Goal: Information Seeking & Learning: Learn about a topic

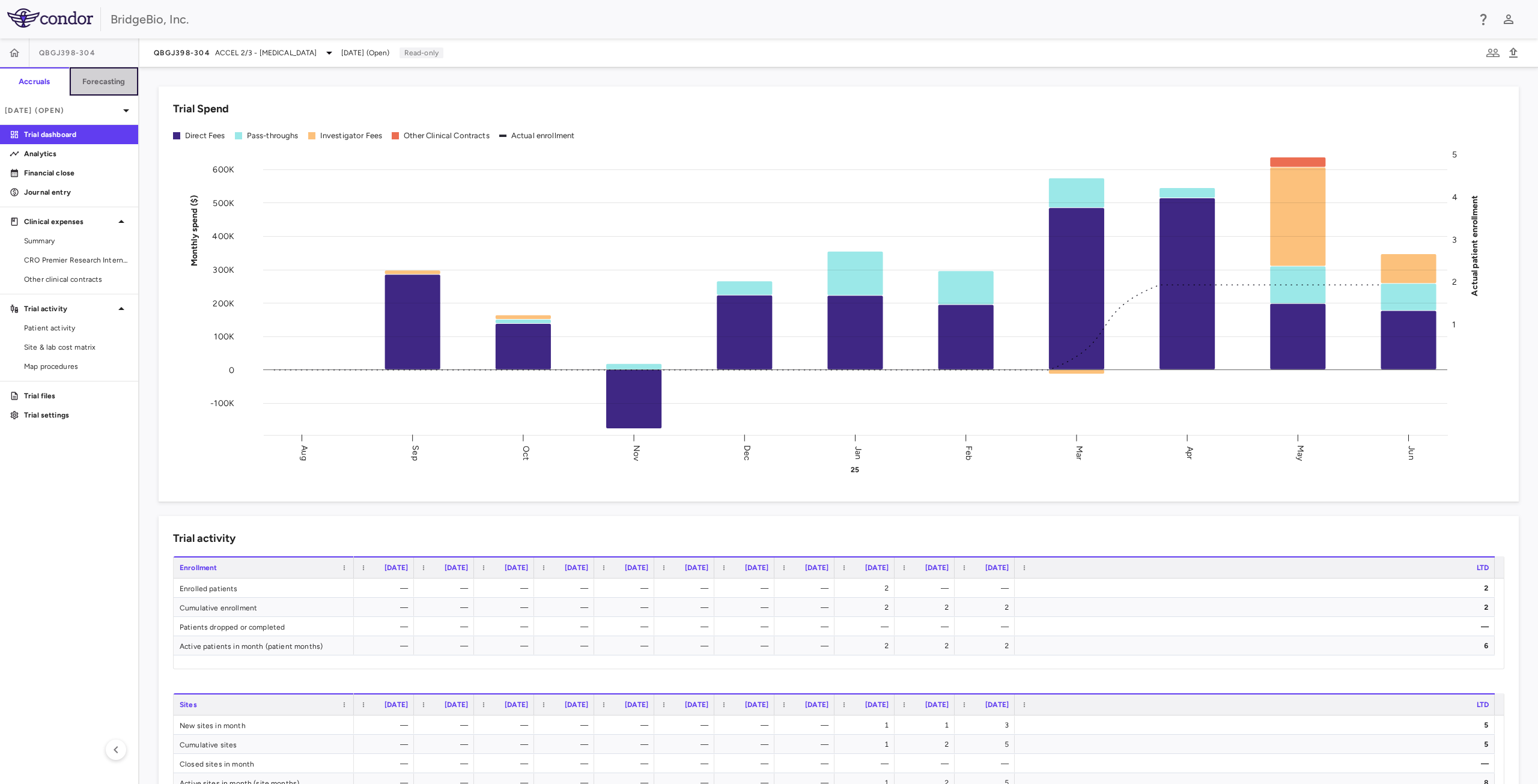
click at [83, 89] on button "Forecasting" at bounding box center [104, 81] width 70 height 29
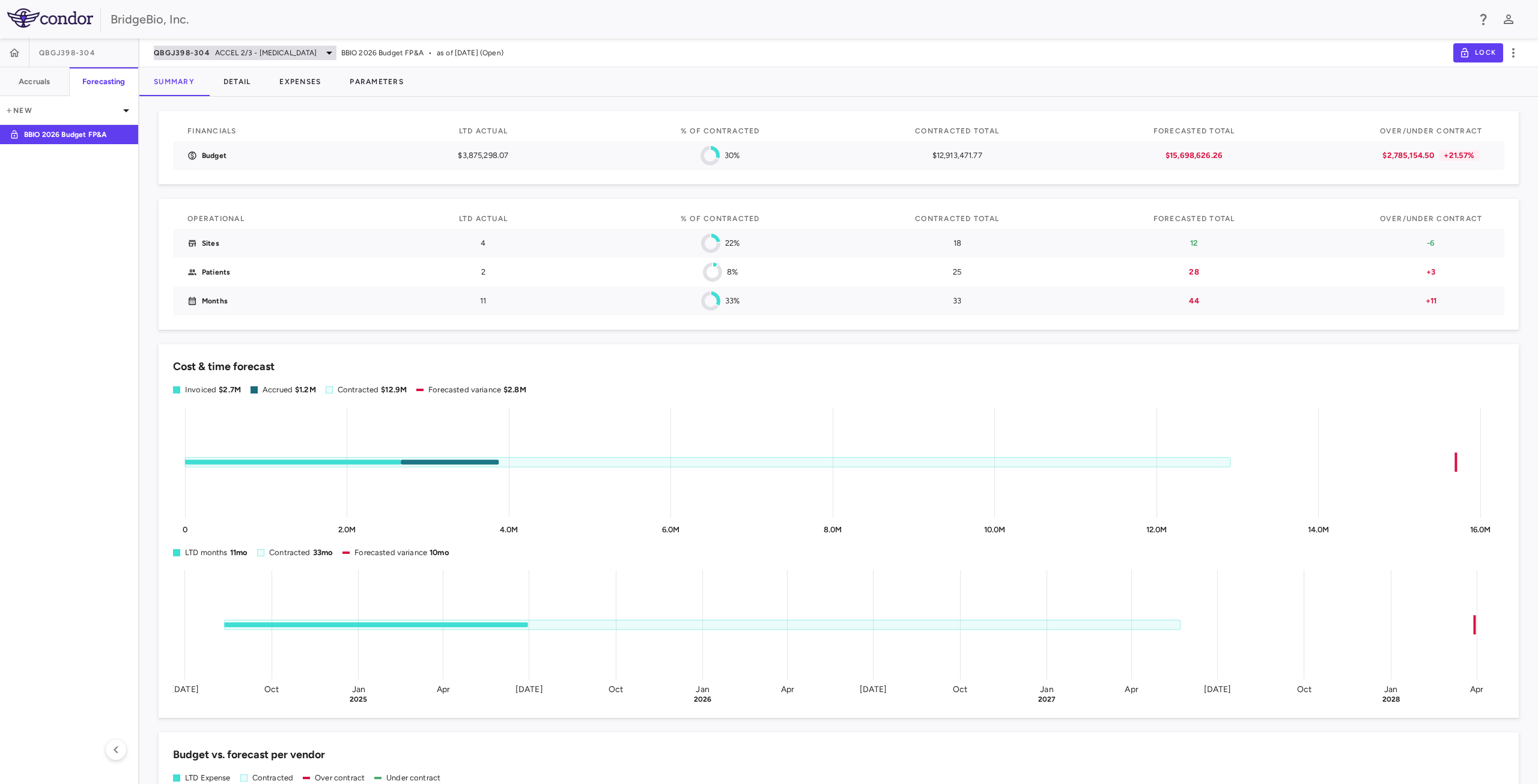
click at [326, 46] on div "QBGJ398-304 ACCEL 2/3 - Hypochondroplasia" at bounding box center [245, 53] width 183 height 14
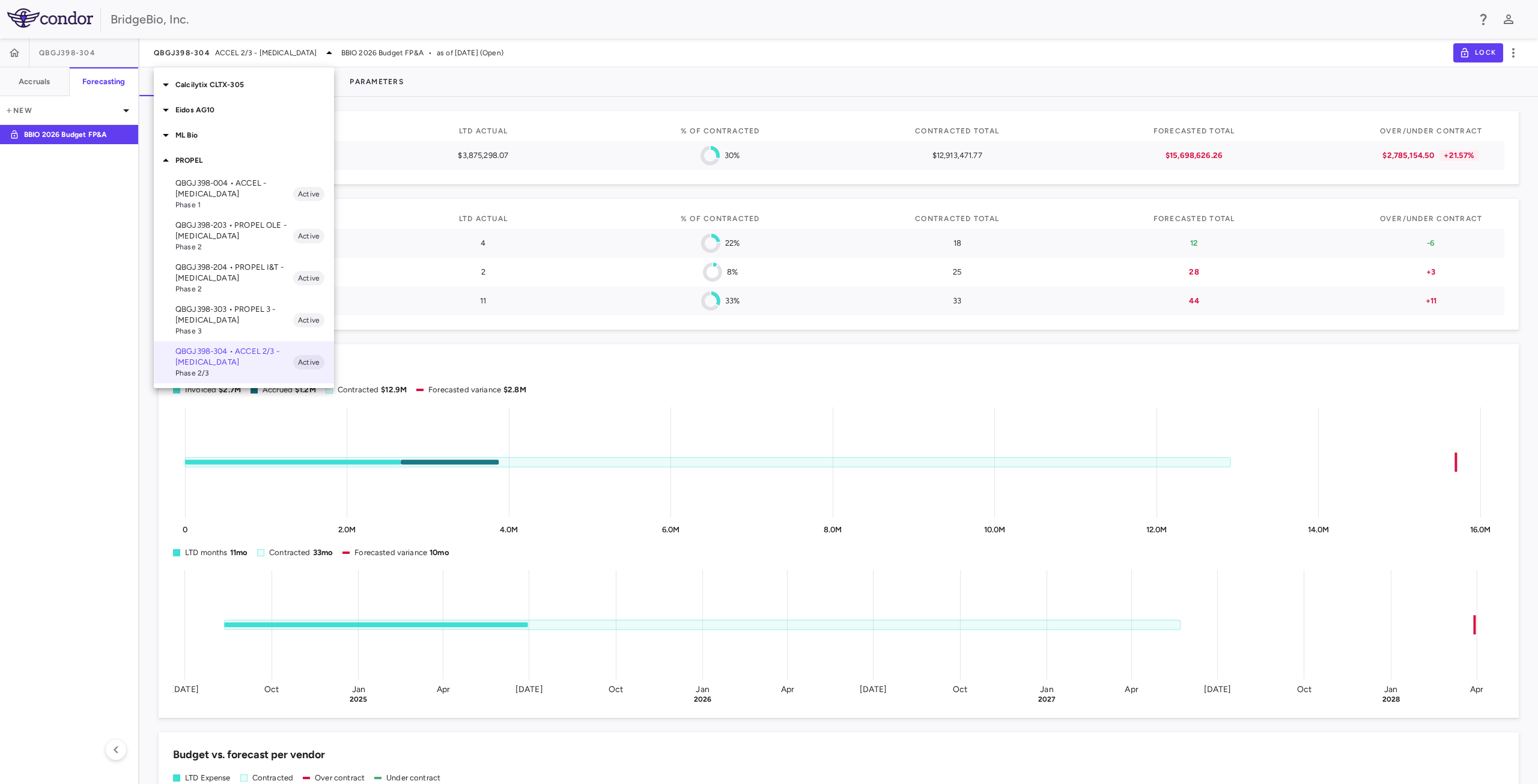
click at [182, 135] on p "ML Bio" at bounding box center [254, 135] width 158 height 11
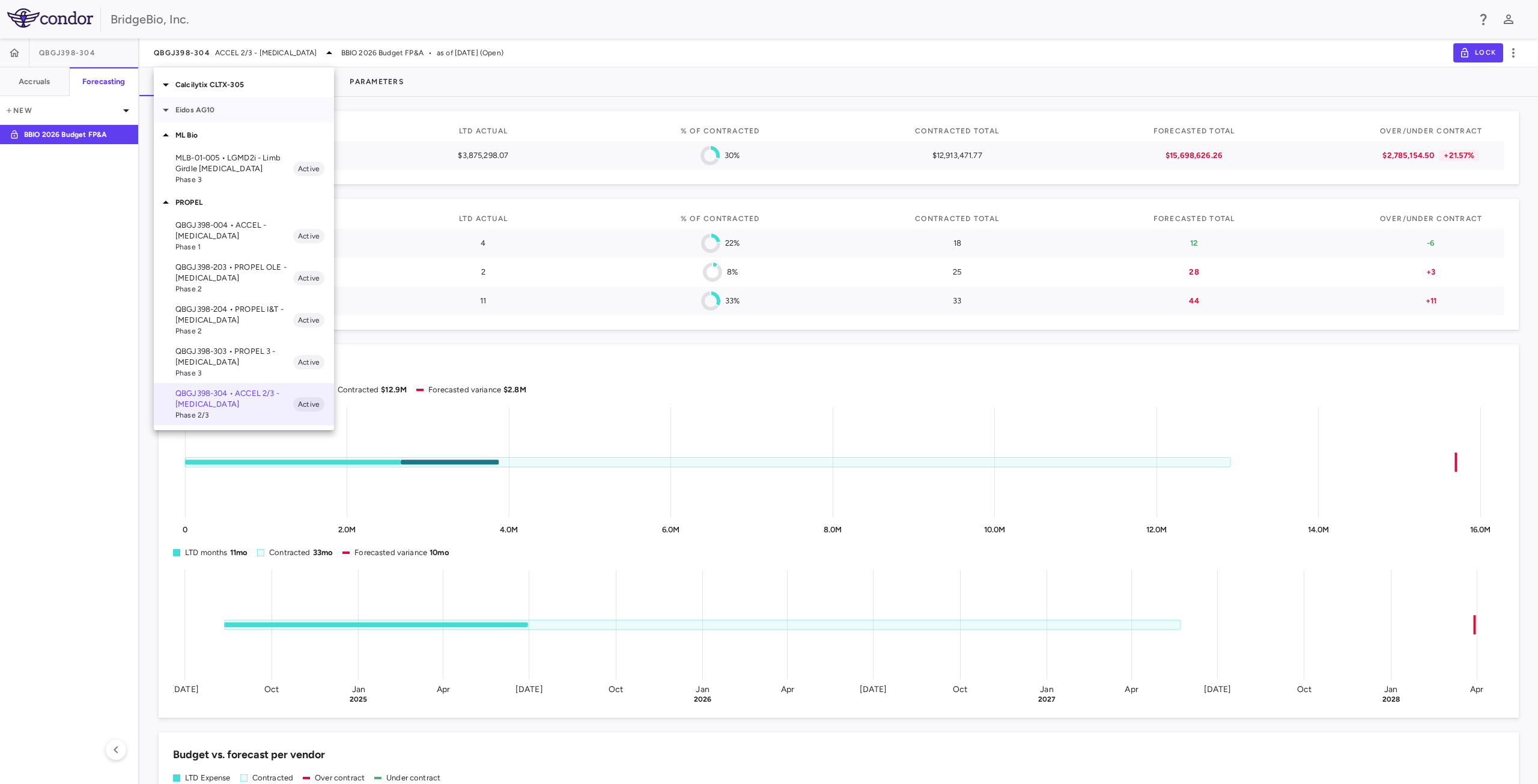
click at [170, 115] on icon at bounding box center [166, 110] width 14 height 14
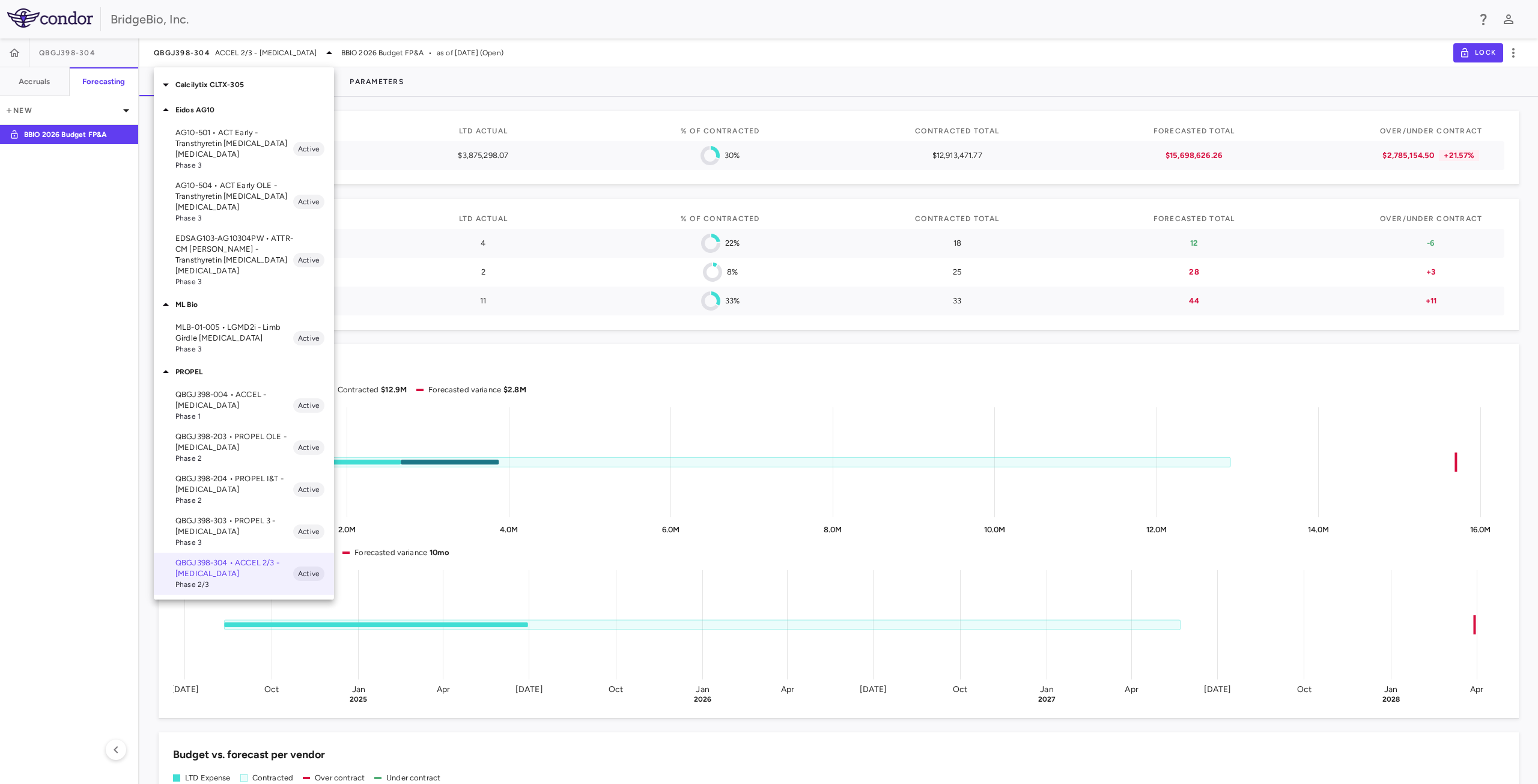
click at [233, 255] on p "EDSAG103-AG10304PW • ATTR-CM OLE - Transthyretin Amyloid Cardiomyopathy" at bounding box center [234, 255] width 118 height 43
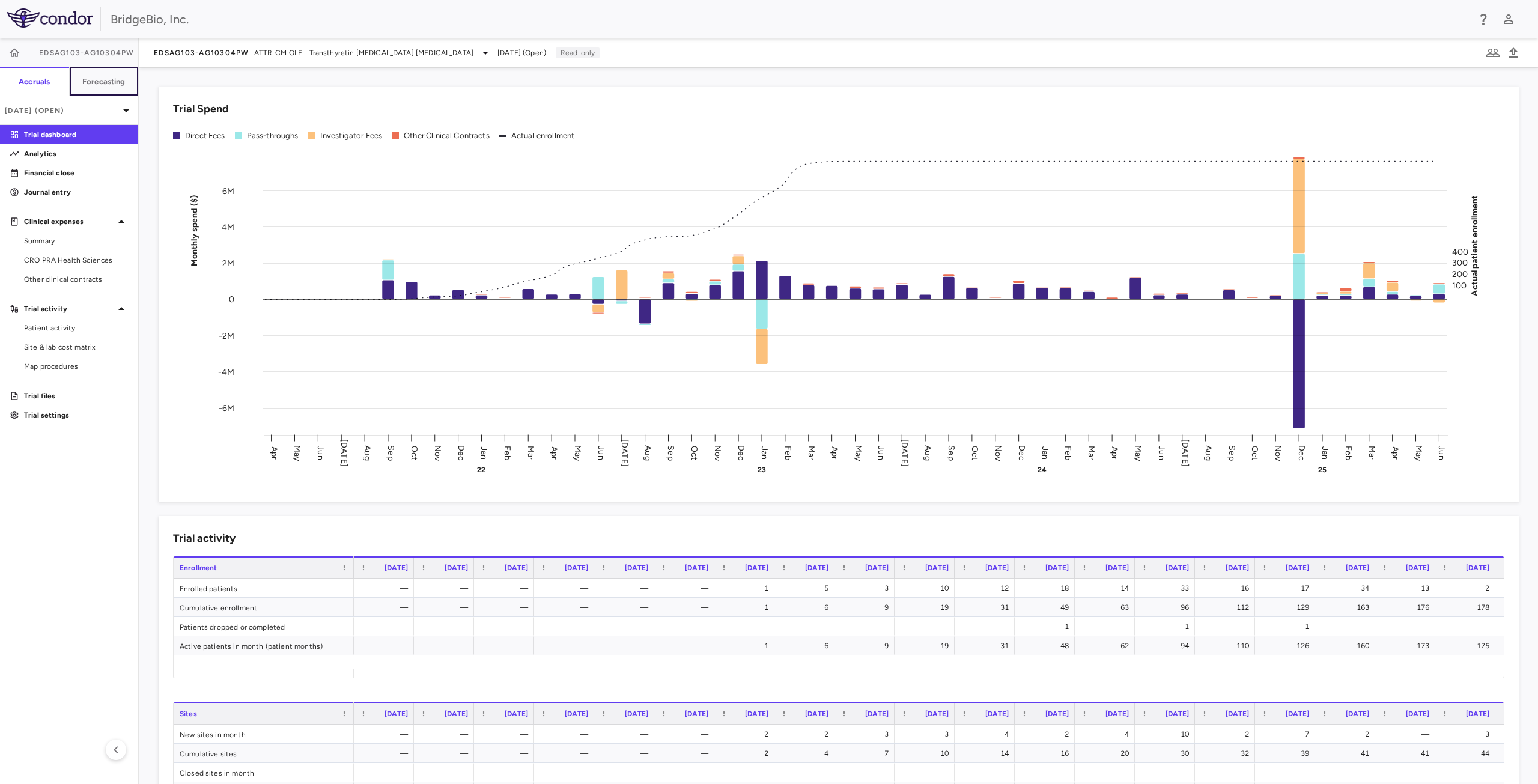
click at [107, 78] on h6 "Forecasting" at bounding box center [103, 81] width 43 height 11
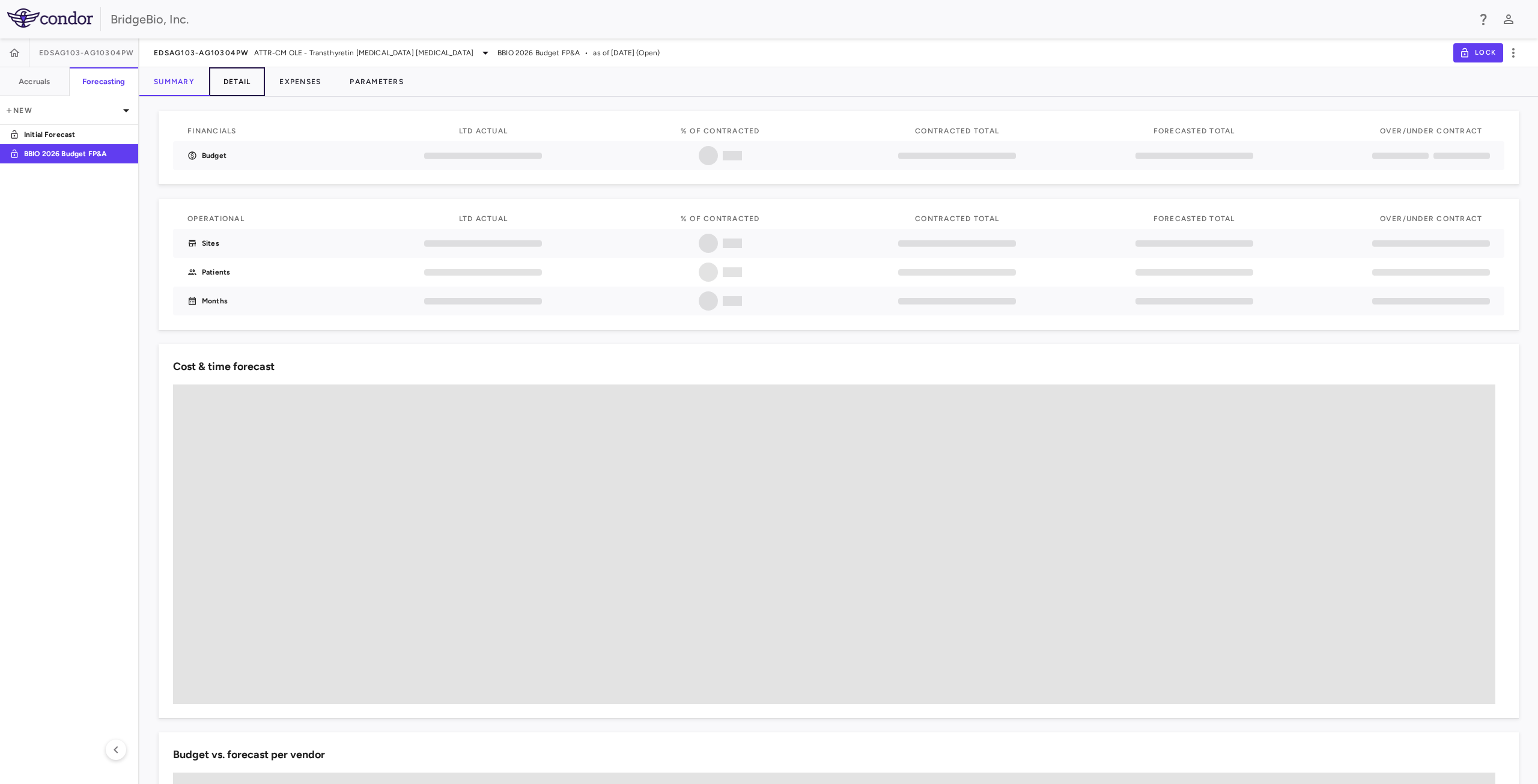
click at [241, 89] on button "Detail" at bounding box center [237, 81] width 56 height 29
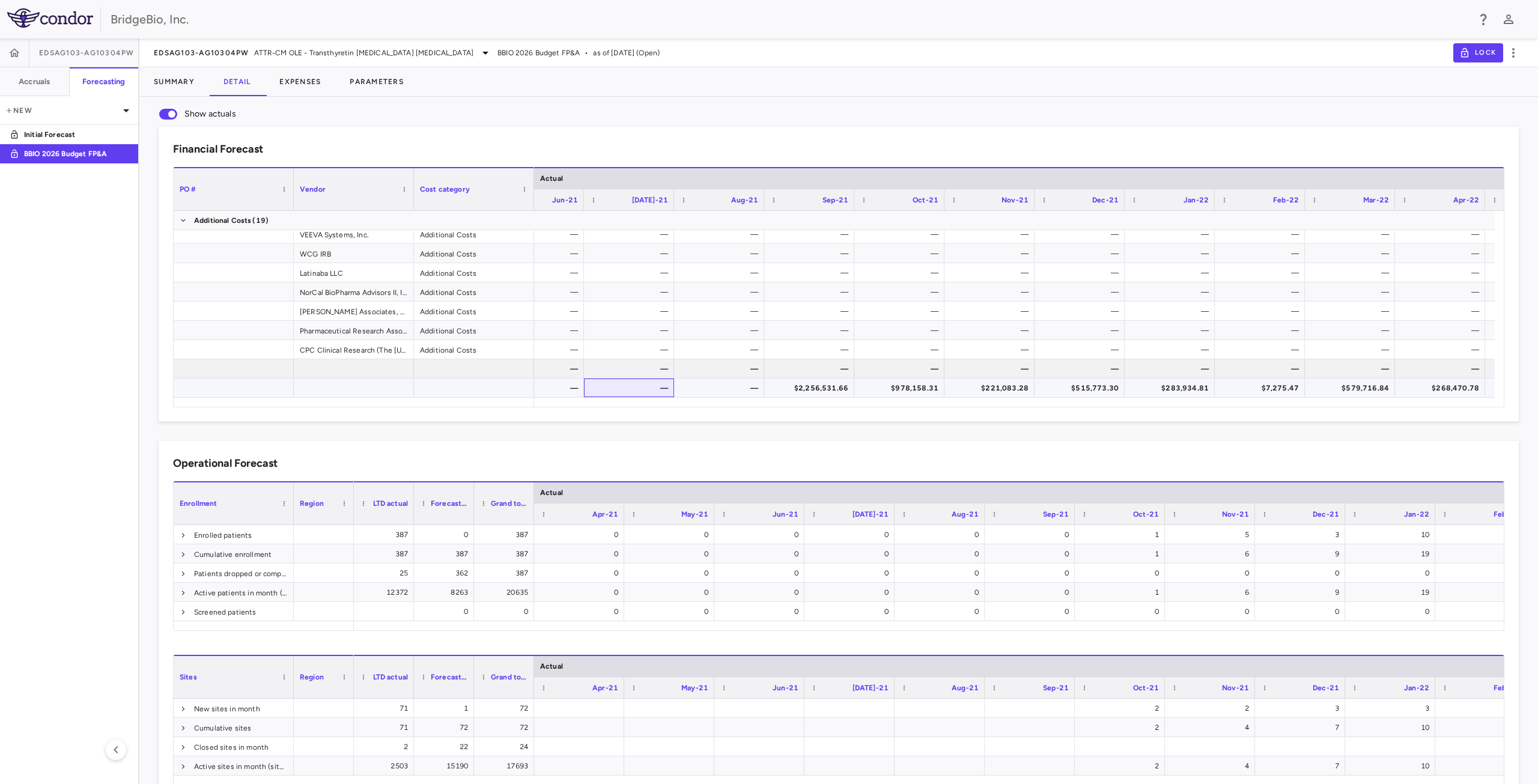
click at [651, 383] on div "—" at bounding box center [631, 388] width 73 height 19
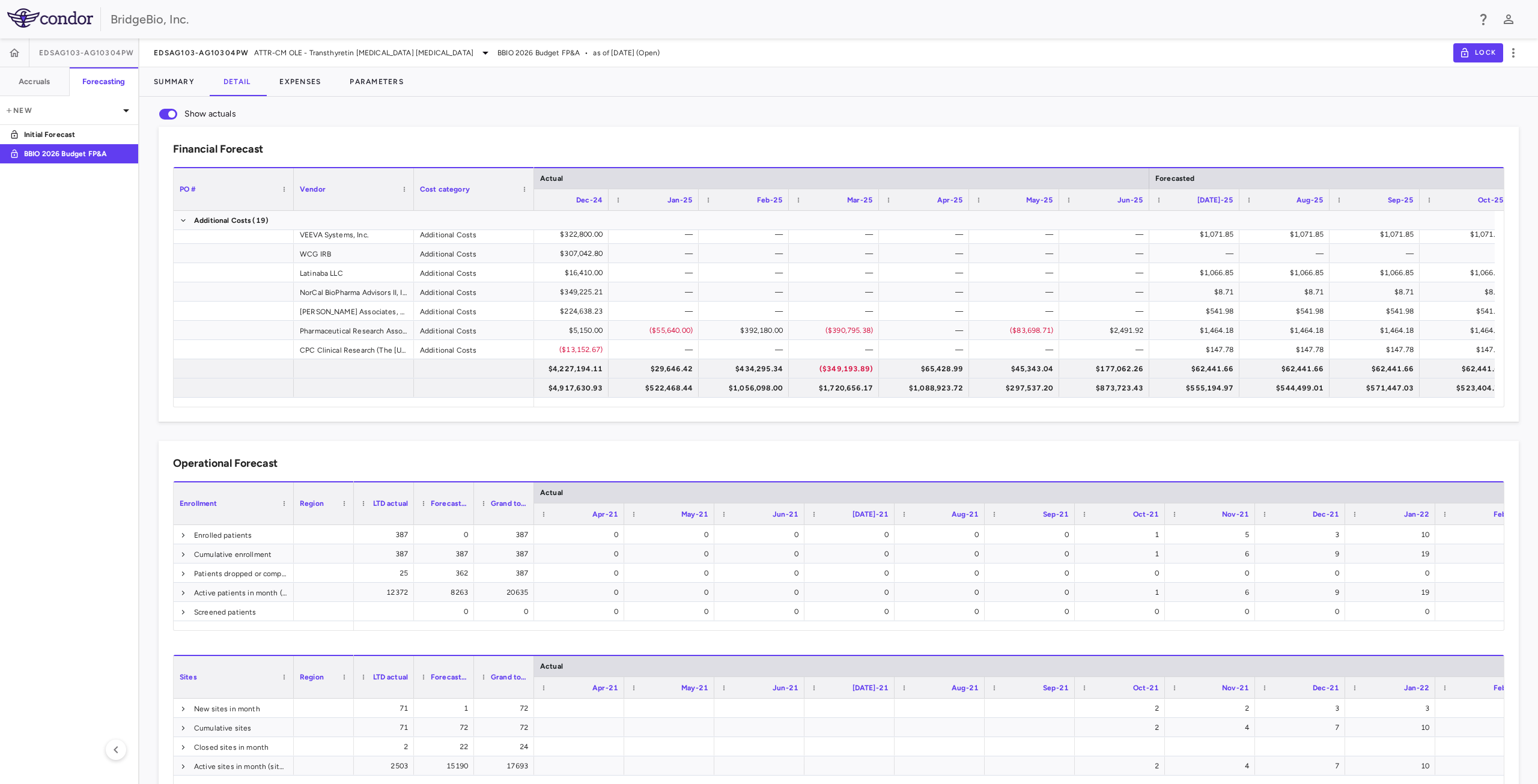
drag, startPoint x: 933, startPoint y: 407, endPoint x: 950, endPoint y: 405, distance: 17.1
click at [950, 405] on div "Drag here to set column labels PO # Vendor Cost category" at bounding box center [839, 287] width 1332 height 240
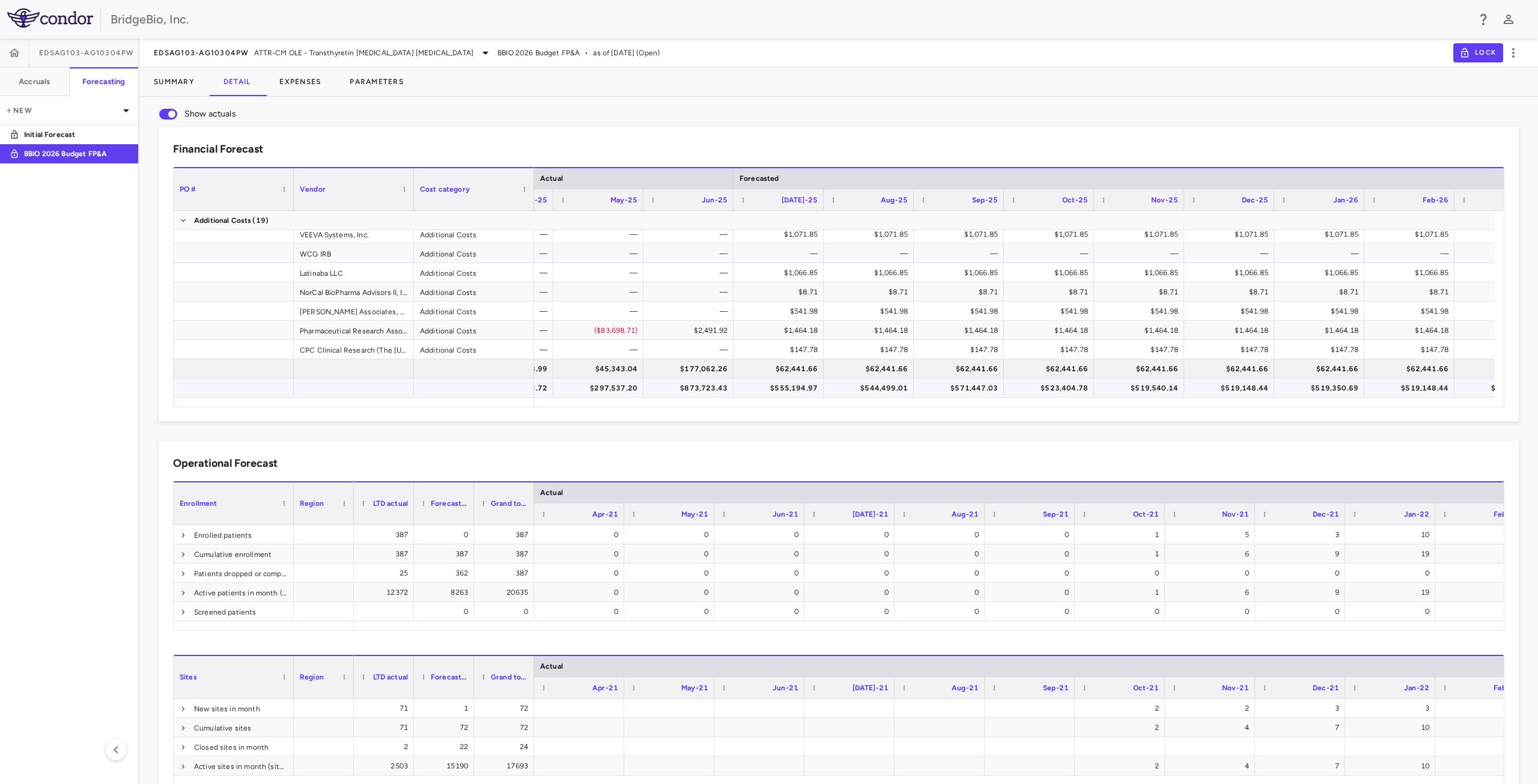
click at [793, 392] on div "$555,194.97" at bounding box center [781, 388] width 73 height 19
click at [877, 391] on div "$544,499.01" at bounding box center [871, 388] width 73 height 19
drag, startPoint x: 773, startPoint y: 387, endPoint x: 867, endPoint y: 385, distance: 94.0
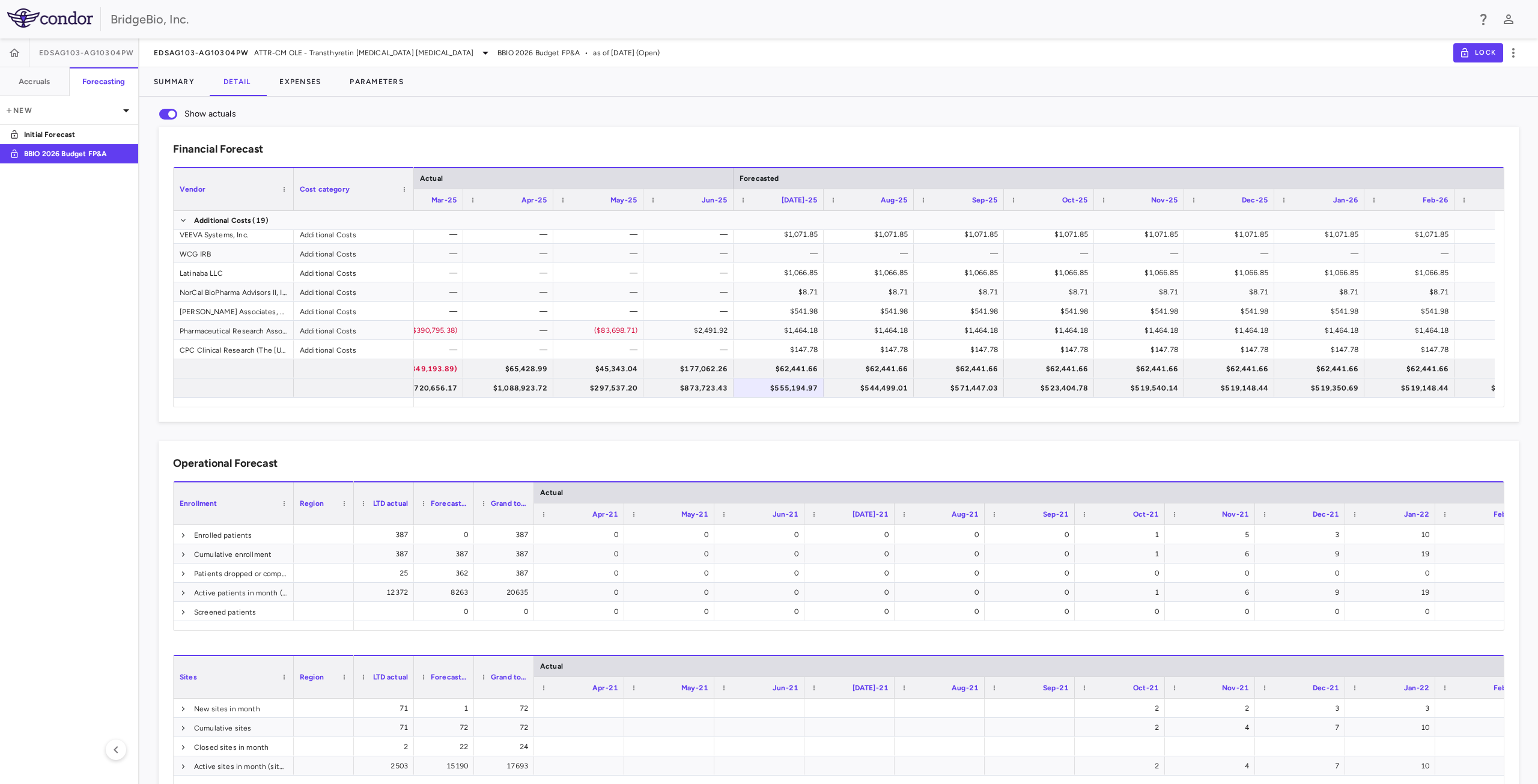
click at [601, 456] on div "Operational Forecast" at bounding box center [839, 463] width 1332 height 16
click at [166, 84] on button "Summary" at bounding box center [175, 81] width 70 height 29
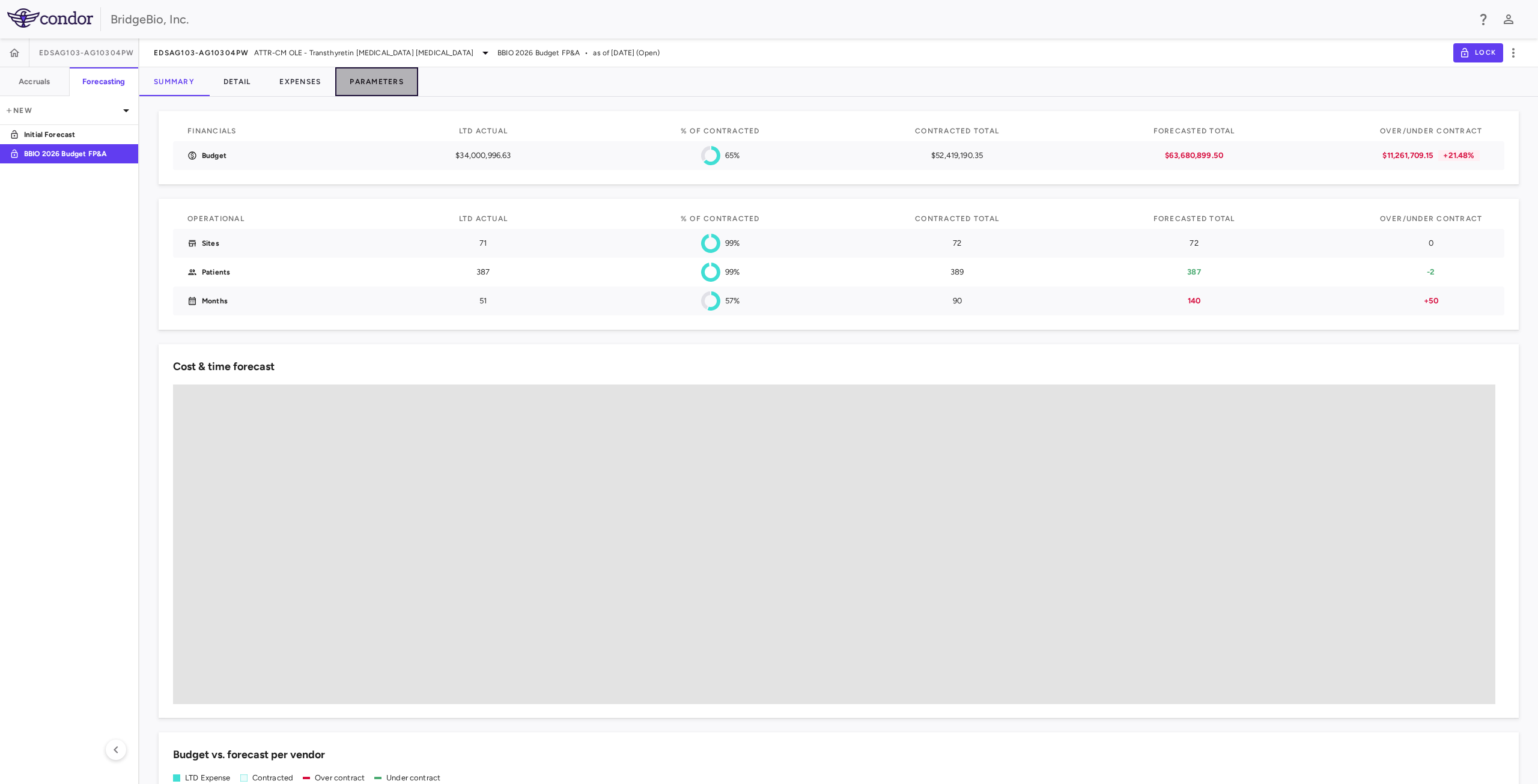
click at [368, 81] on button "Parameters" at bounding box center [377, 81] width 83 height 29
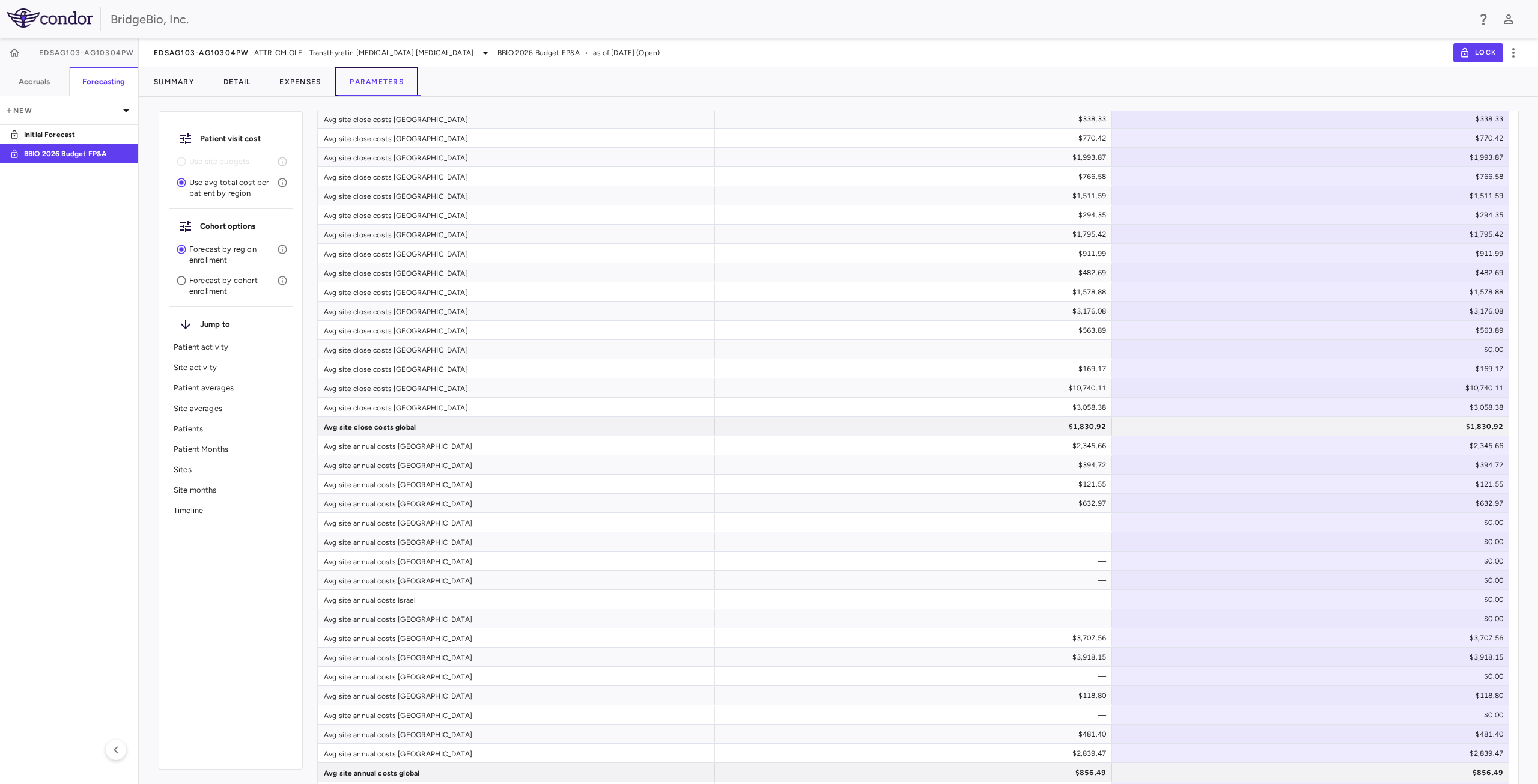
scroll to position [1982, 0]
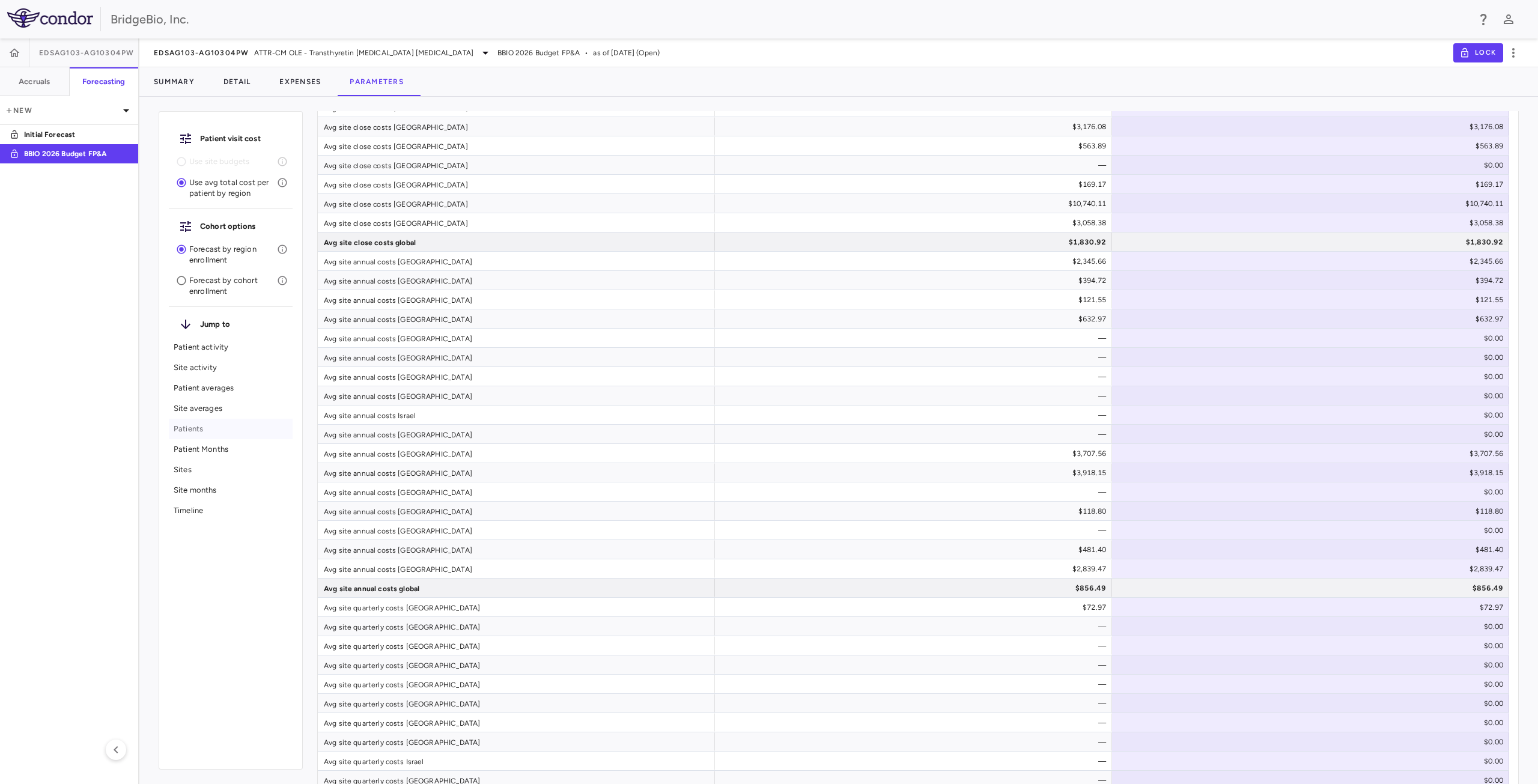
click at [169, 430] on div "Patients" at bounding box center [230, 429] width 123 height 21
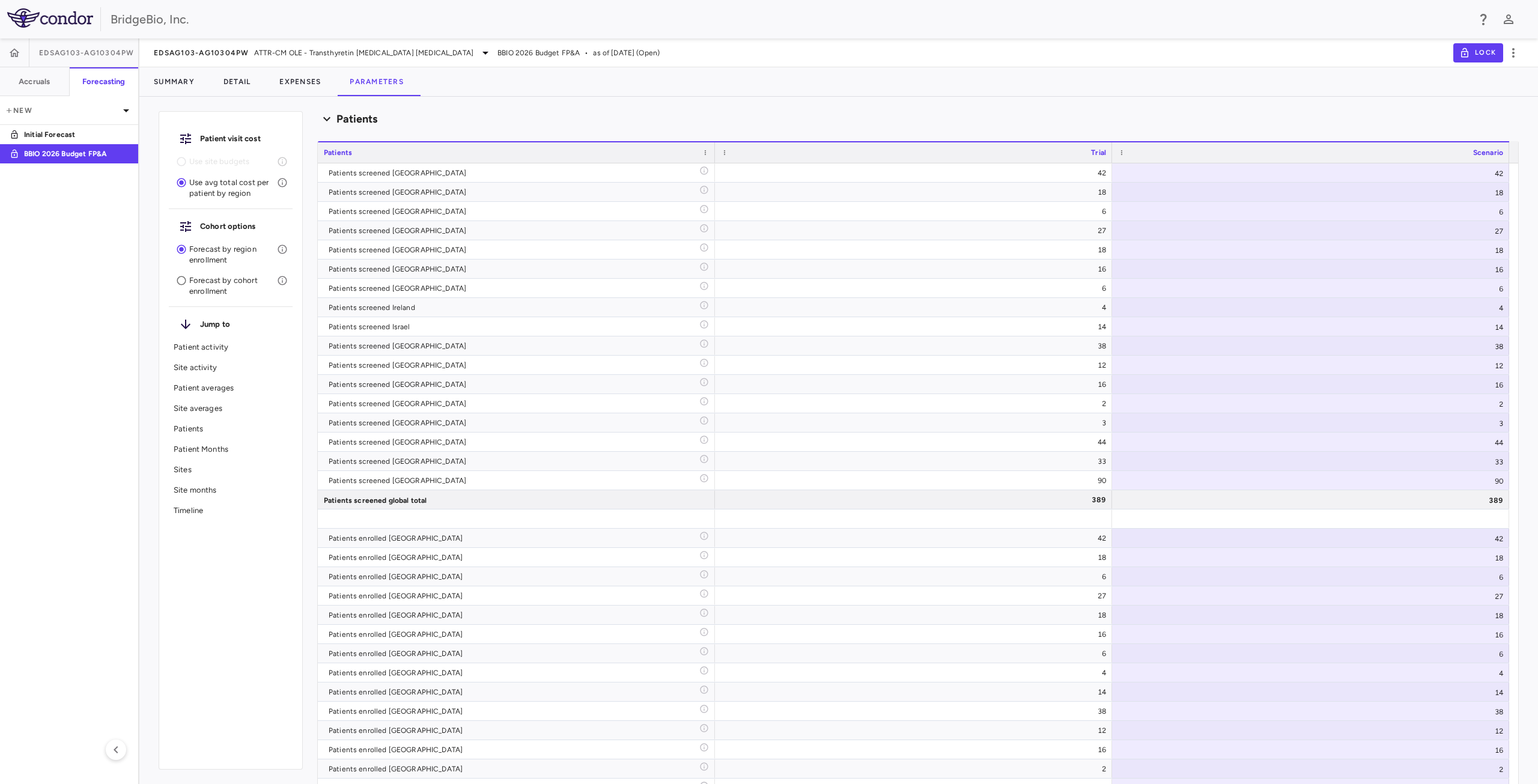
click at [213, 408] on p "Site averages" at bounding box center [231, 408] width 114 height 11
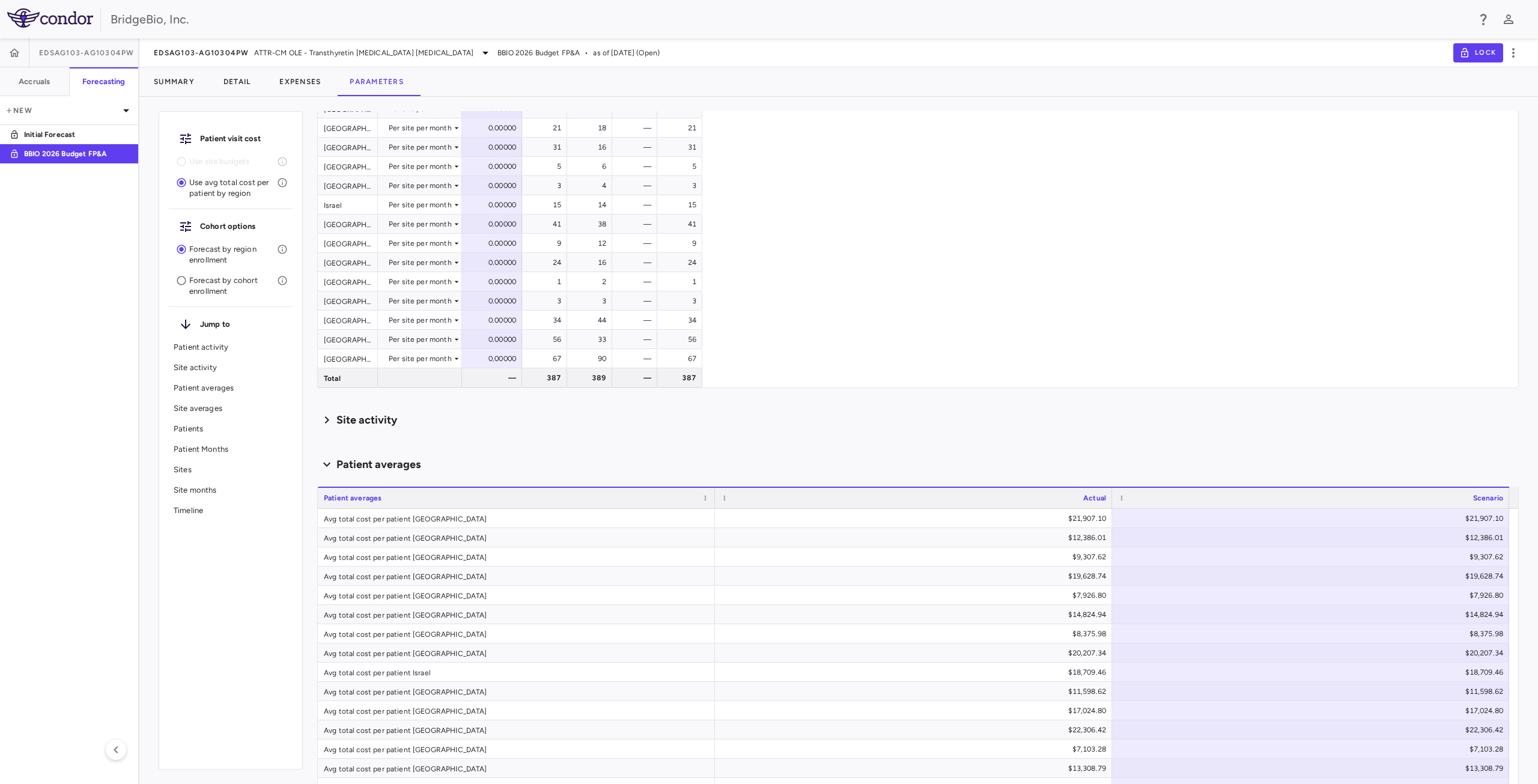
scroll to position [0, 0]
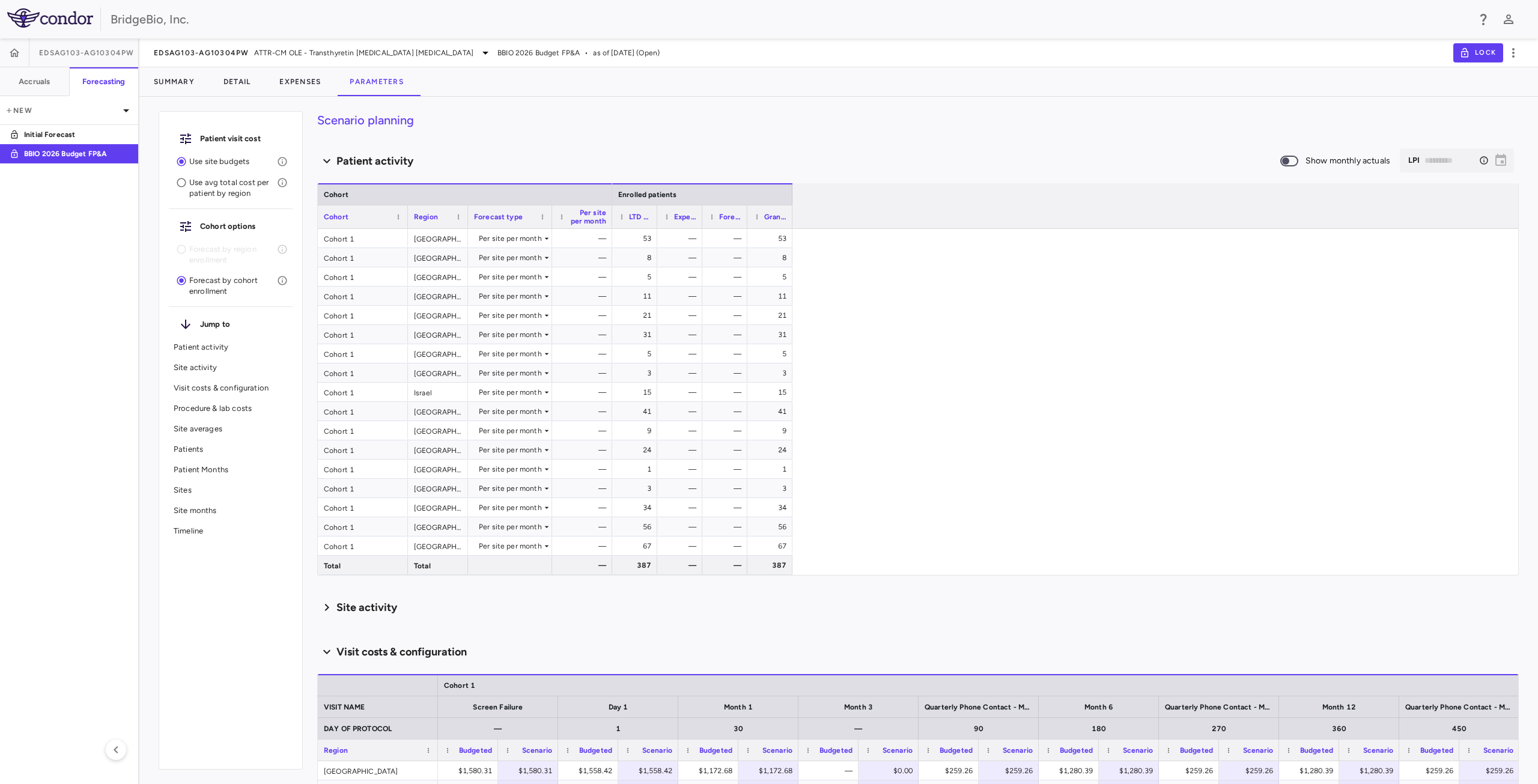
click at [844, 617] on div "Site activity Show monthly actuals ​ LSA ******** ​" at bounding box center [918, 607] width 1202 height 25
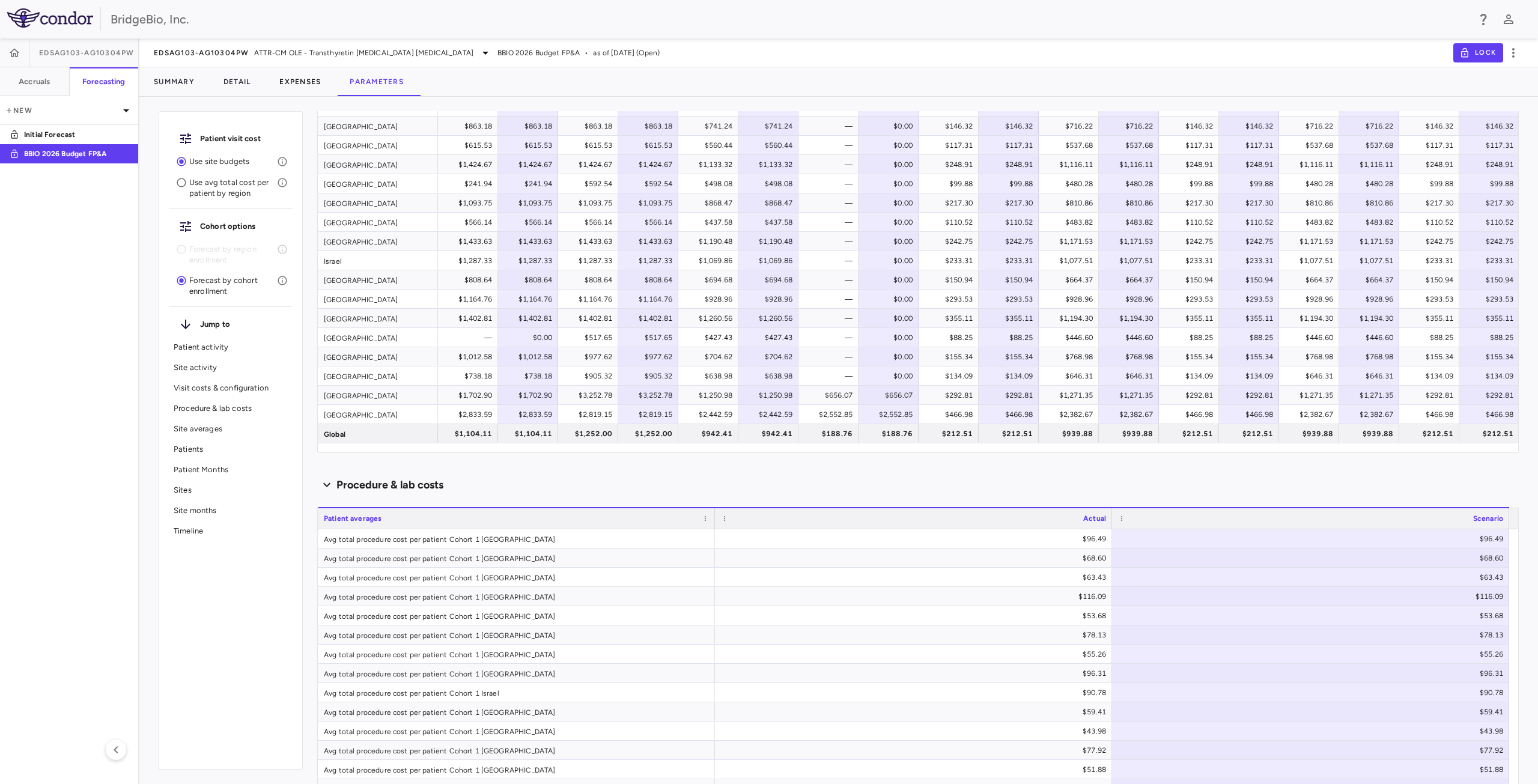
scroll to position [661, 0]
click at [235, 85] on button "Detail" at bounding box center [237, 81] width 56 height 29
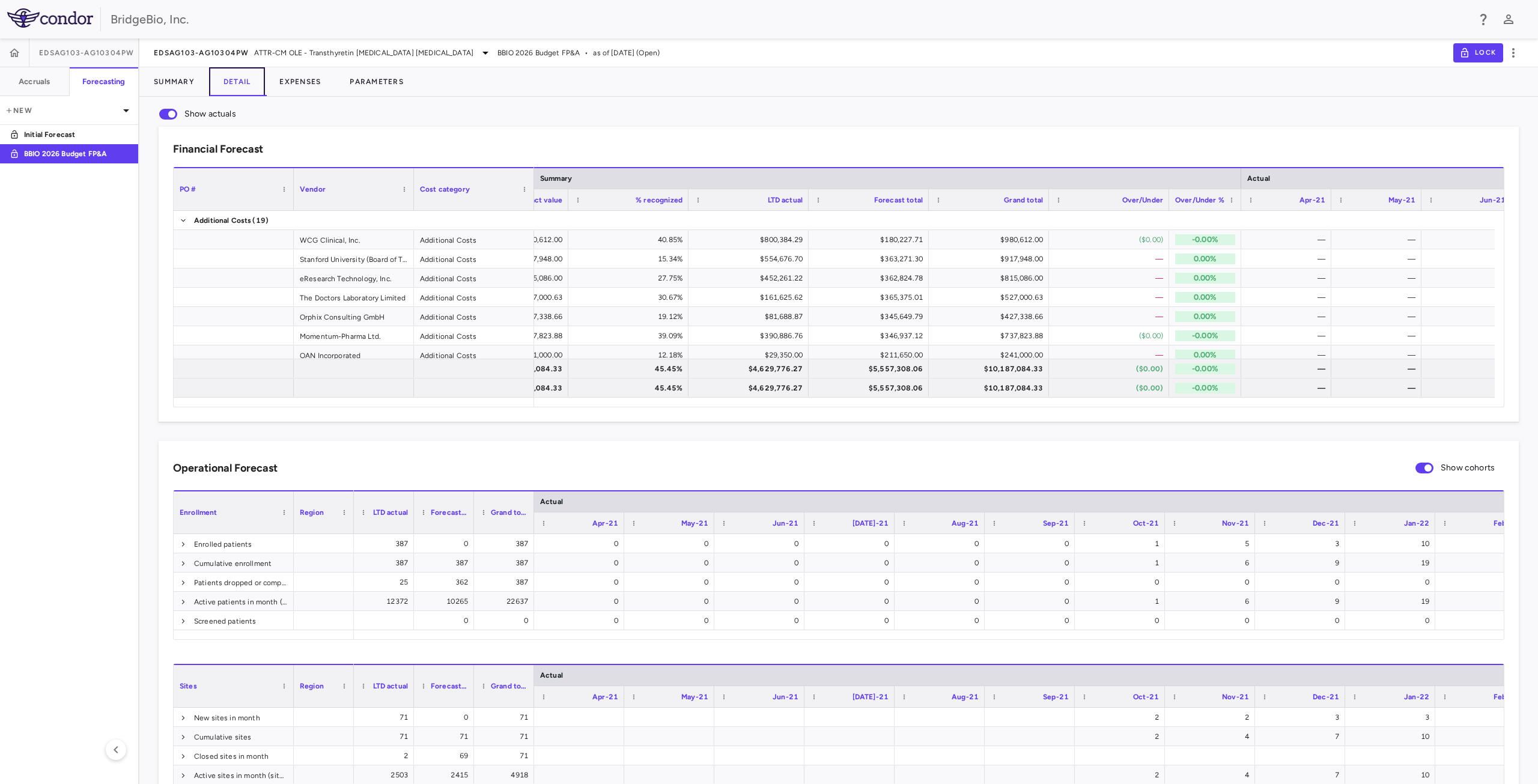
scroll to position [0, 706]
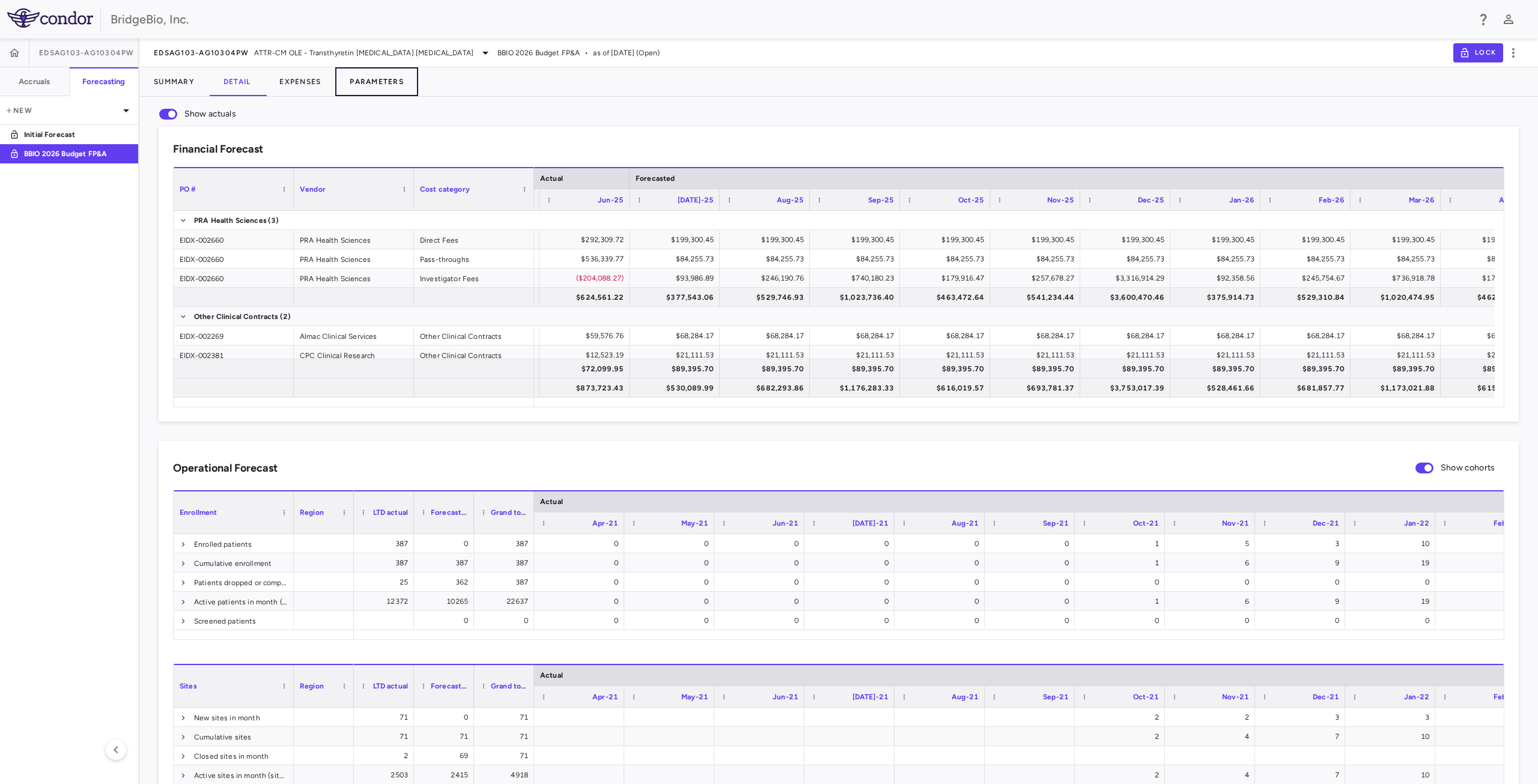
click at [376, 85] on button "Parameters" at bounding box center [377, 81] width 83 height 29
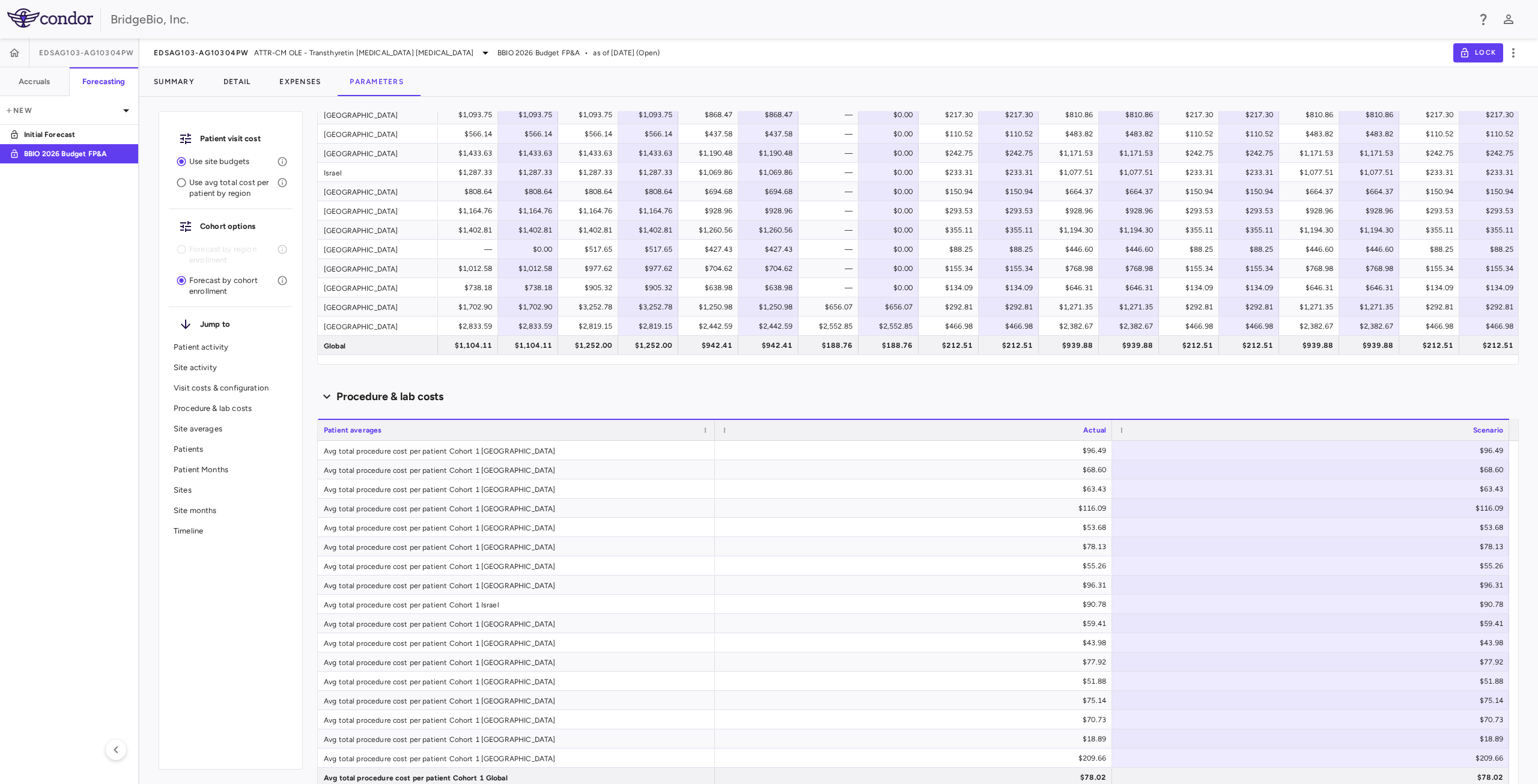
click at [192, 452] on p "Patients" at bounding box center [231, 449] width 114 height 11
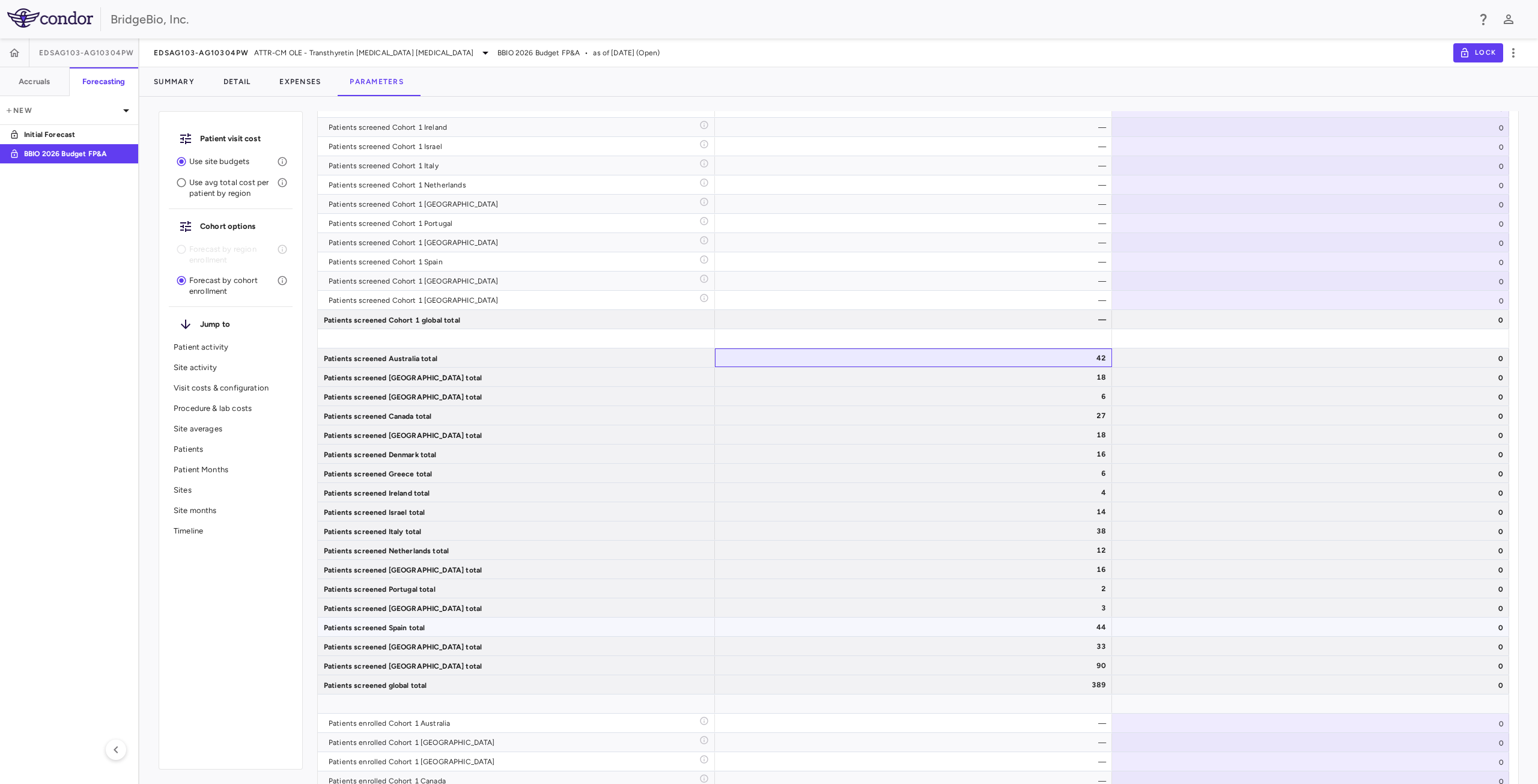
drag, startPoint x: 1087, startPoint y: 356, endPoint x: 1060, endPoint y: 407, distance: 57.7
click at [994, 404] on div "6" at bounding box center [916, 397] width 380 height 19
click at [1076, 351] on div "42" at bounding box center [916, 358] width 380 height 19
click at [1094, 357] on div "42" at bounding box center [916, 358] width 380 height 19
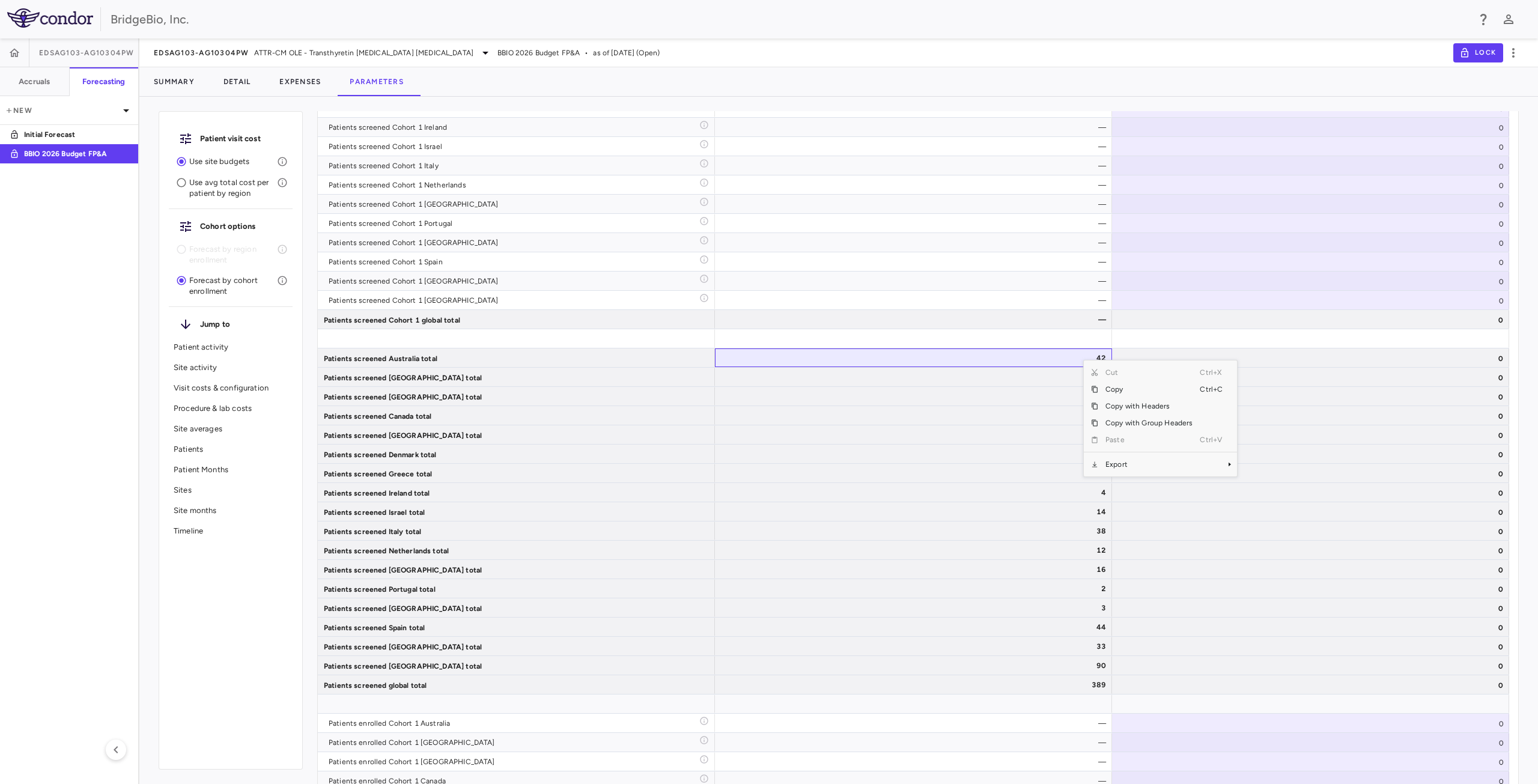
click at [1153, 472] on div "Cut Ctrl+X Copy Ctrl+C Copy with Headers Copy with Group Headers Paste Ctrl+V E…" at bounding box center [1160, 418] width 153 height 116
click at [1155, 467] on span "Export" at bounding box center [1149, 464] width 101 height 17
click at [1262, 484] on span "Excel Export" at bounding box center [1277, 485] width 56 height 17
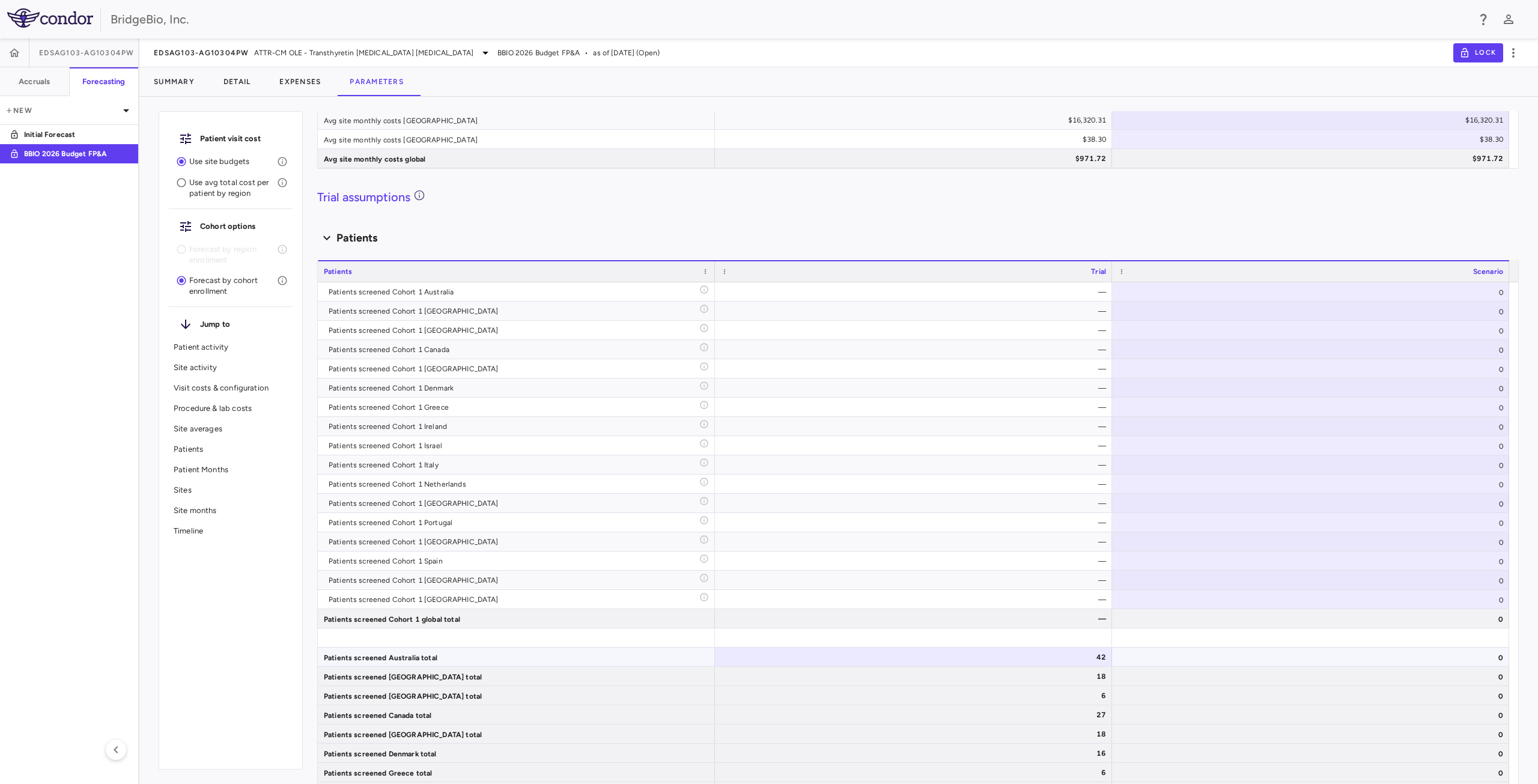
scroll to position [3195, 0]
click at [1357, 296] on div "0" at bounding box center [1310, 293] width 397 height 19
click at [1419, 244] on div "Patients" at bounding box center [918, 239] width 1202 height 16
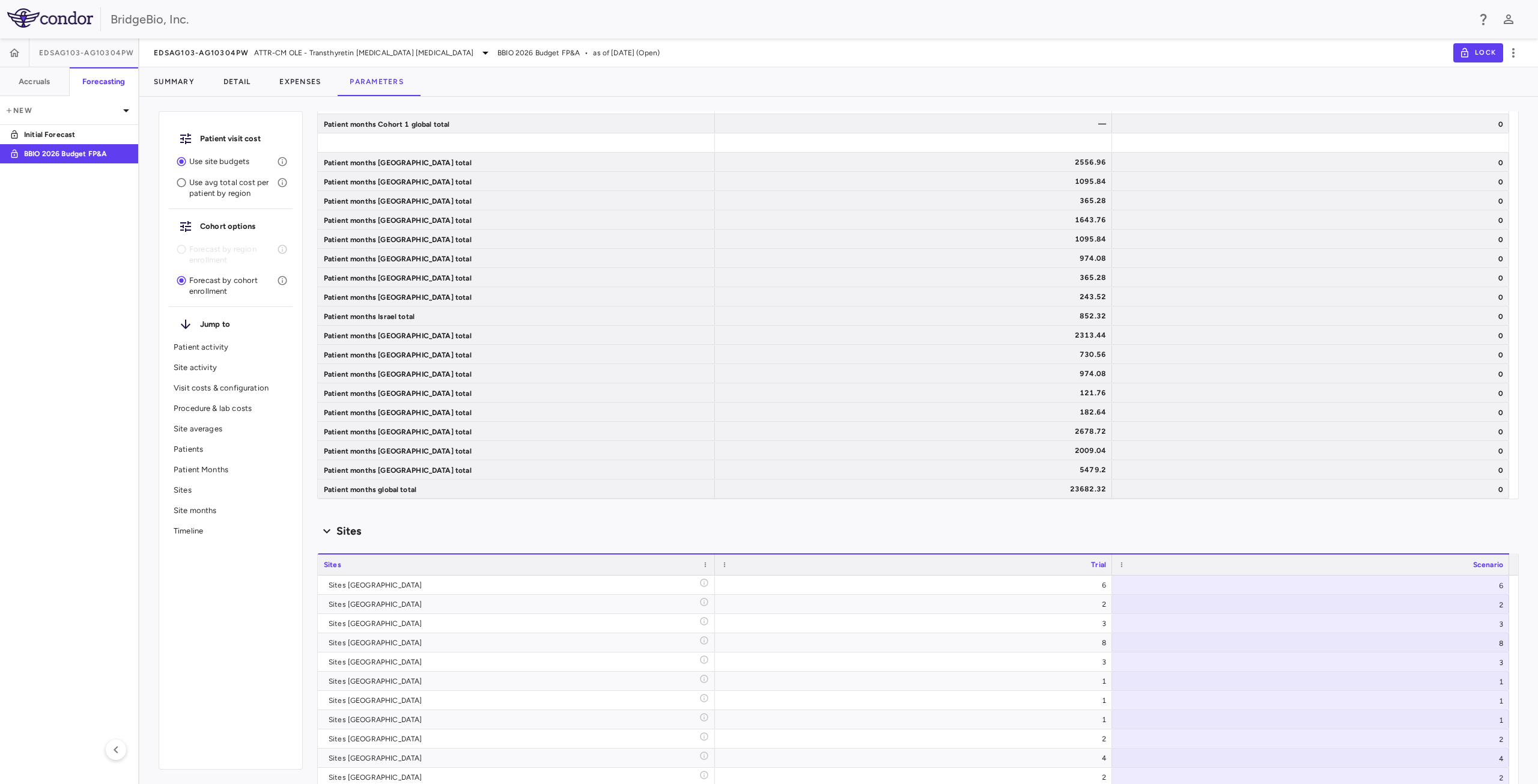
scroll to position [3797, 0]
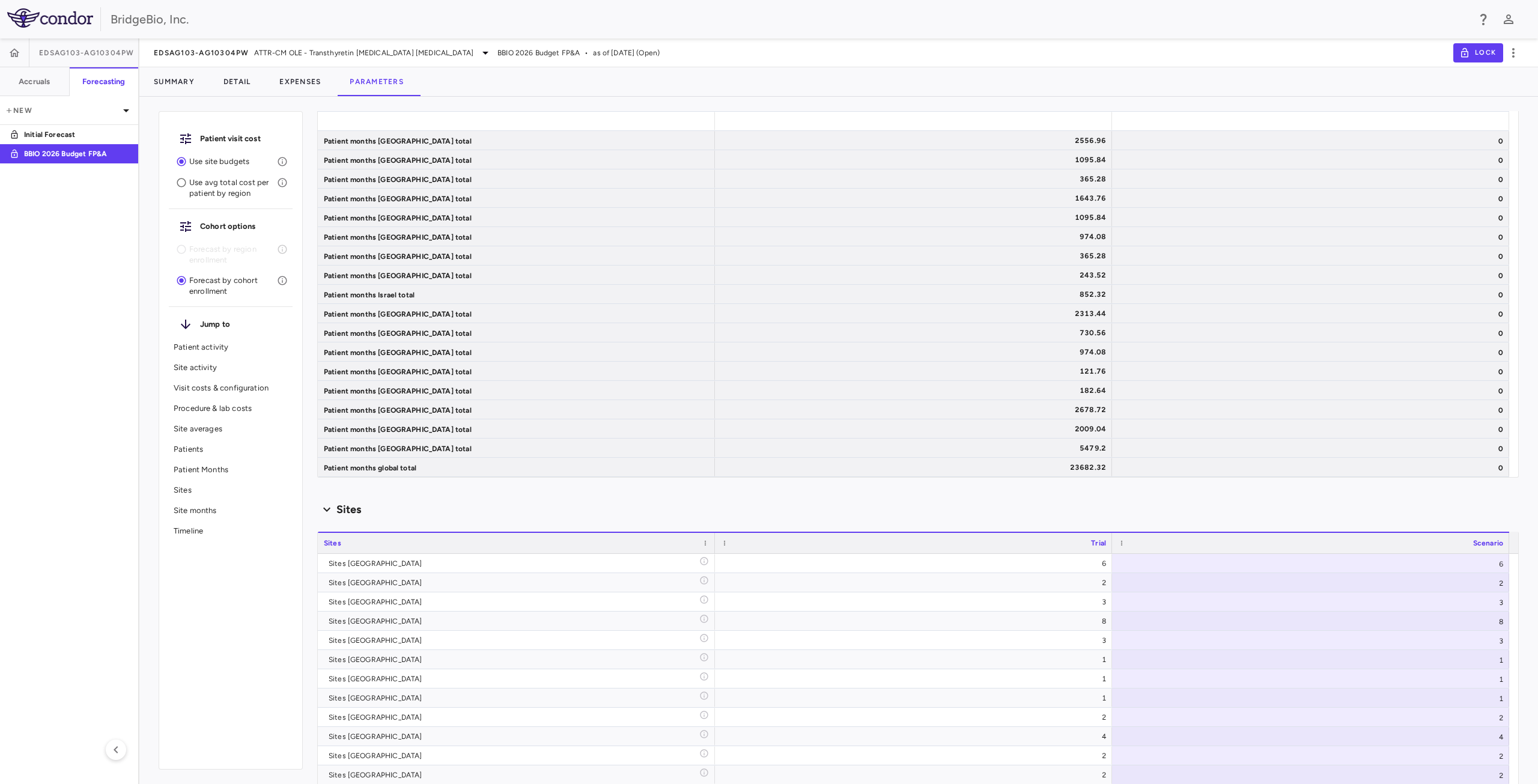
click at [215, 451] on p "Patients" at bounding box center [231, 449] width 114 height 11
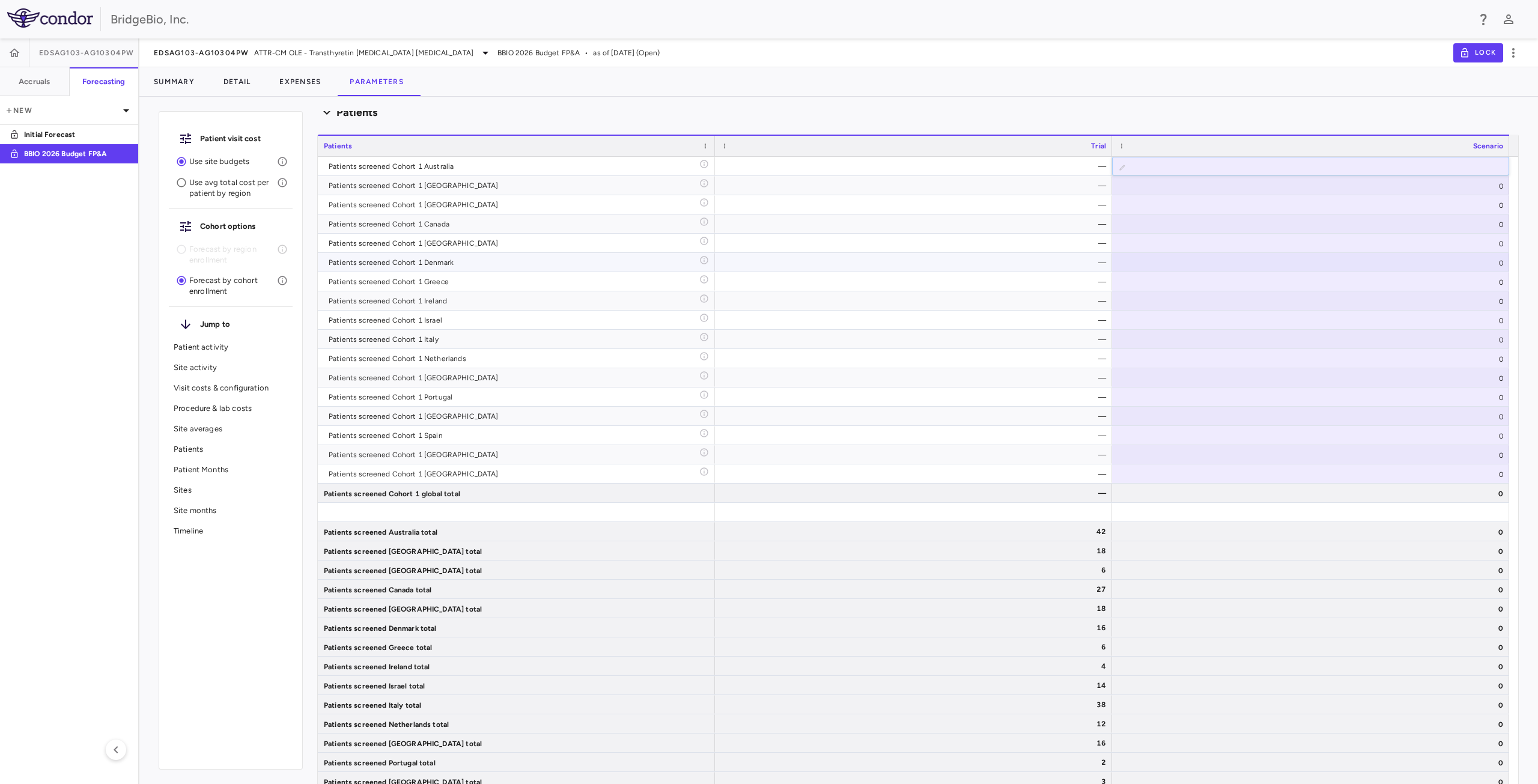
scroll to position [3316, 0]
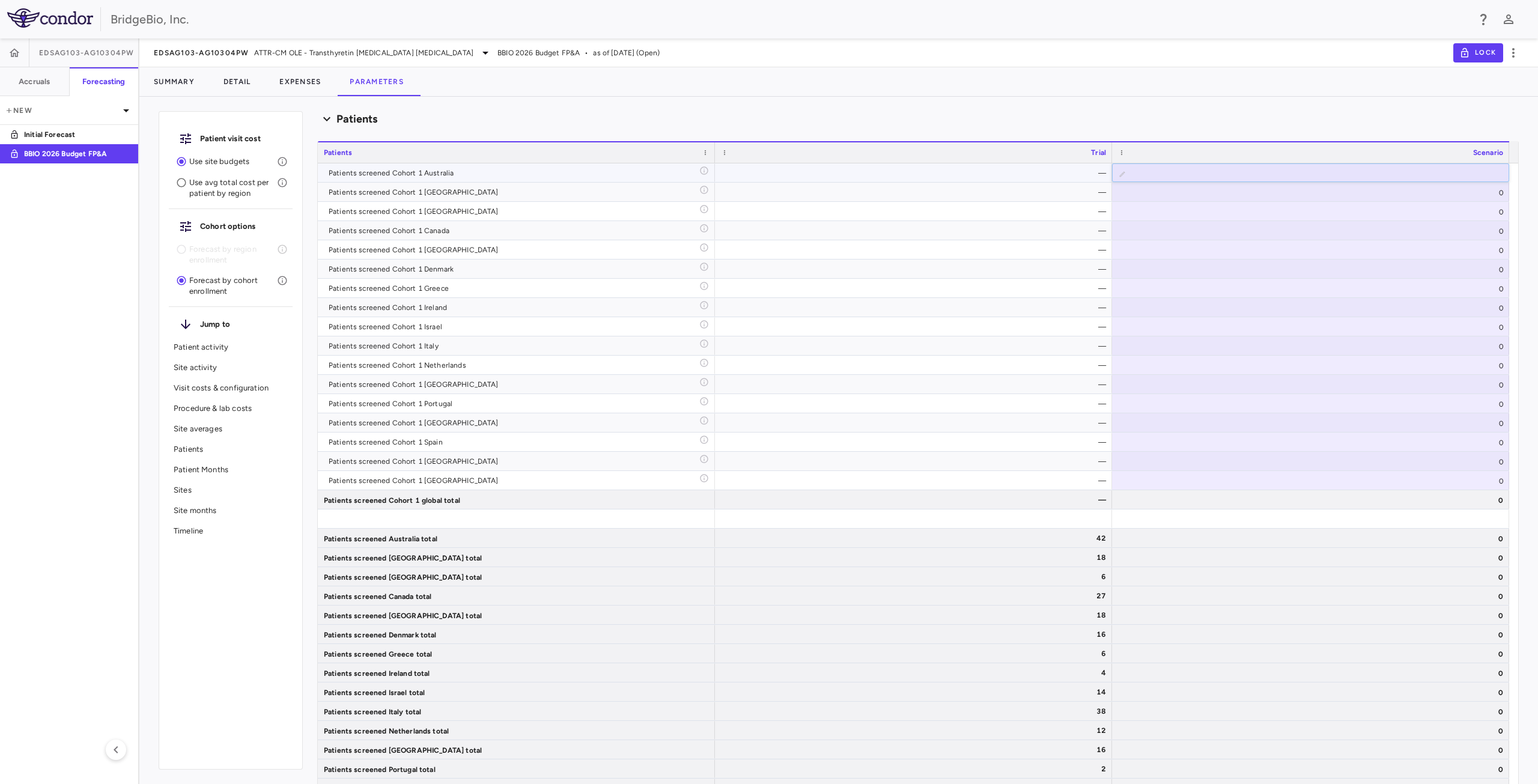
click at [1051, 172] on div "—" at bounding box center [916, 173] width 380 height 19
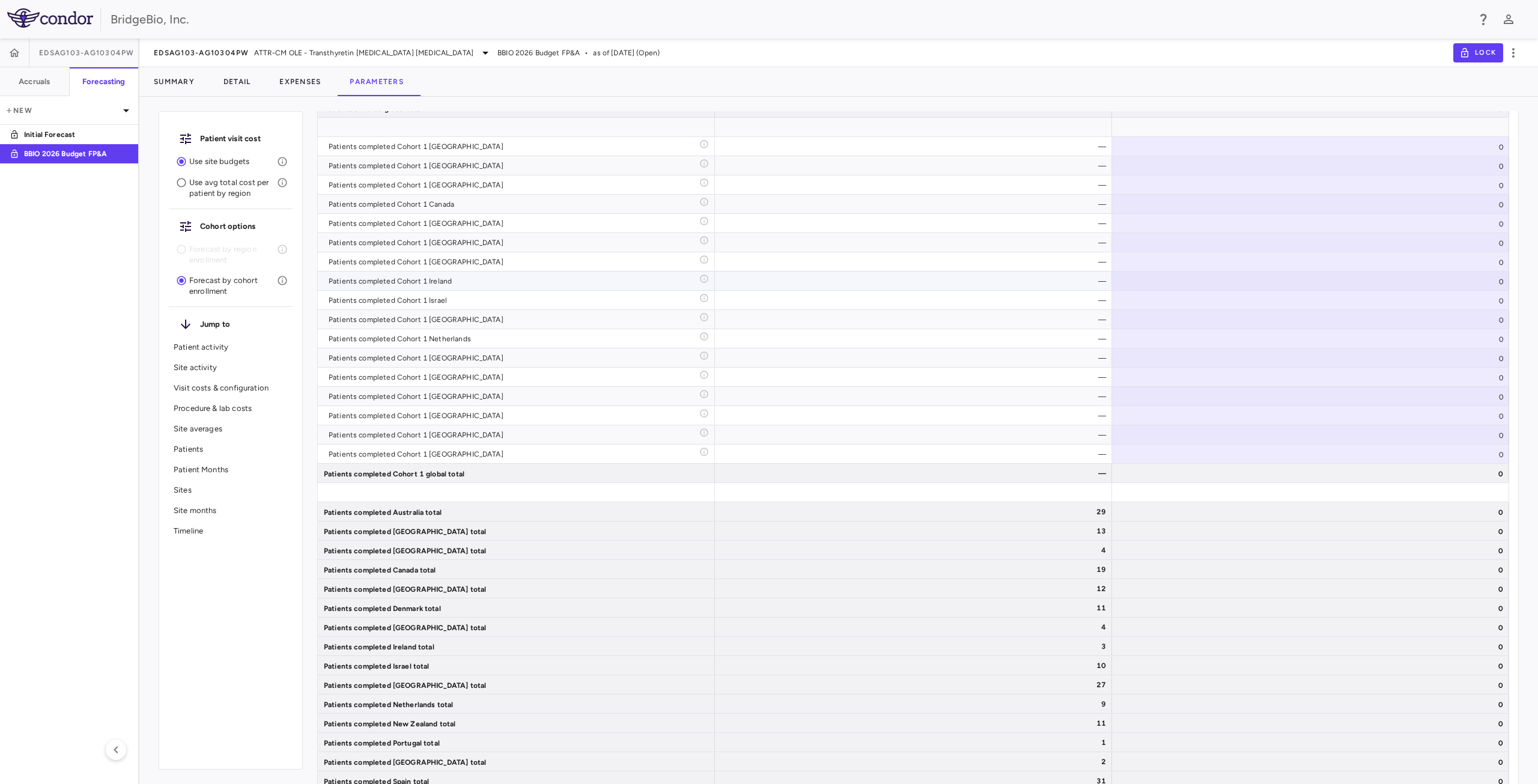
scroll to position [3135, 0]
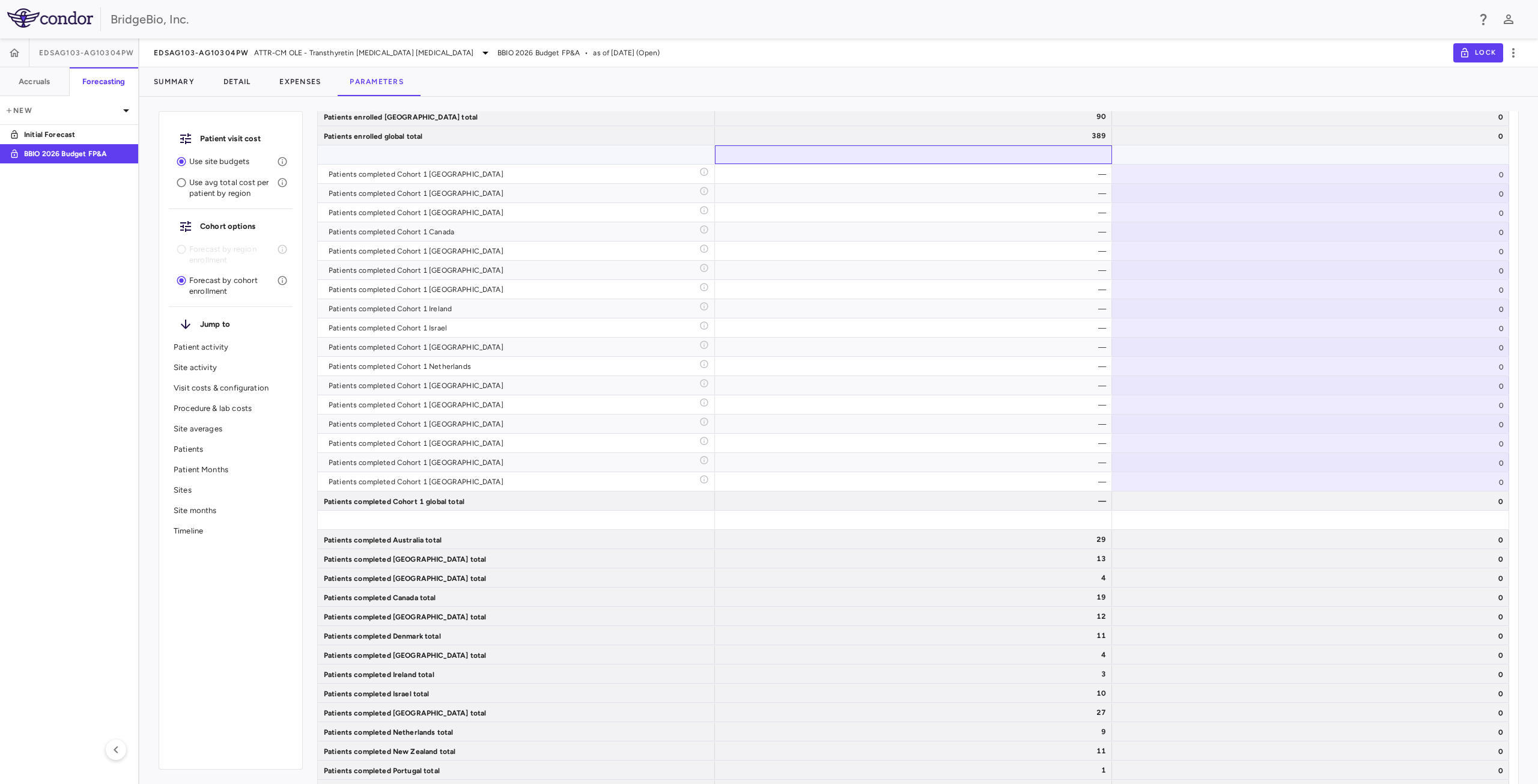
click at [1065, 164] on div at bounding box center [913, 154] width 385 height 17
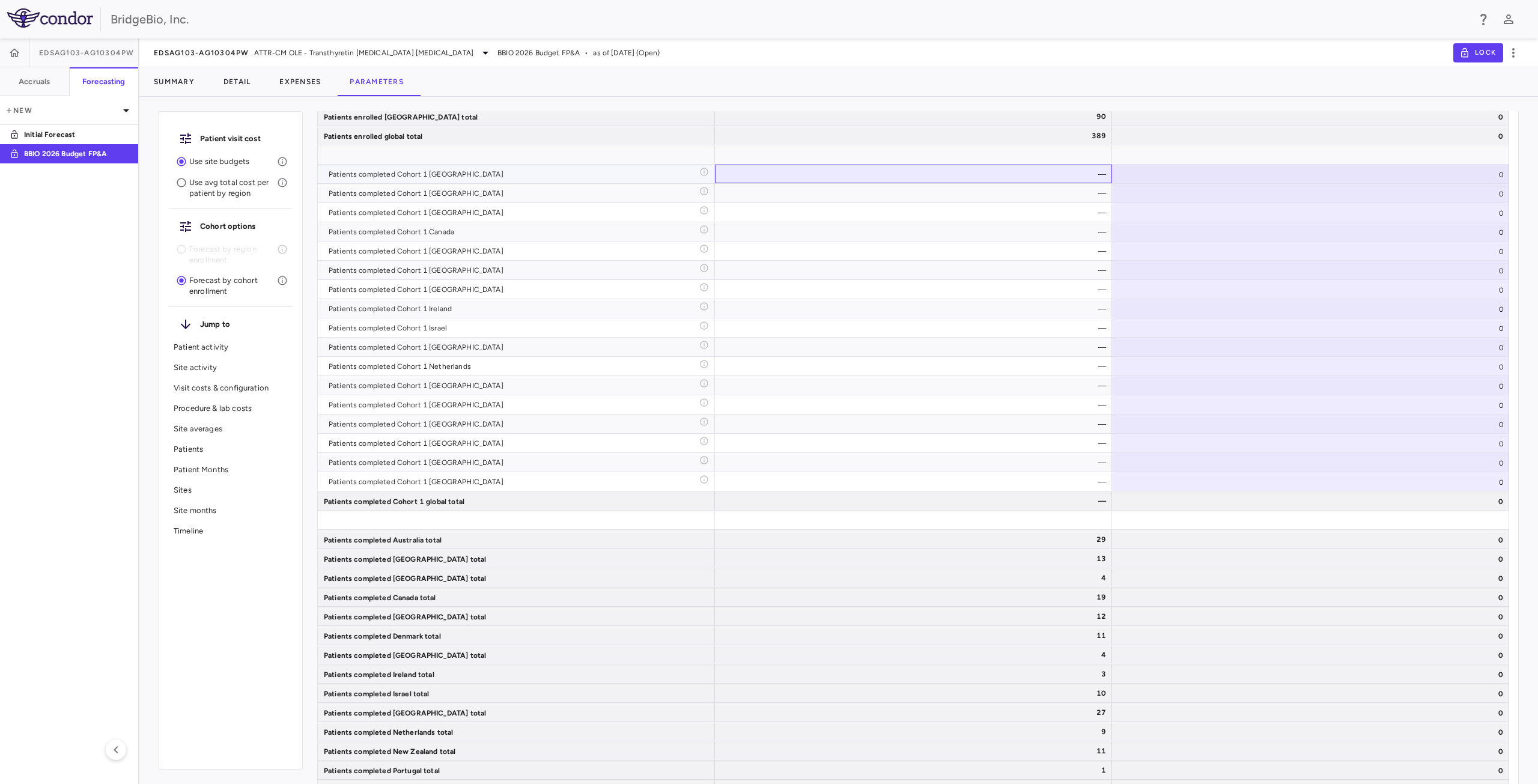
click at [1065, 172] on div "—" at bounding box center [916, 175] width 380 height 19
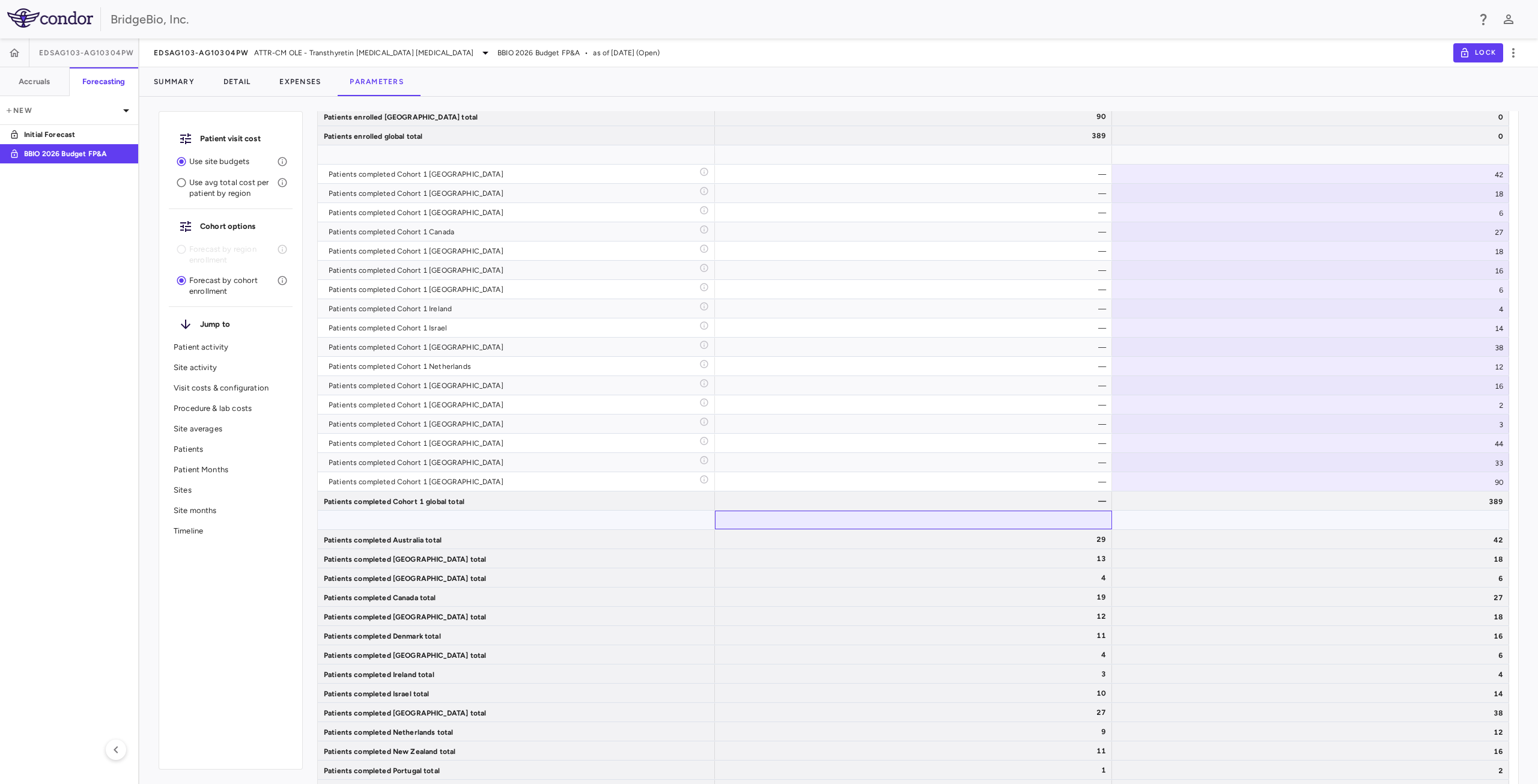
click at [1026, 514] on div at bounding box center [913, 520] width 385 height 17
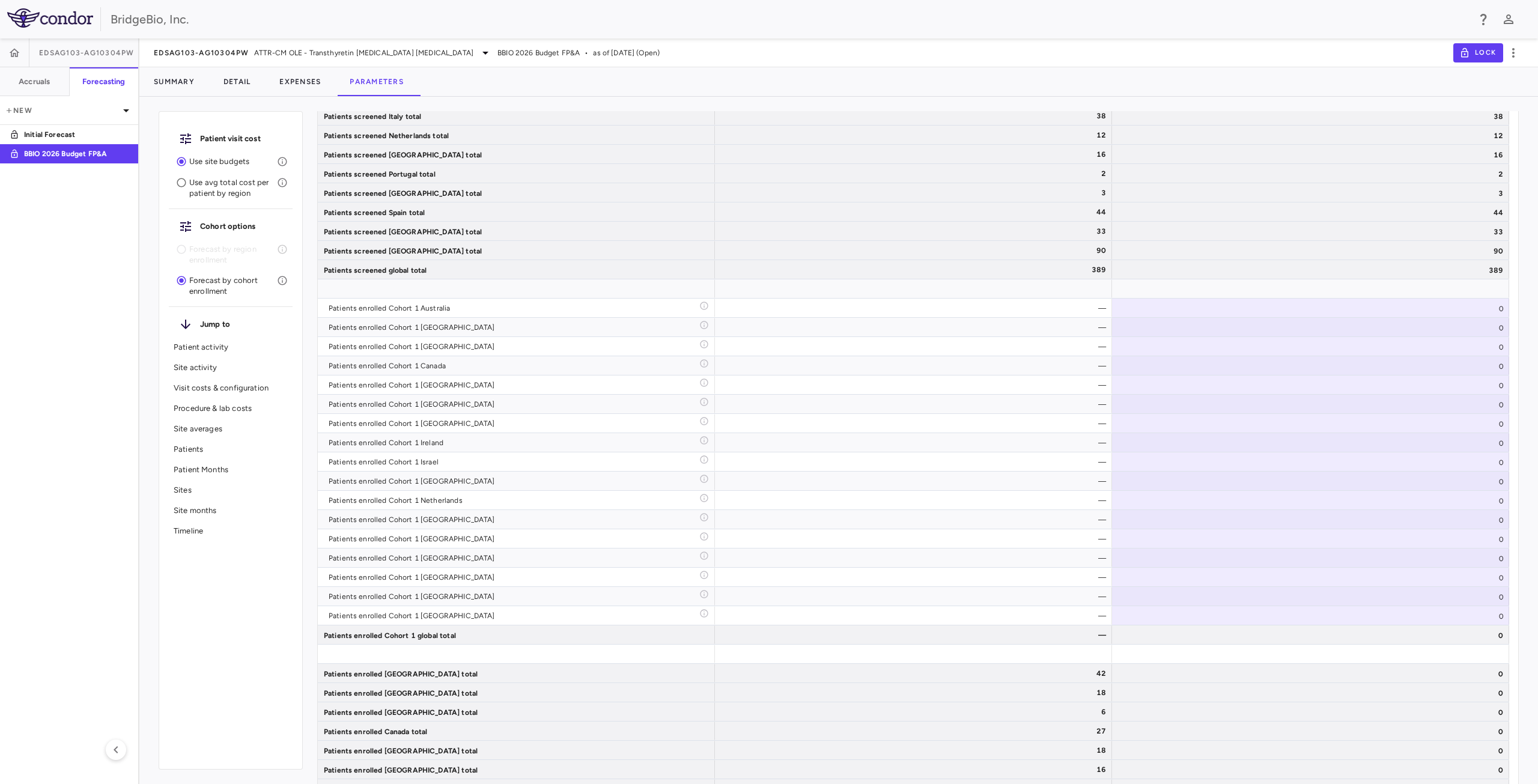
scroll to position [2234, 0]
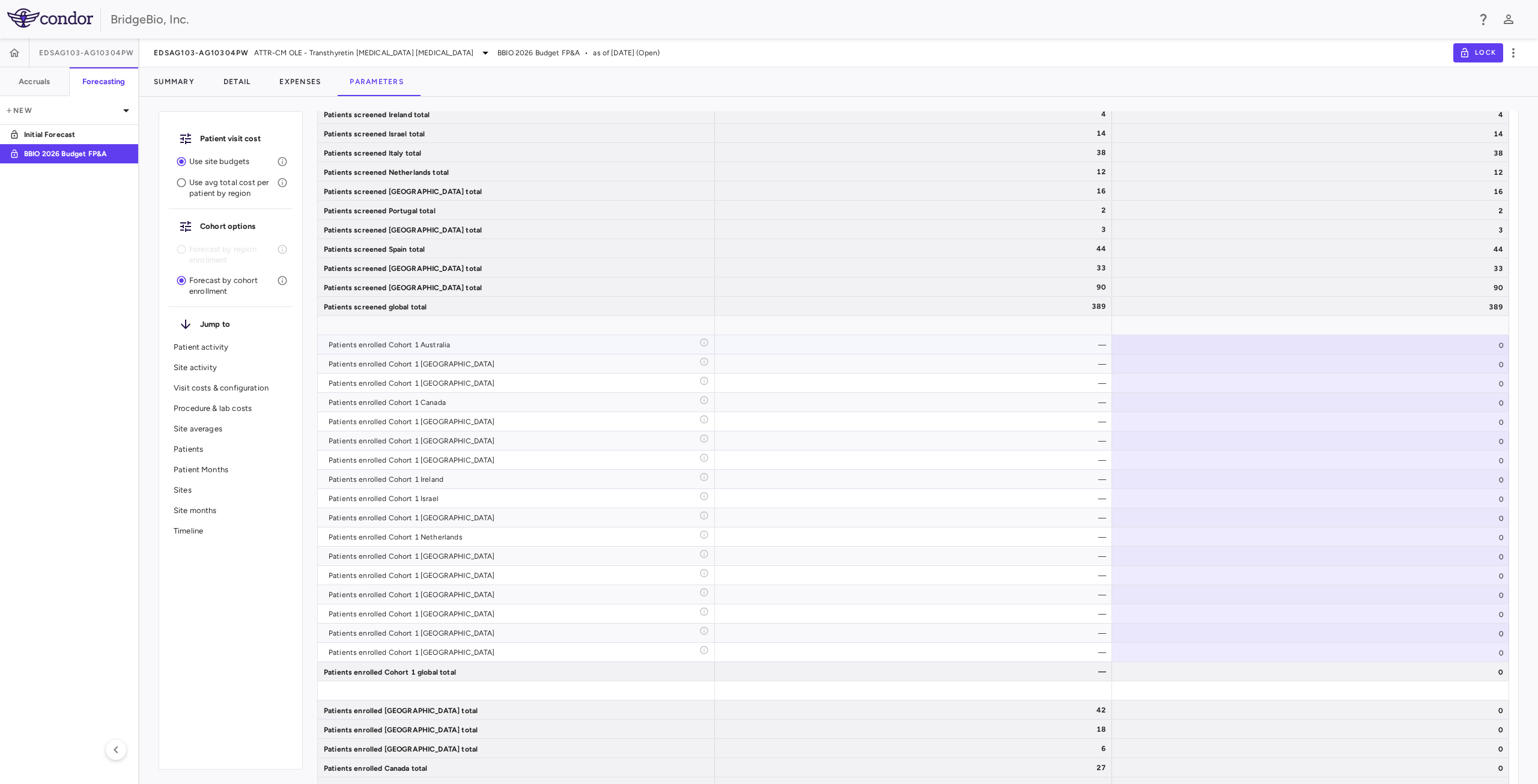
click at [953, 347] on div "—" at bounding box center [916, 345] width 380 height 19
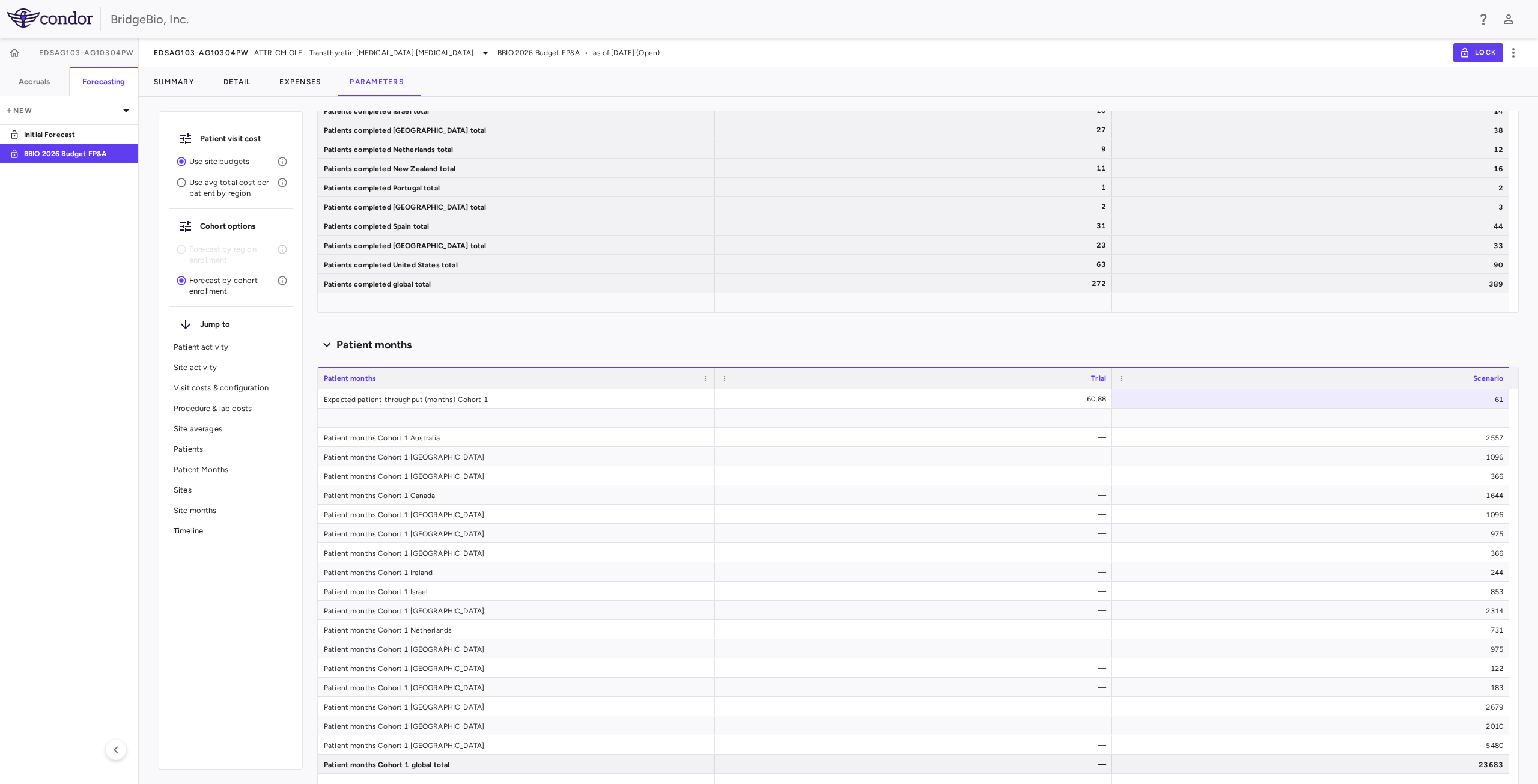
scroll to position [3736, 0]
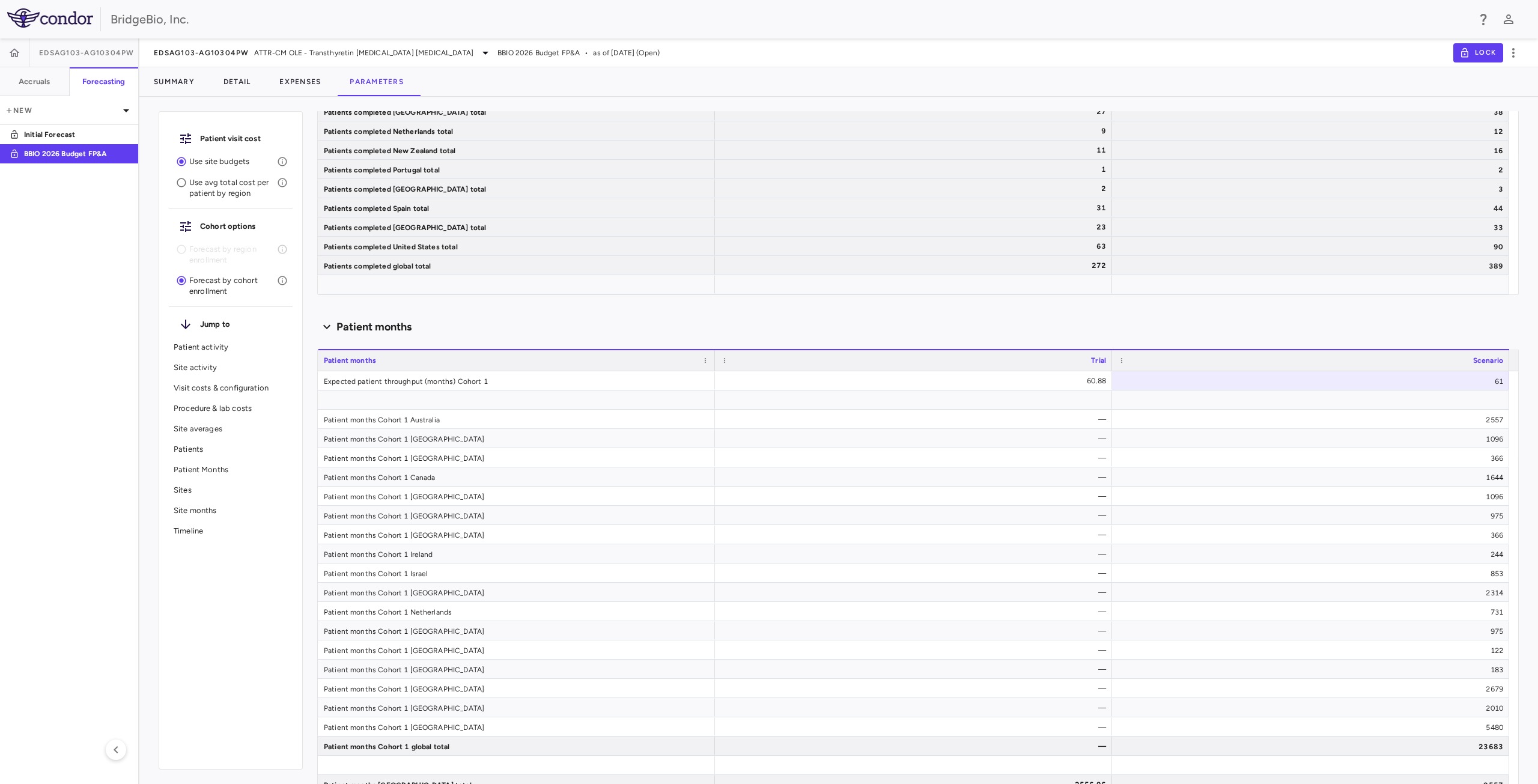
click at [826, 319] on div "Patient months" at bounding box center [918, 327] width 1202 height 16
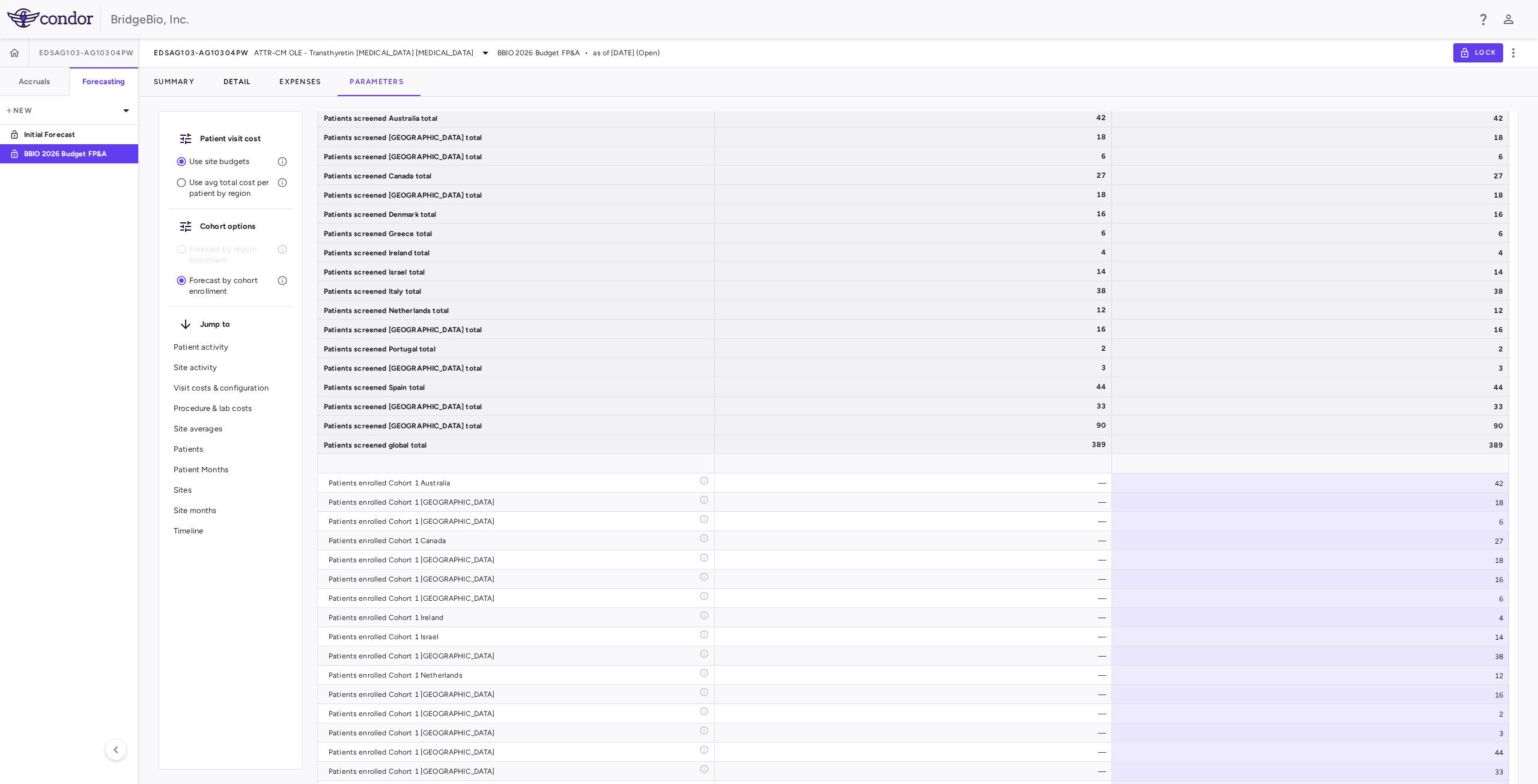
scroll to position [5376, 0]
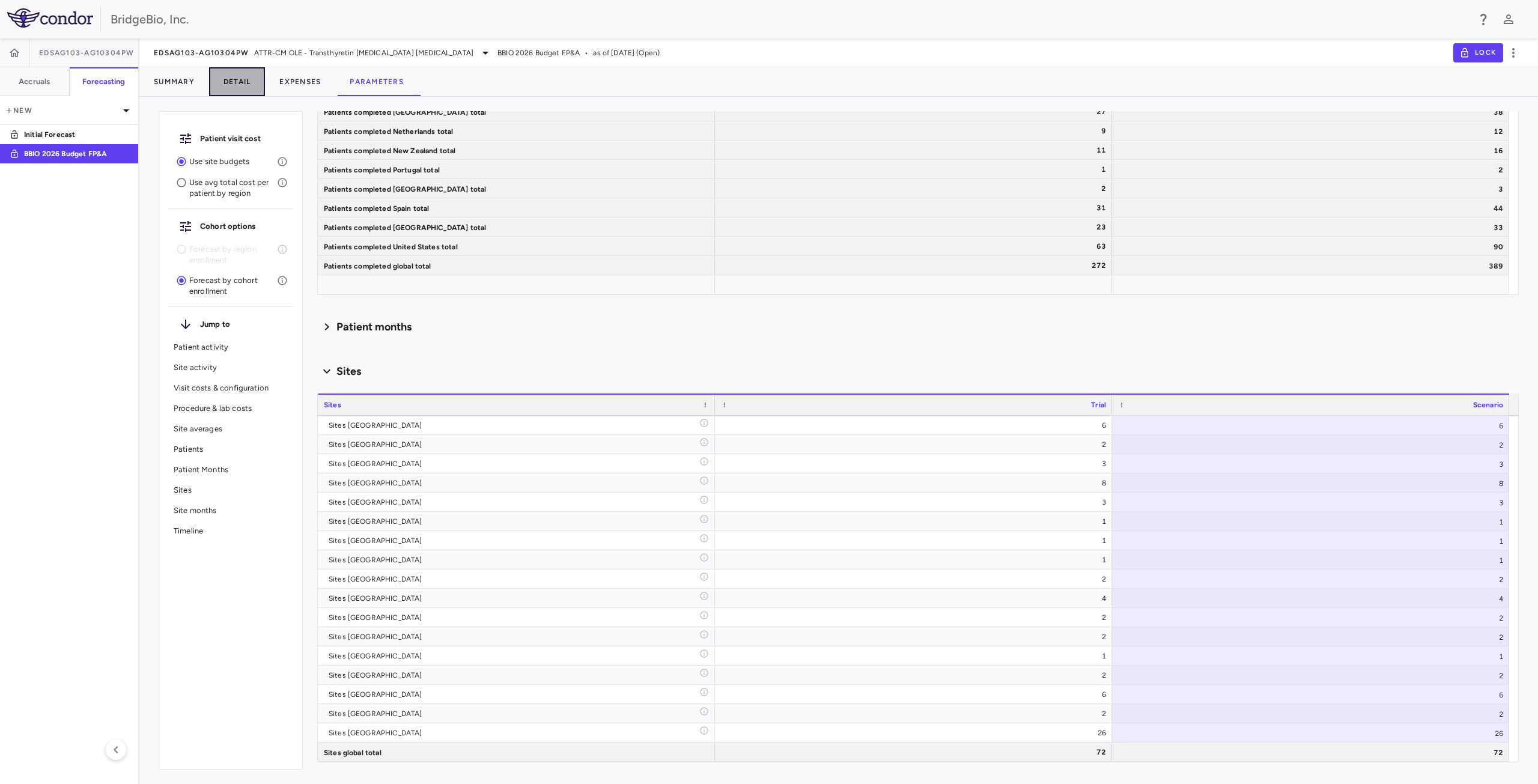
click at [238, 82] on button "Detail" at bounding box center [237, 81] width 56 height 29
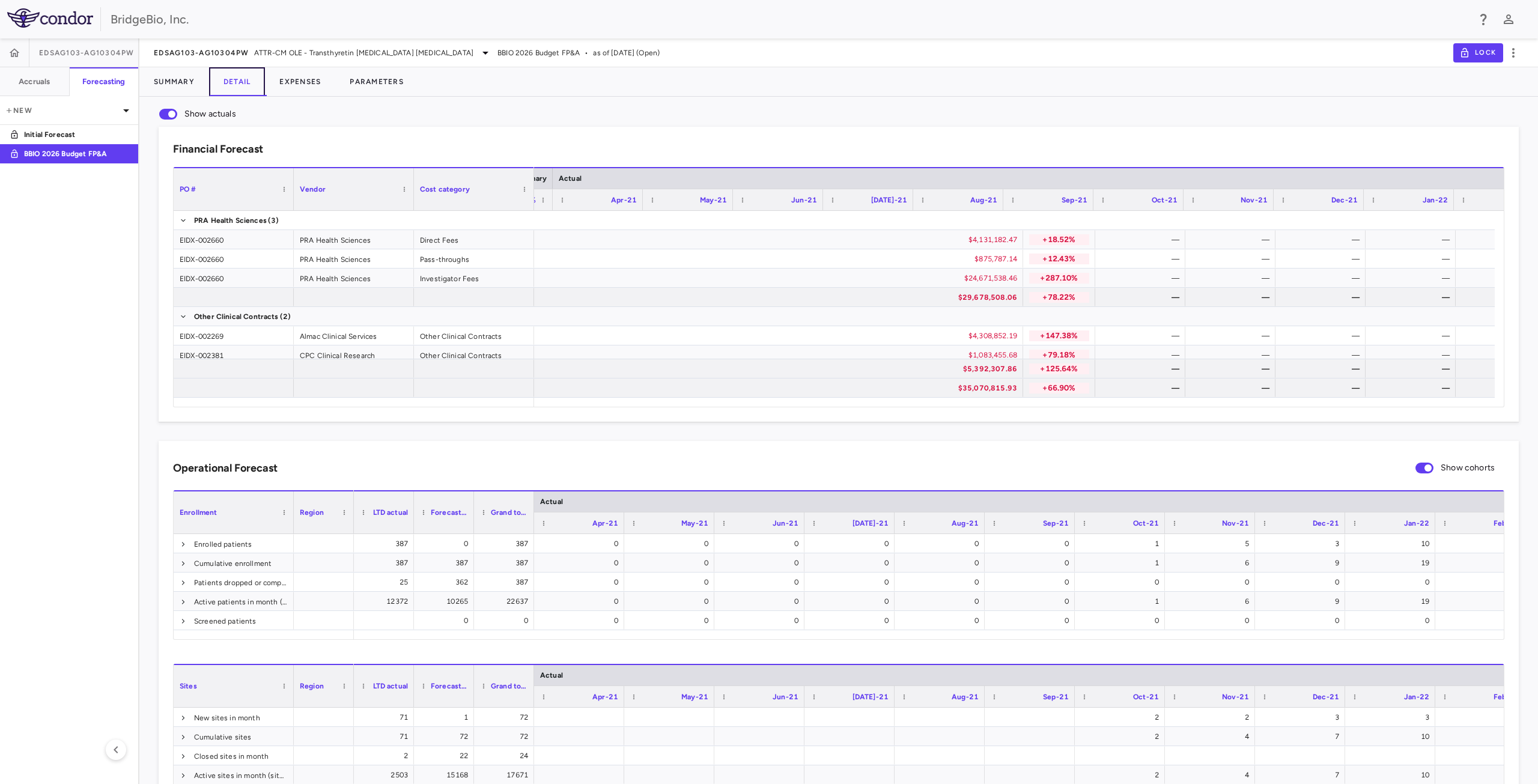
scroll to position [0, 774]
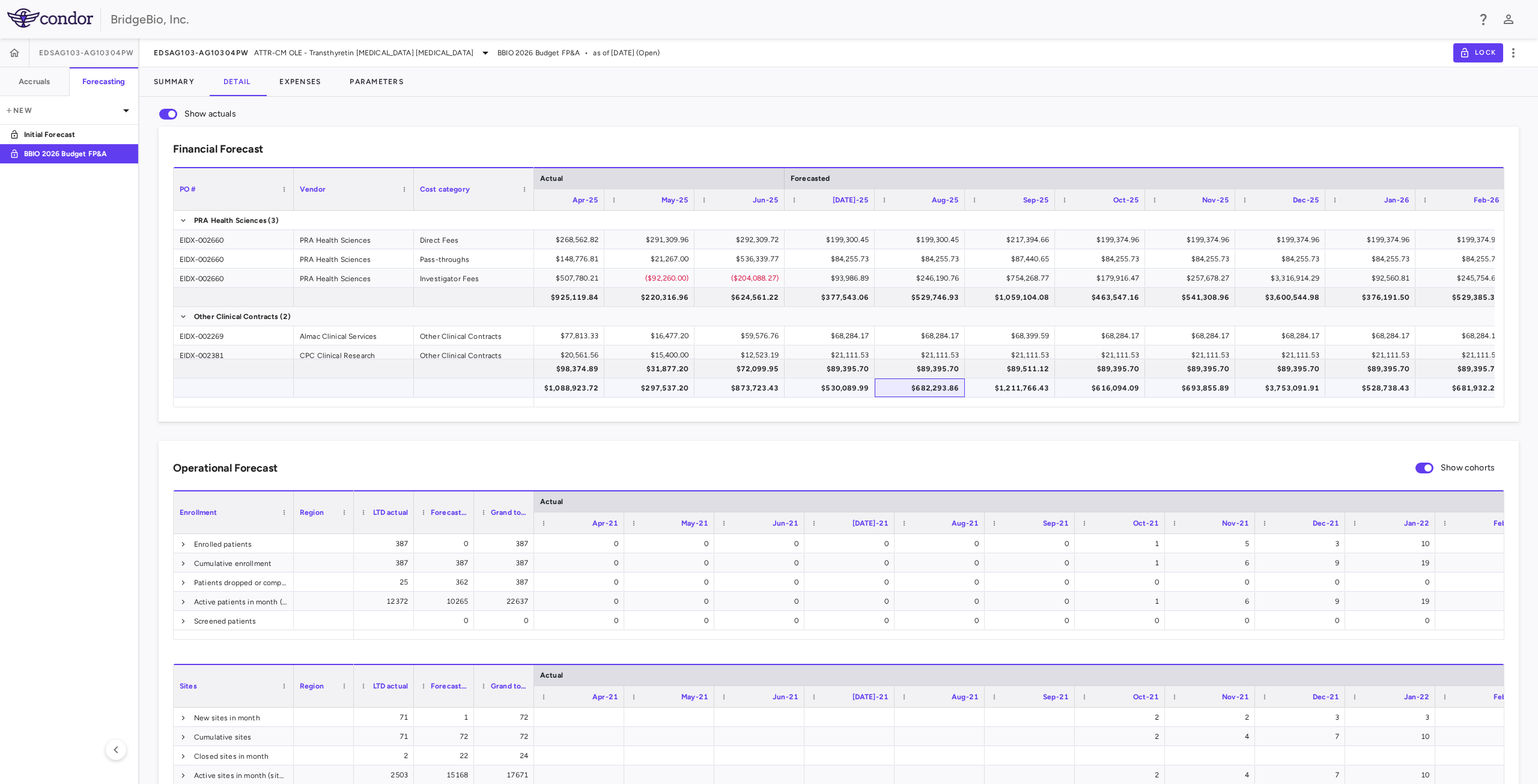
drag, startPoint x: 937, startPoint y: 393, endPoint x: 841, endPoint y: 395, distance: 96.0
drag, startPoint x: 837, startPoint y: 298, endPoint x: 923, endPoint y: 294, distance: 86.1
click at [903, 457] on div "Operational Forecast Show cohorts" at bounding box center [839, 467] width 1332 height 25
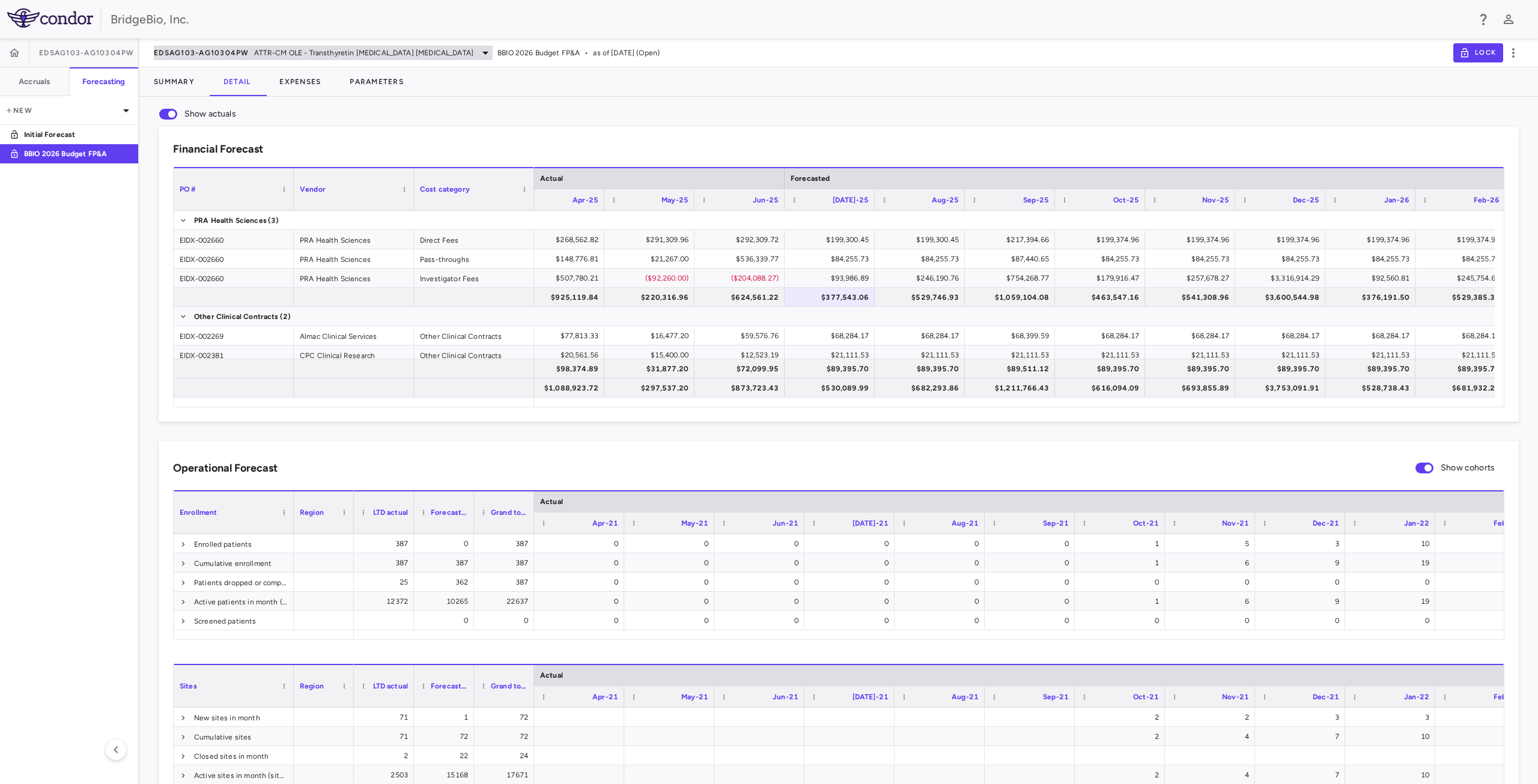
click at [478, 50] on icon at bounding box center [486, 53] width 14 height 14
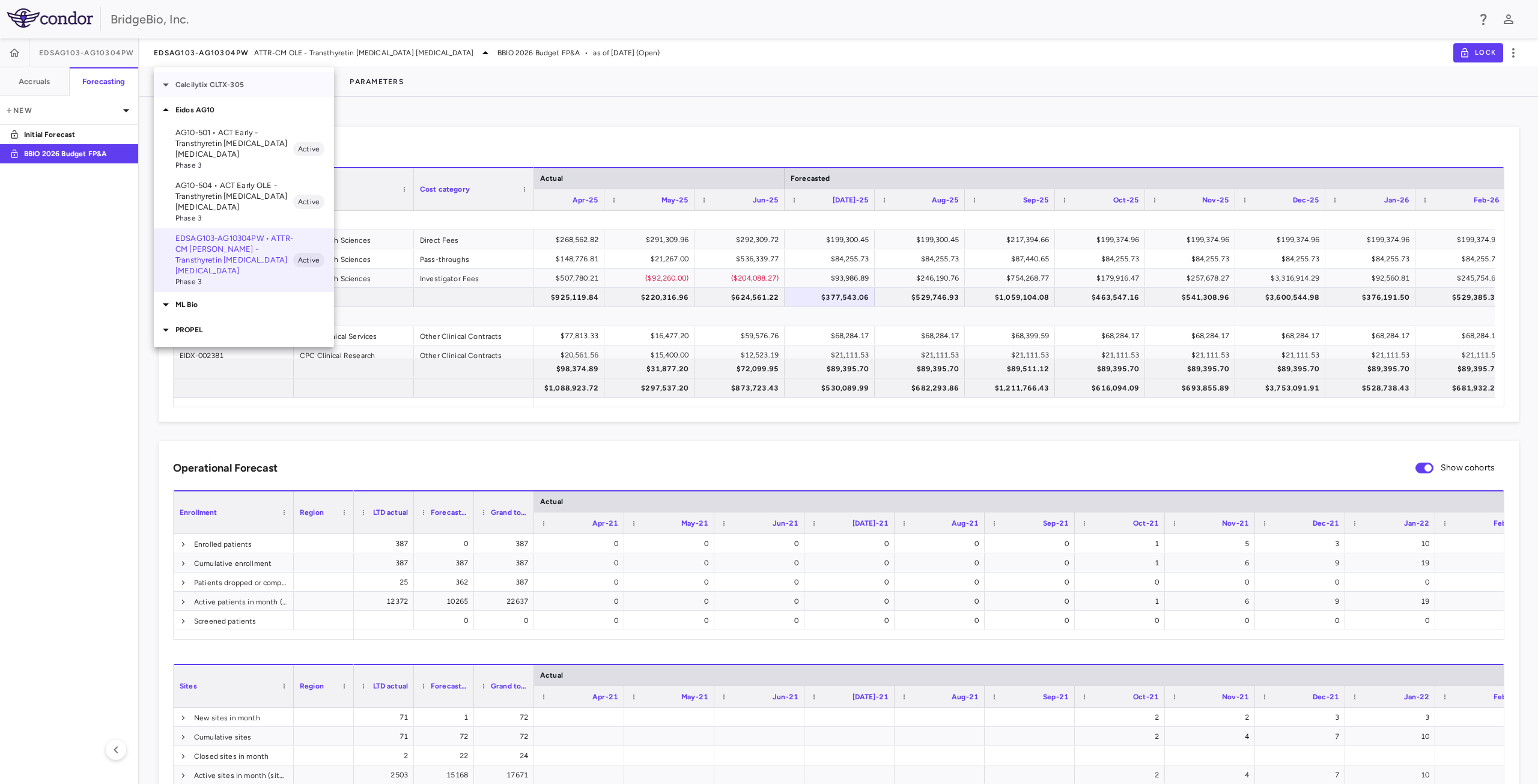
click at [164, 89] on icon at bounding box center [166, 85] width 14 height 14
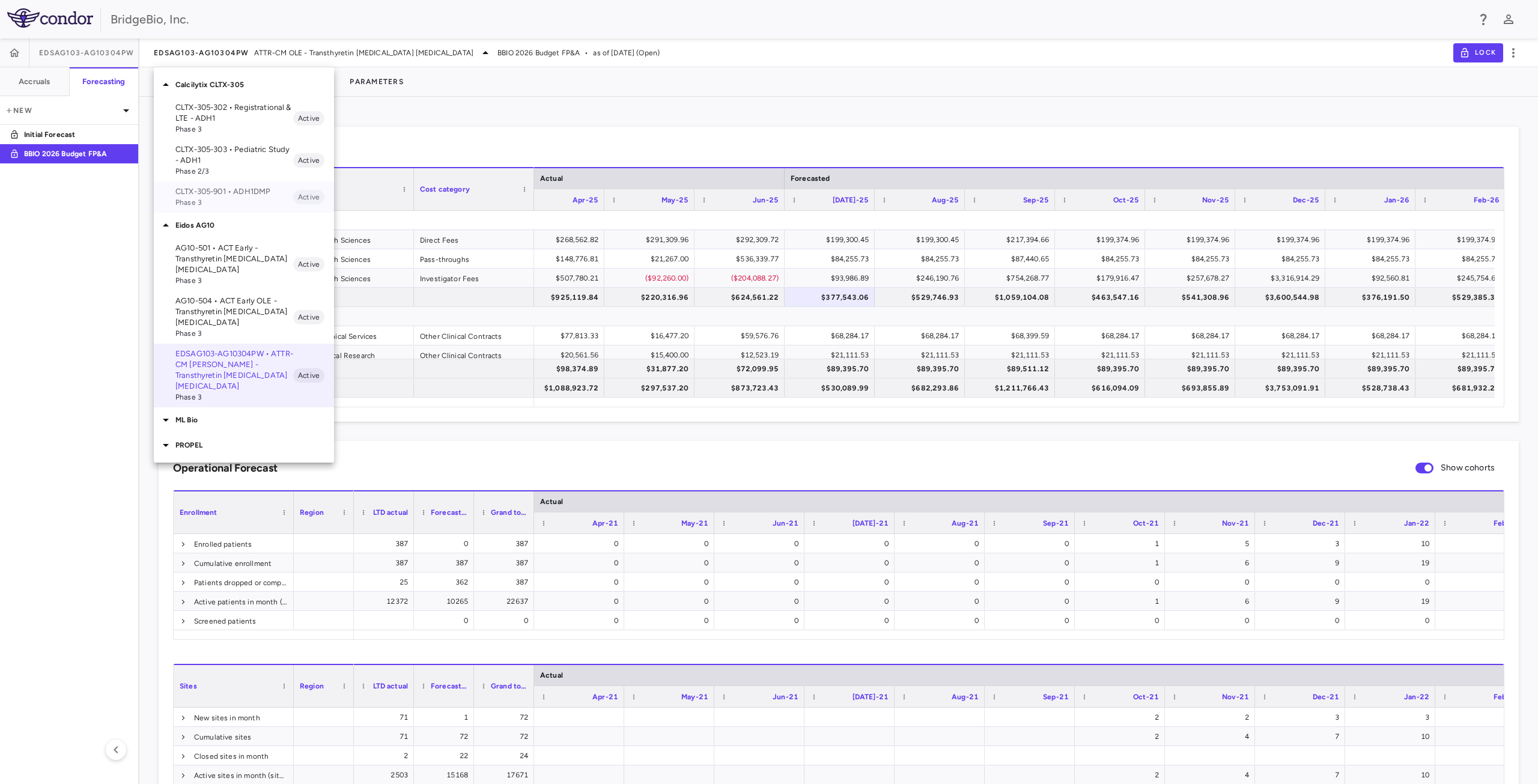
click at [244, 195] on p "CLTX-305-901 • ADH1DMP" at bounding box center [234, 191] width 118 height 11
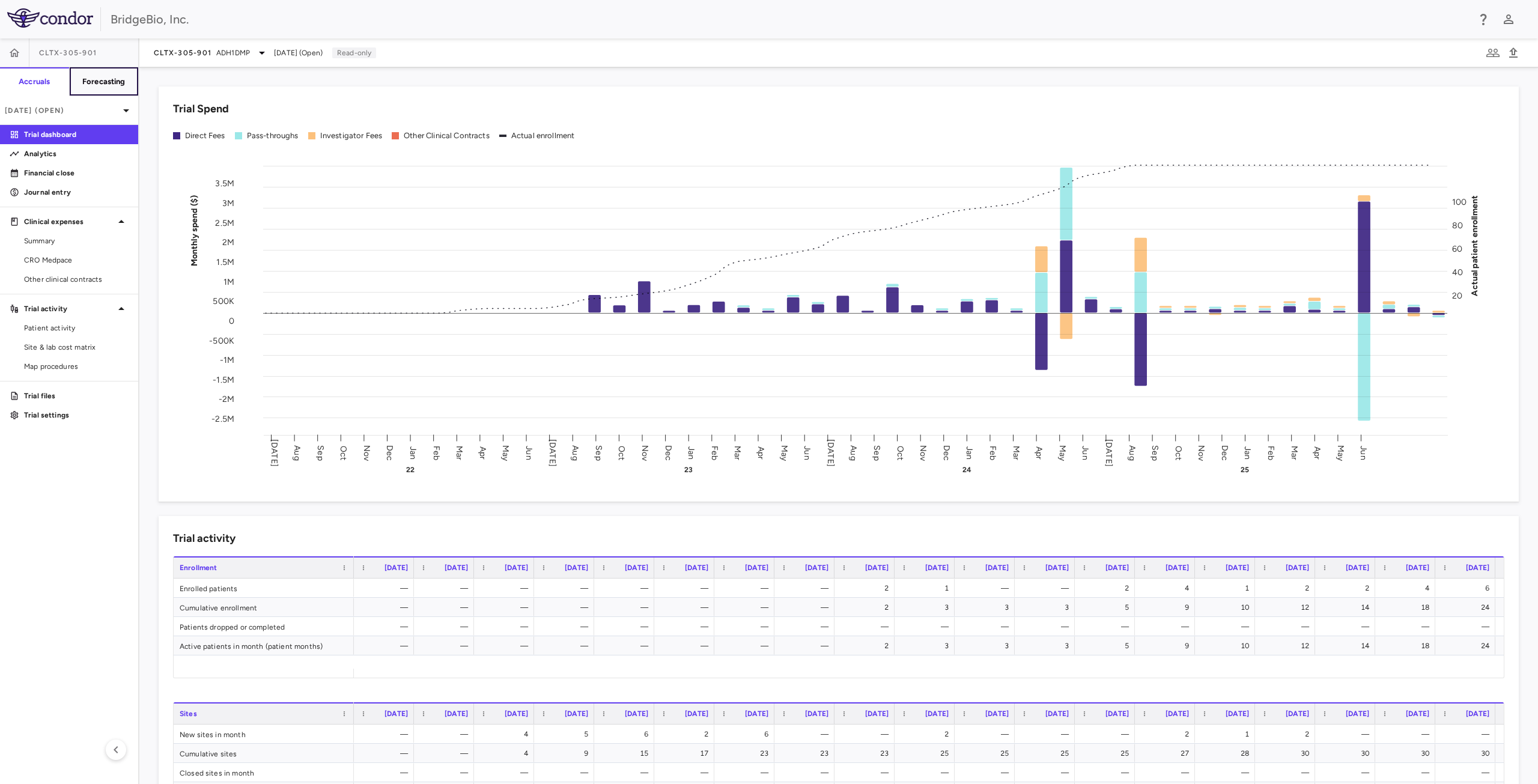
click at [111, 82] on h6 "Forecasting" at bounding box center [103, 81] width 43 height 11
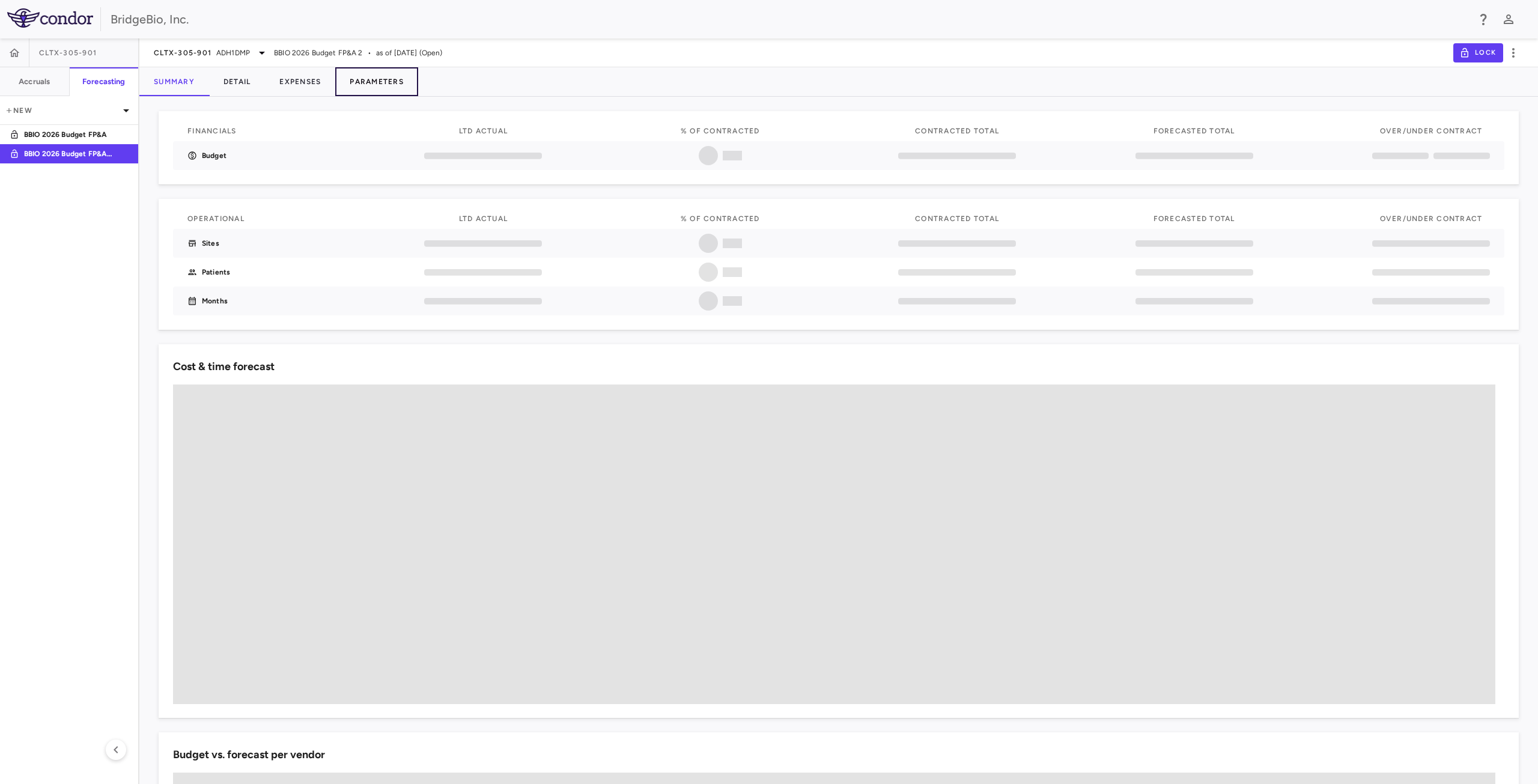
click at [370, 80] on button "Parameters" at bounding box center [377, 81] width 83 height 29
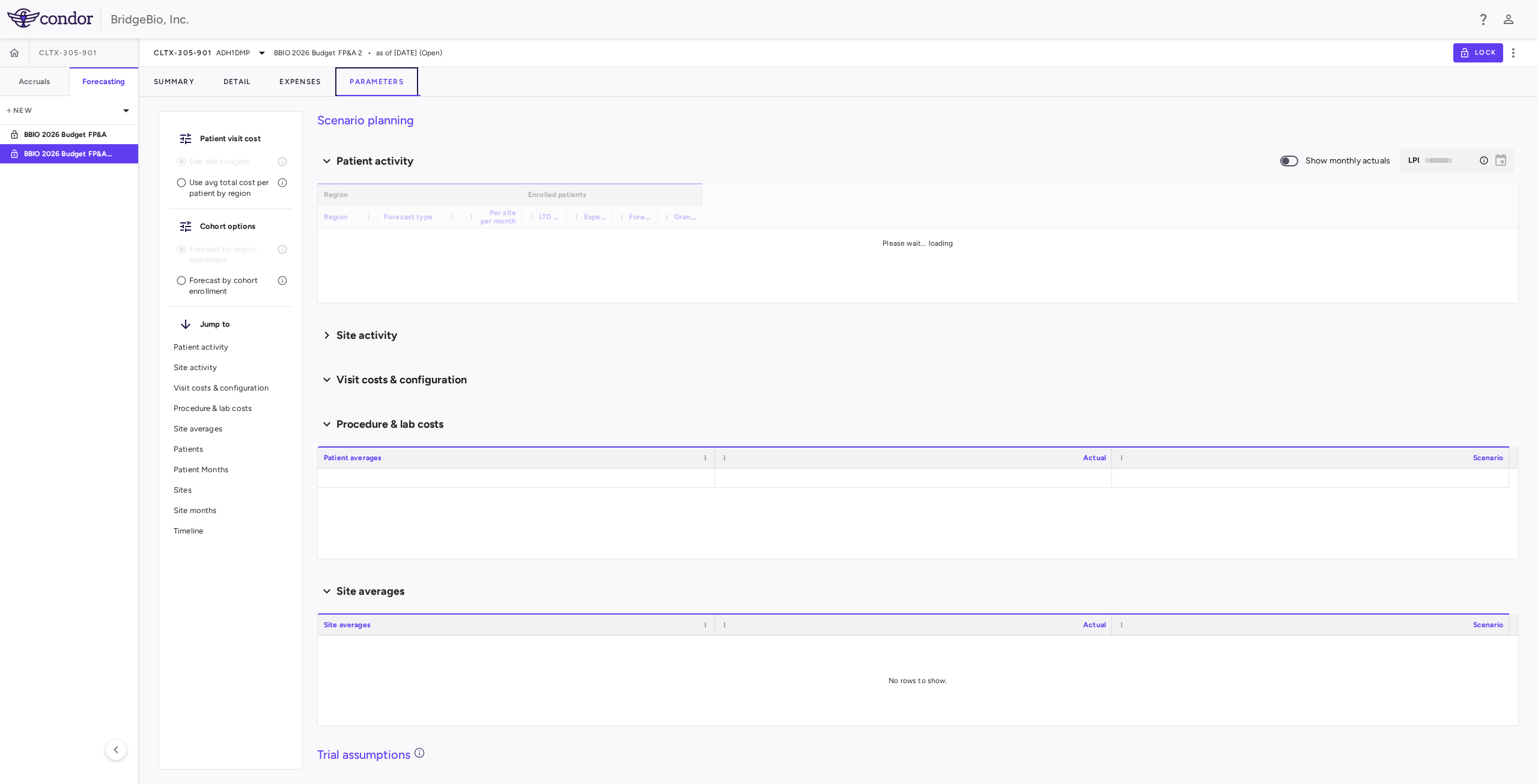
type input "********"
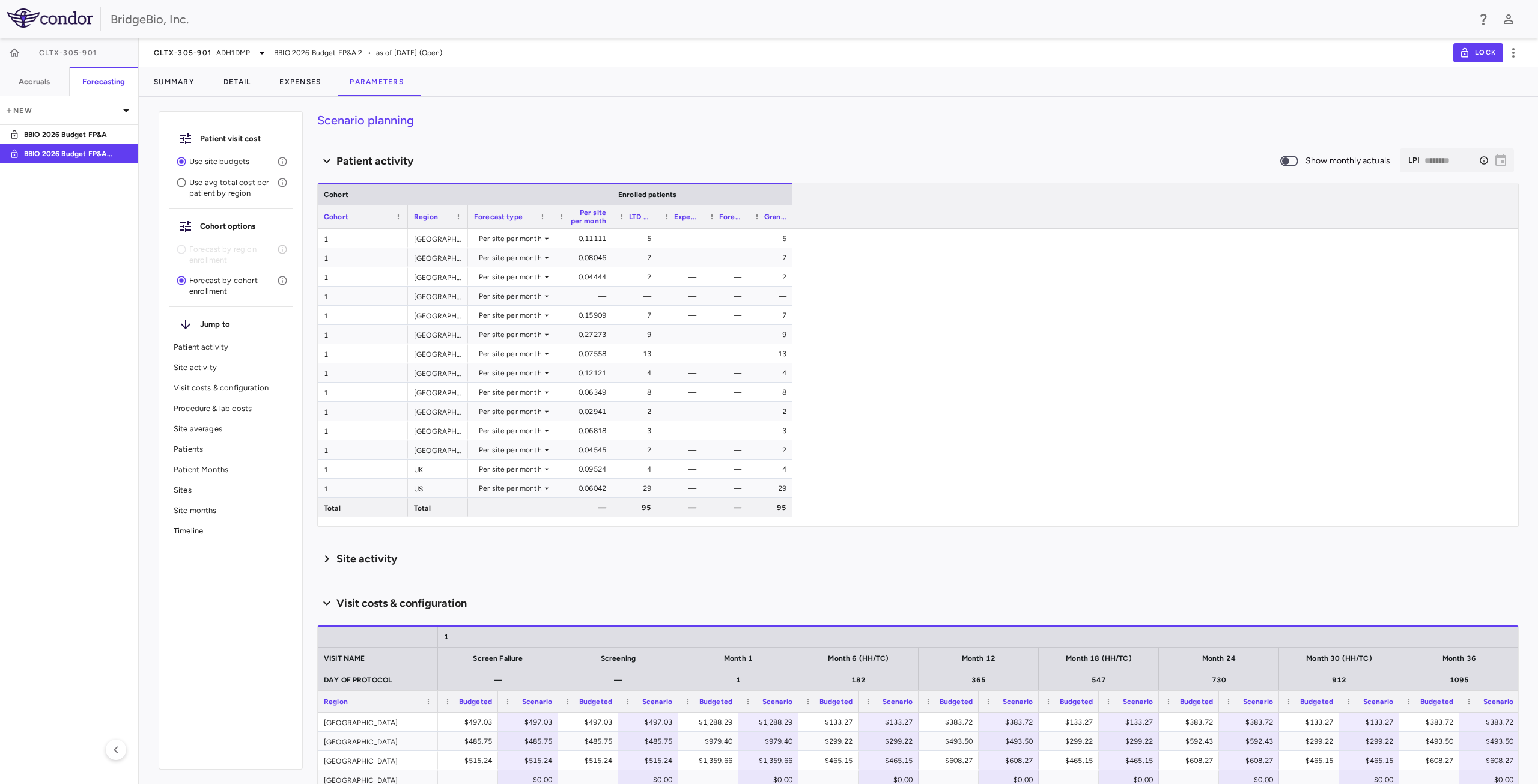
click at [486, 549] on div "Site activity Show monthly actuals ​ LSA ​" at bounding box center [918, 558] width 1202 height 25
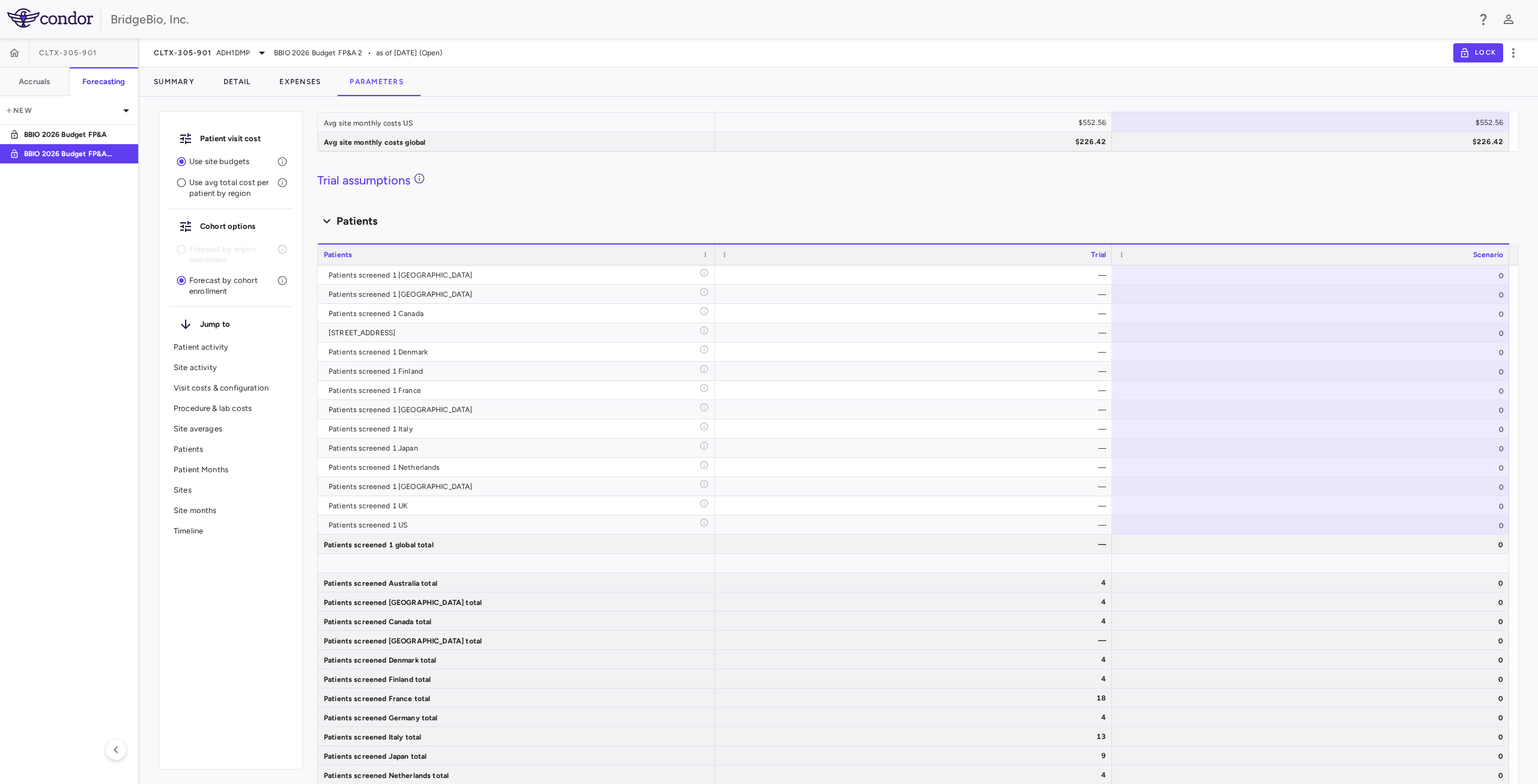
scroll to position [3068, 0]
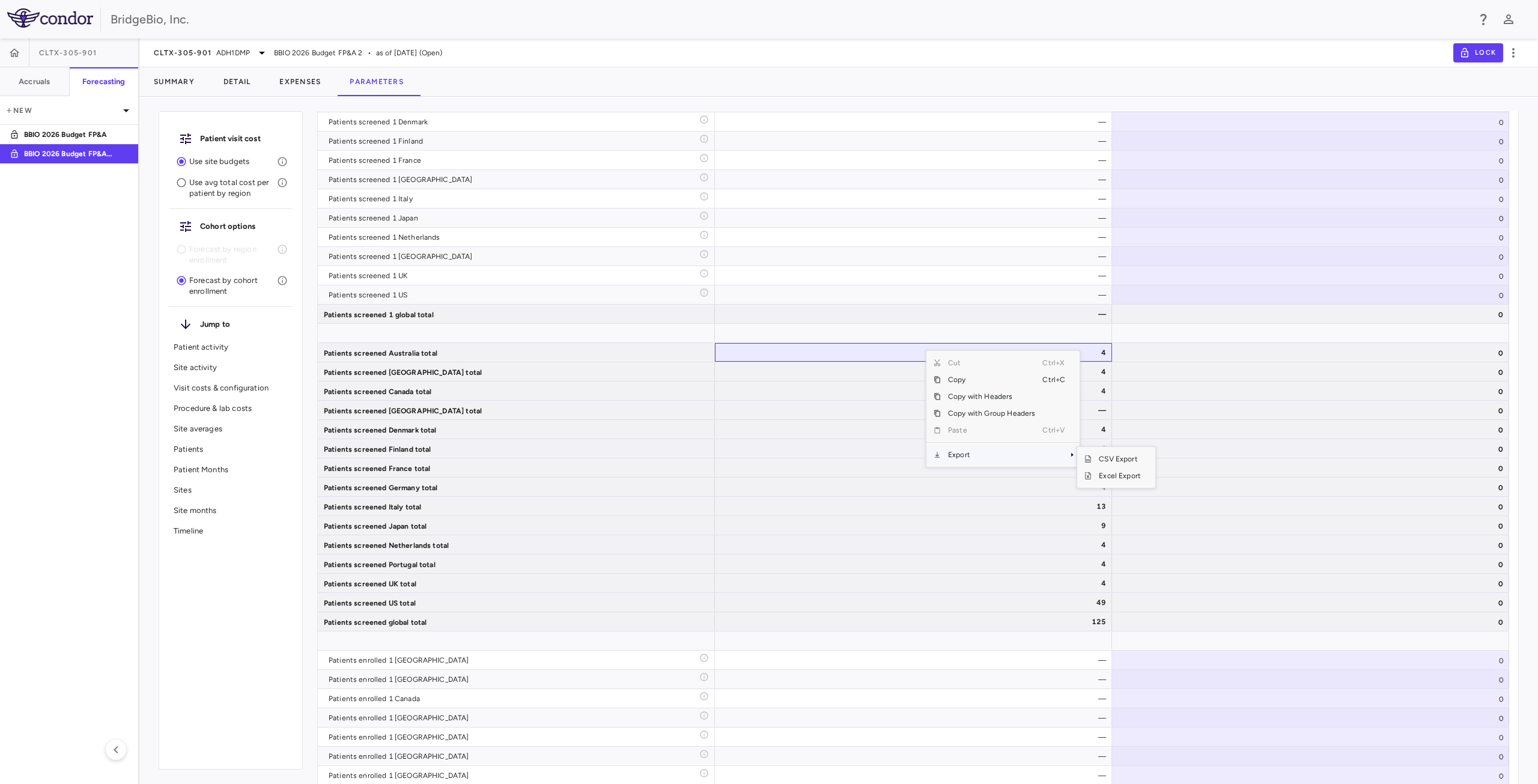
click at [959, 453] on span "Export" at bounding box center [991, 455] width 101 height 17
click at [1105, 476] on span "Excel Export" at bounding box center [1120, 476] width 56 height 17
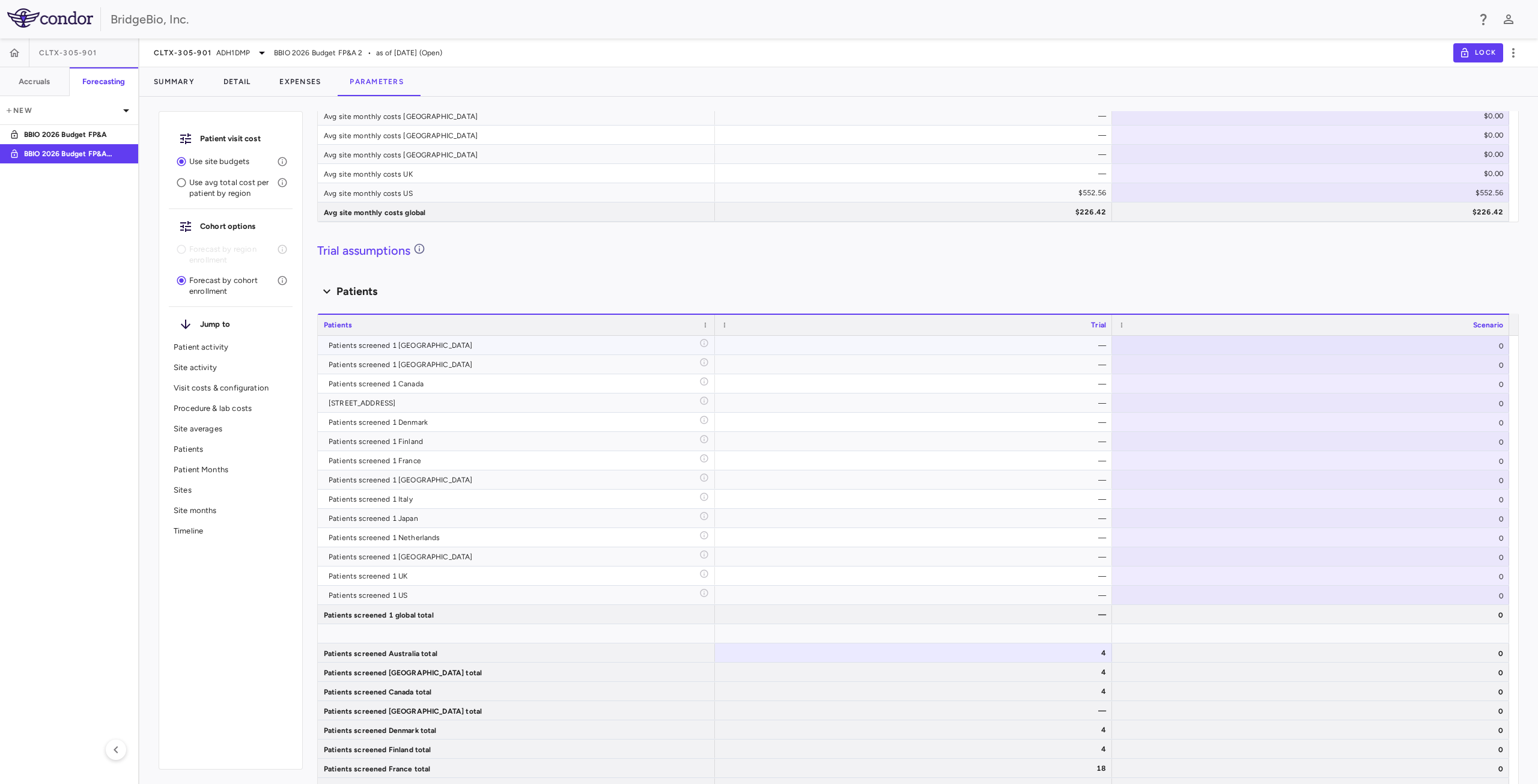
click at [1248, 346] on div "0" at bounding box center [1310, 345] width 397 height 19
click at [1064, 350] on div "—" at bounding box center [916, 346] width 380 height 19
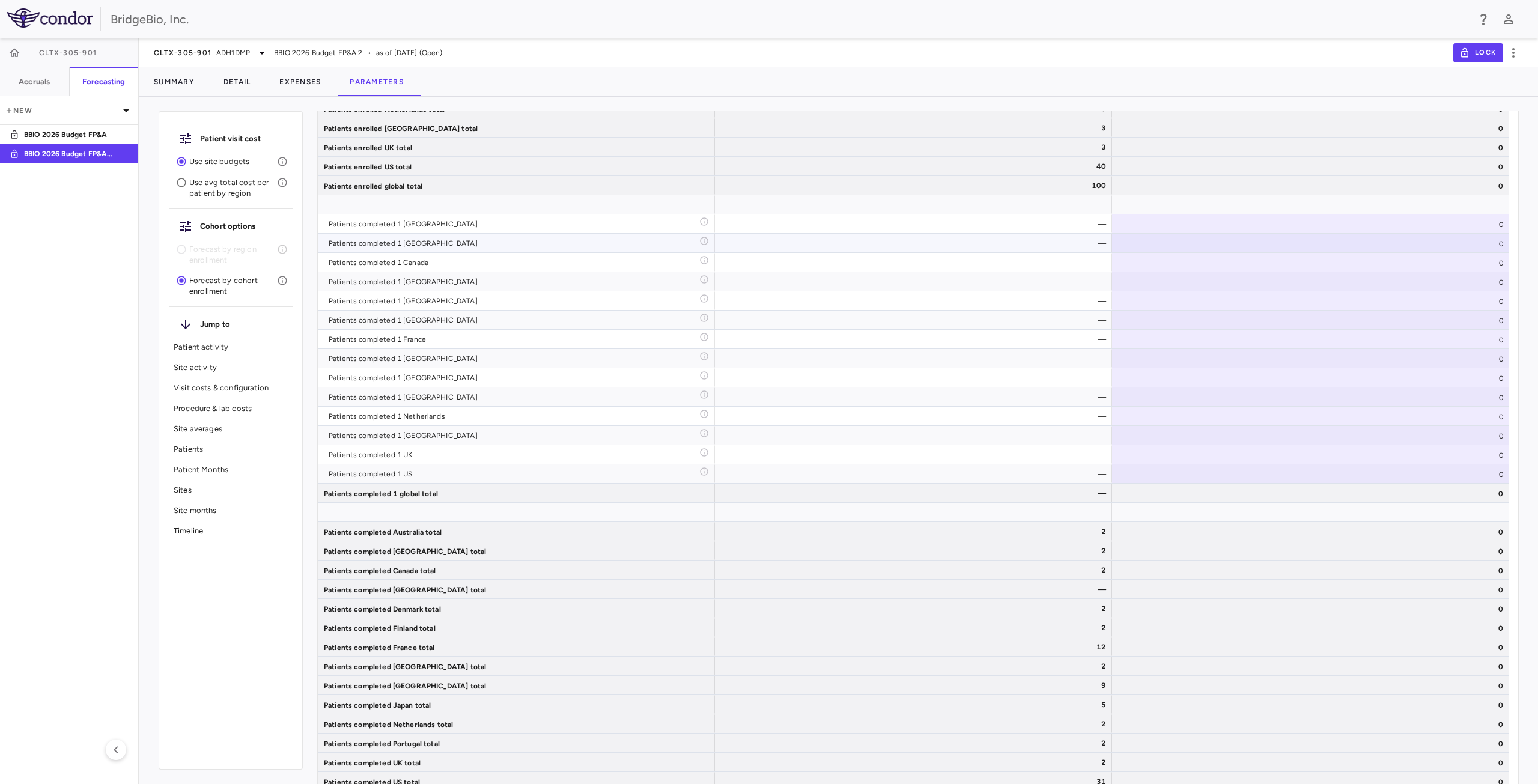
click at [976, 235] on div "—" at bounding box center [916, 244] width 380 height 19
click at [983, 226] on div "—" at bounding box center [916, 224] width 380 height 19
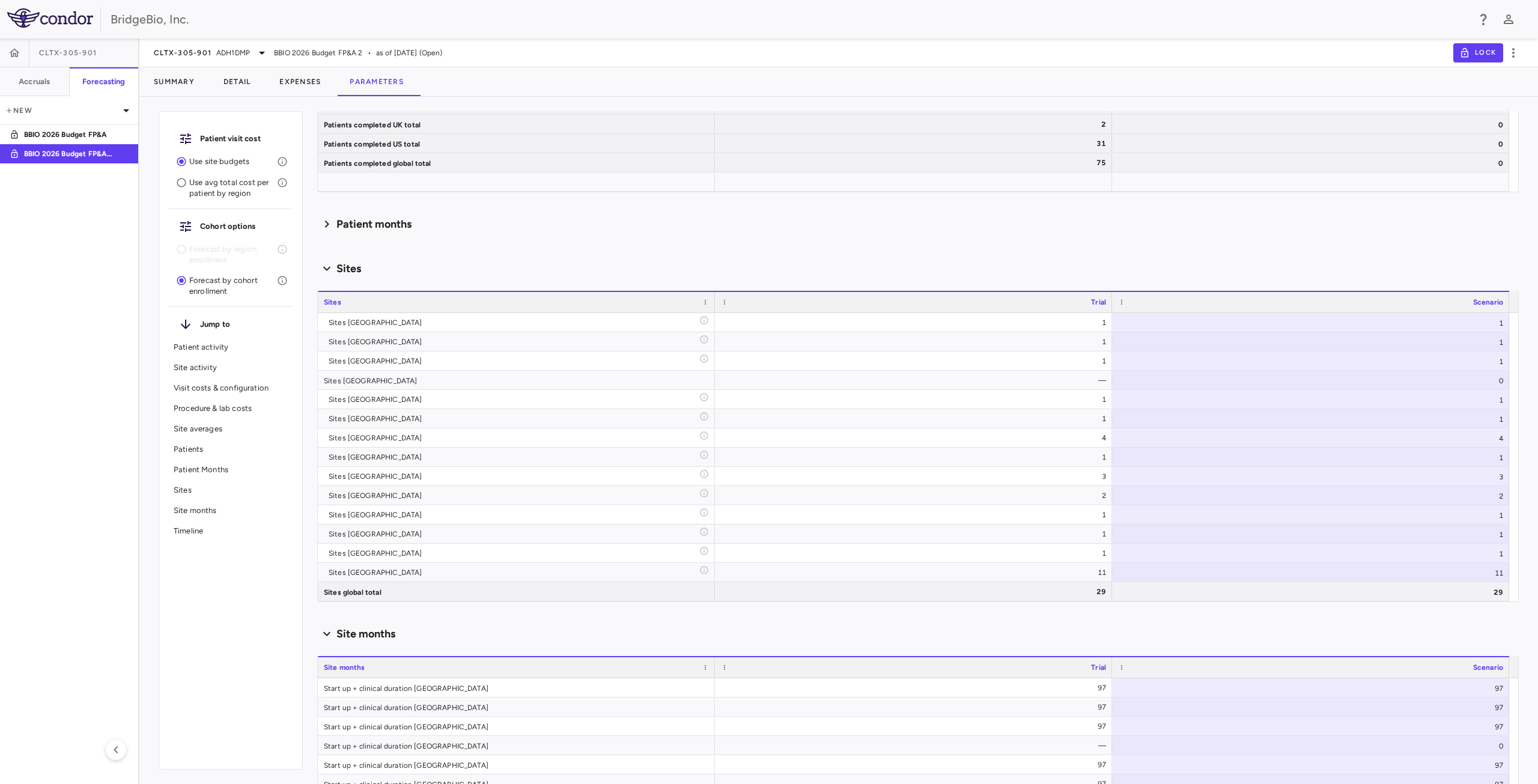
scroll to position [3429, 0]
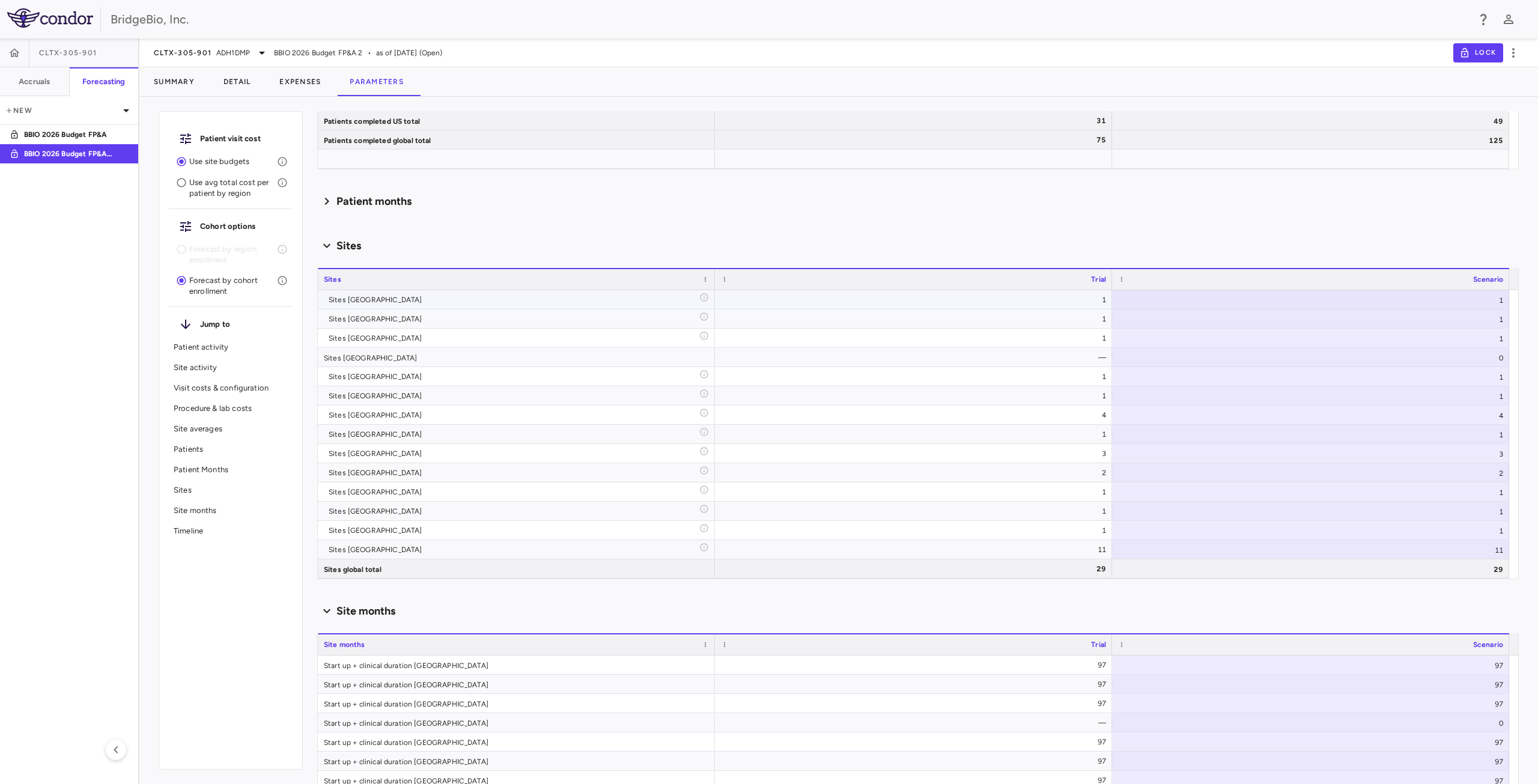
click at [877, 303] on div "1" at bounding box center [916, 300] width 380 height 19
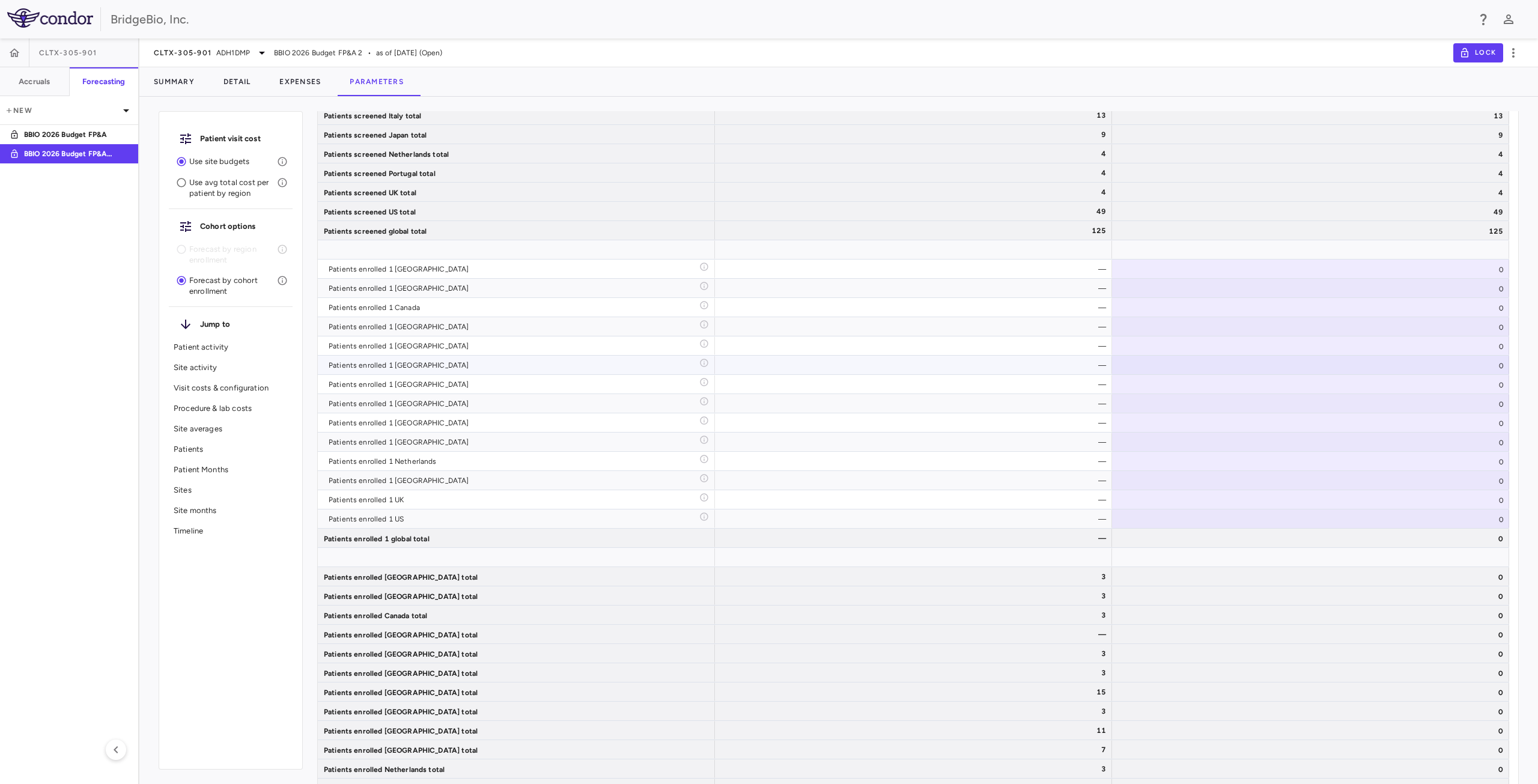
scroll to position [2107, 0]
click at [913, 270] on div "—" at bounding box center [916, 270] width 380 height 19
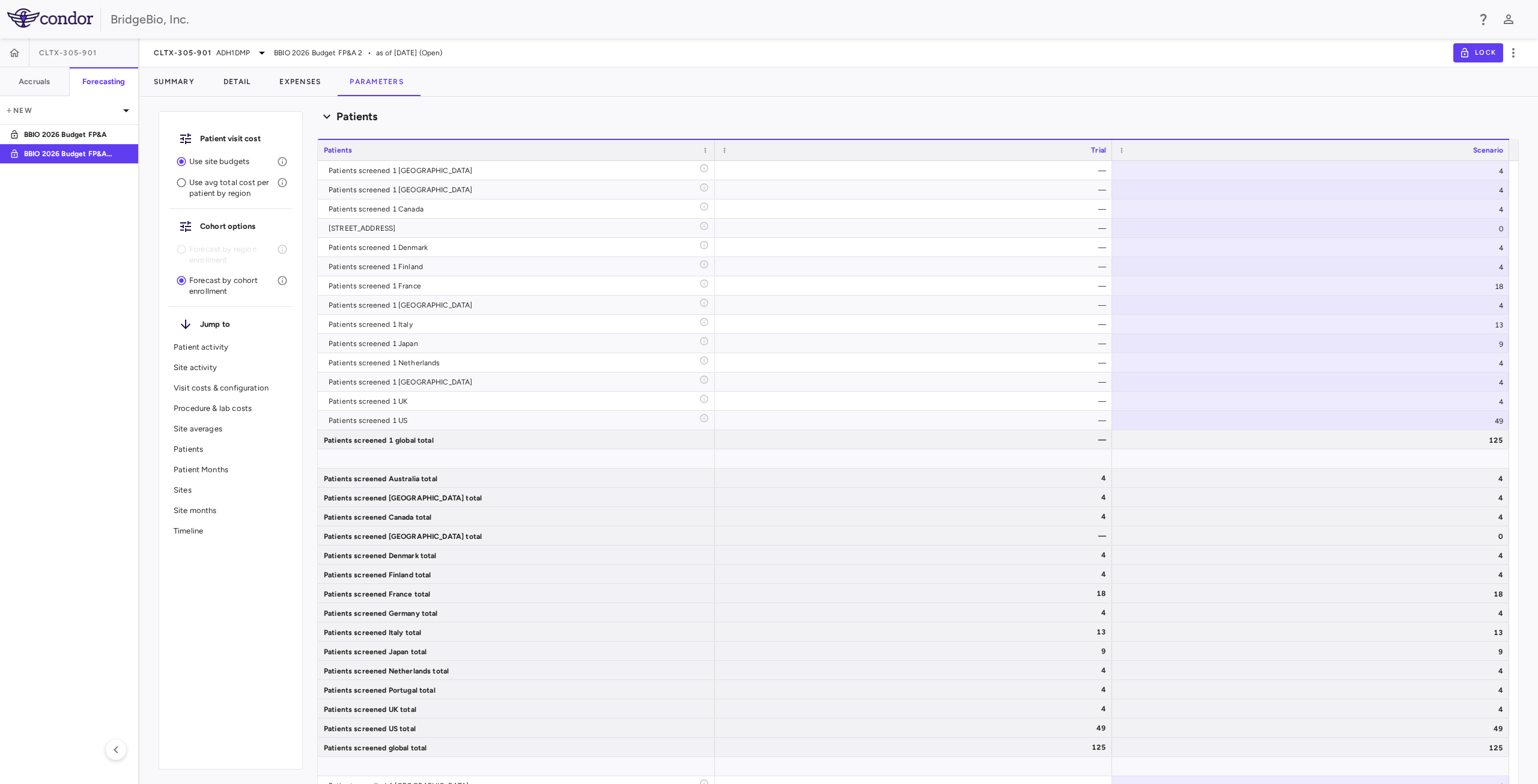
scroll to position [1386, 0]
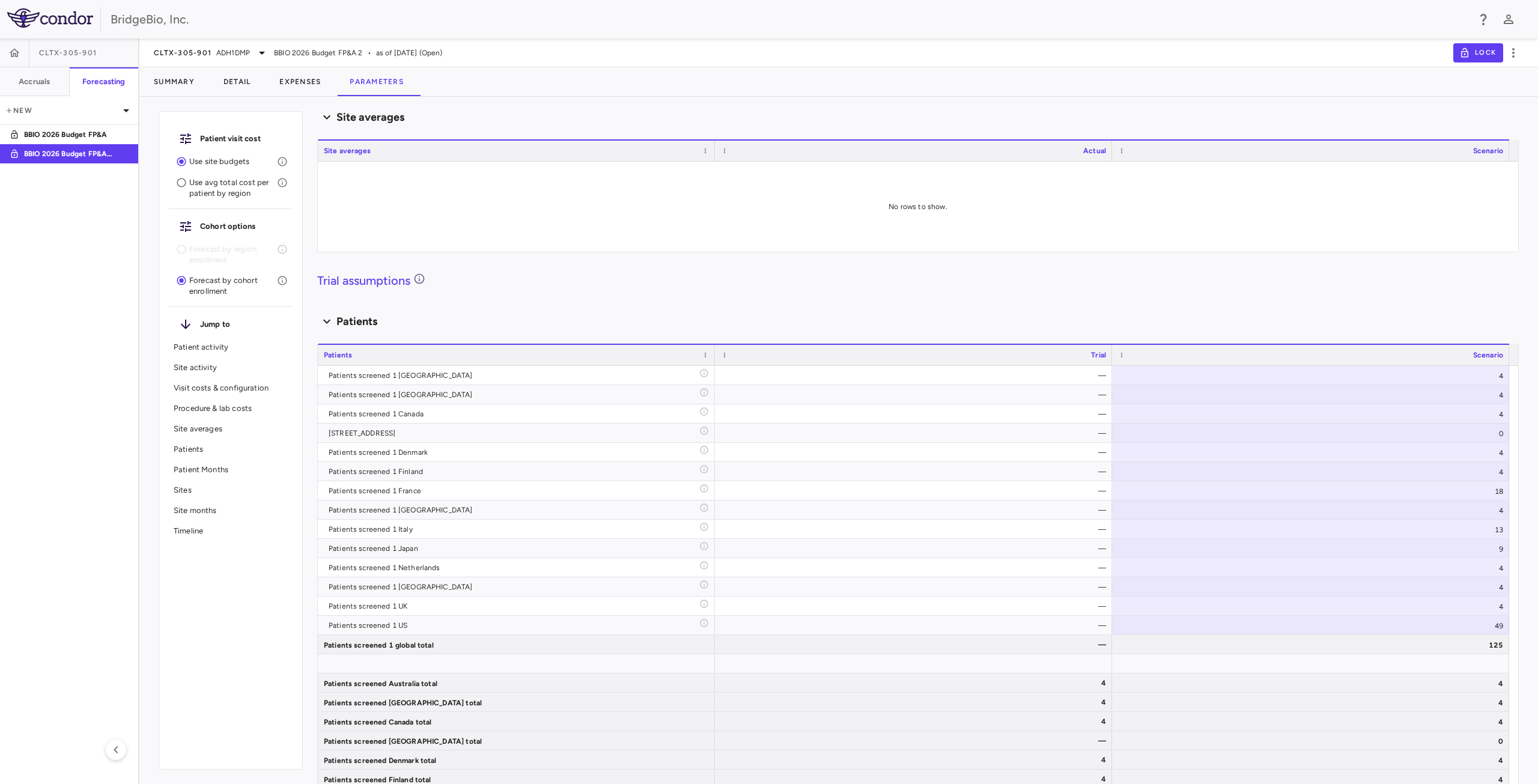
click at [568, 286] on h4 "Trial assumptions" at bounding box center [918, 281] width 1202 height 18
click at [241, 86] on button "Detail" at bounding box center [237, 81] width 56 height 29
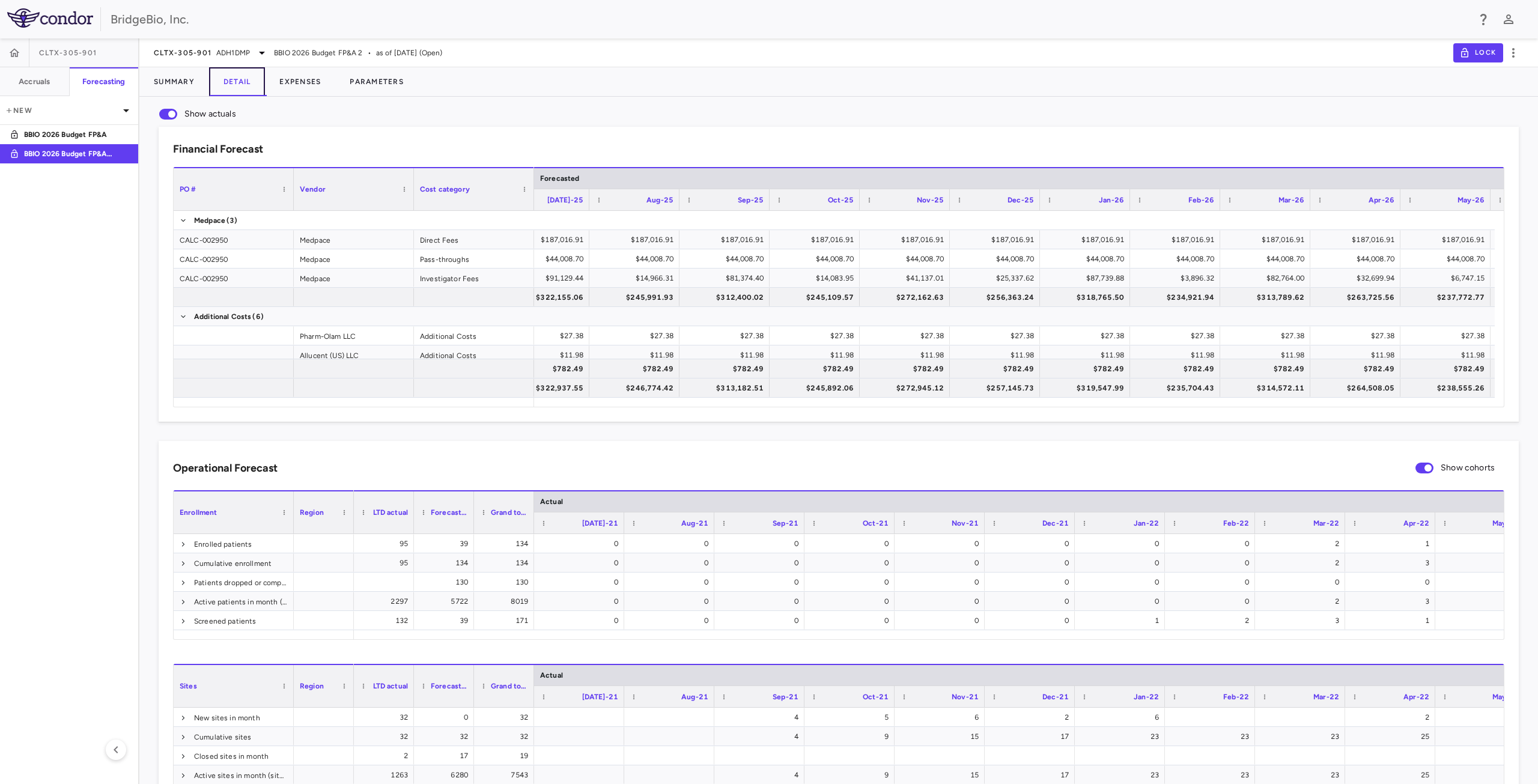
scroll to position [0, 5165]
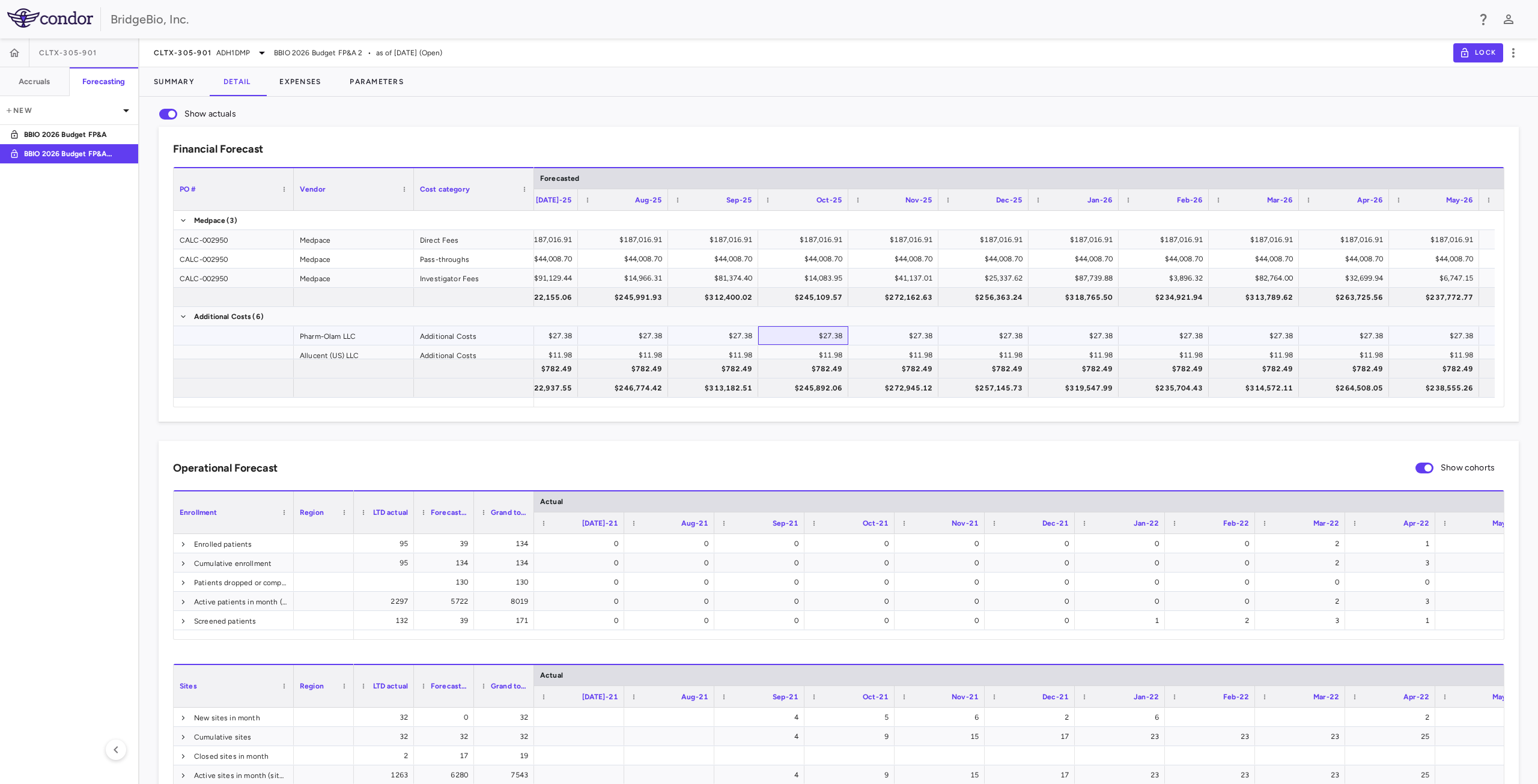
click at [793, 330] on div "$27.38" at bounding box center [806, 336] width 73 height 19
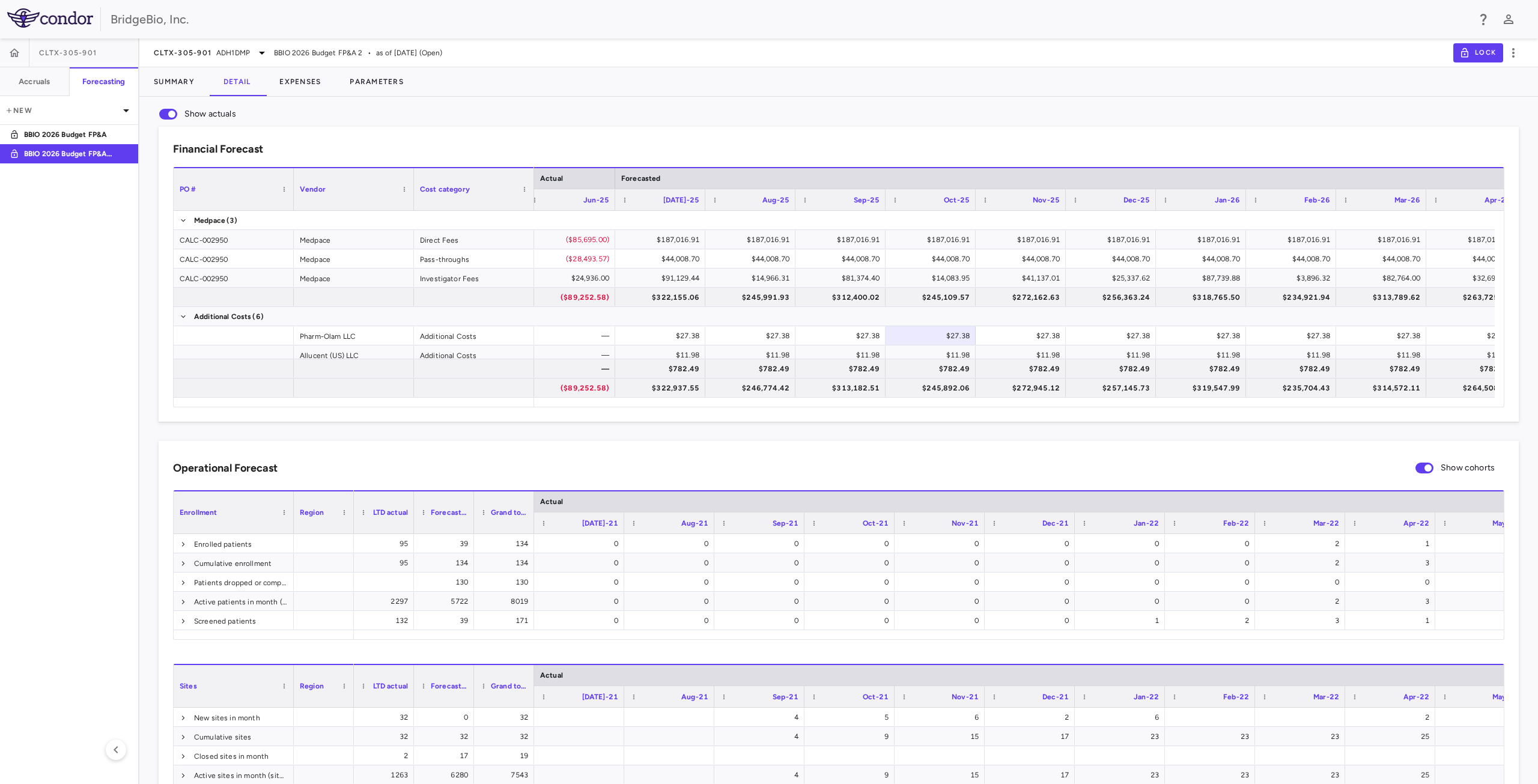
scroll to position [0, 5026]
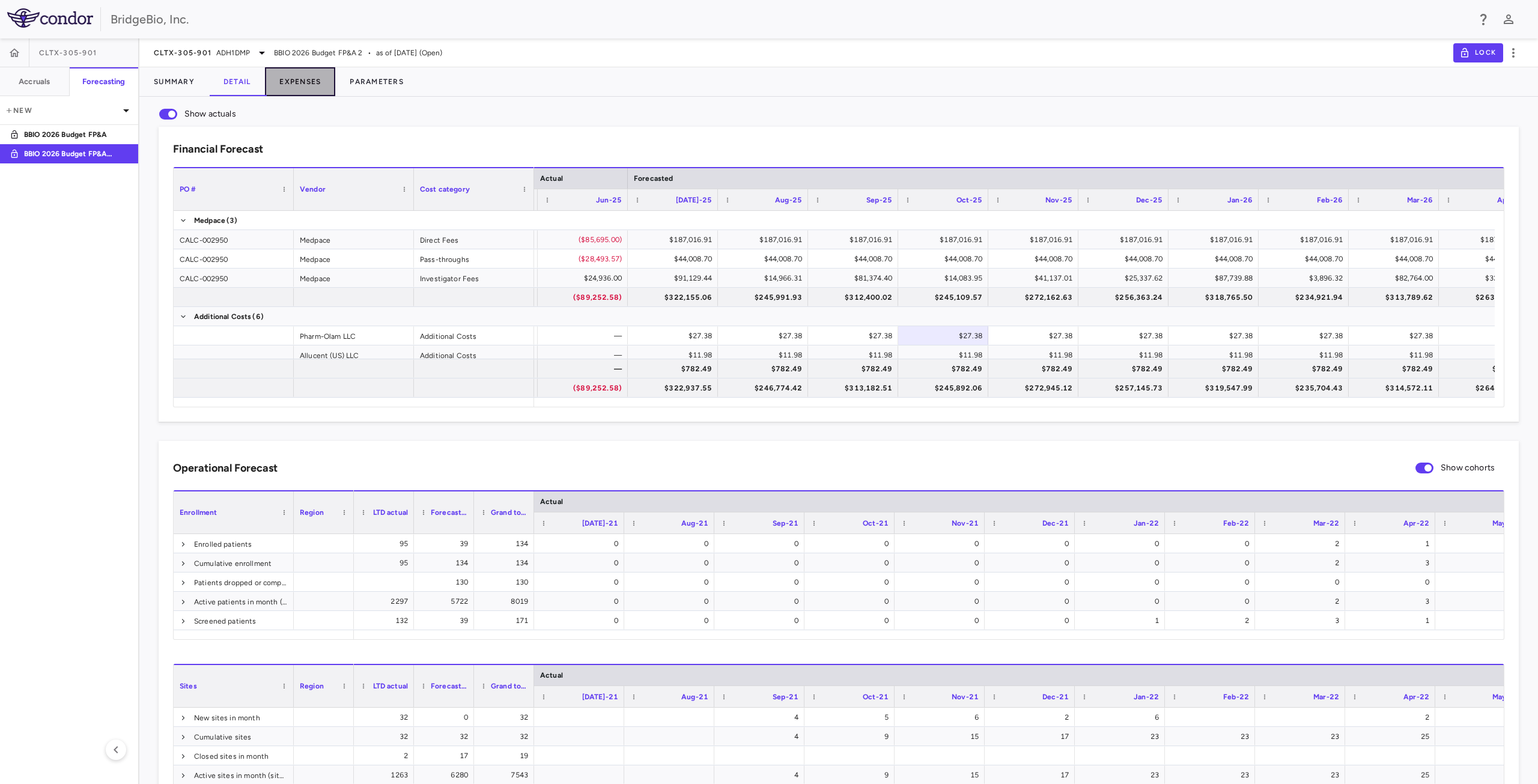
click at [286, 78] on button "Expenses" at bounding box center [300, 81] width 70 height 29
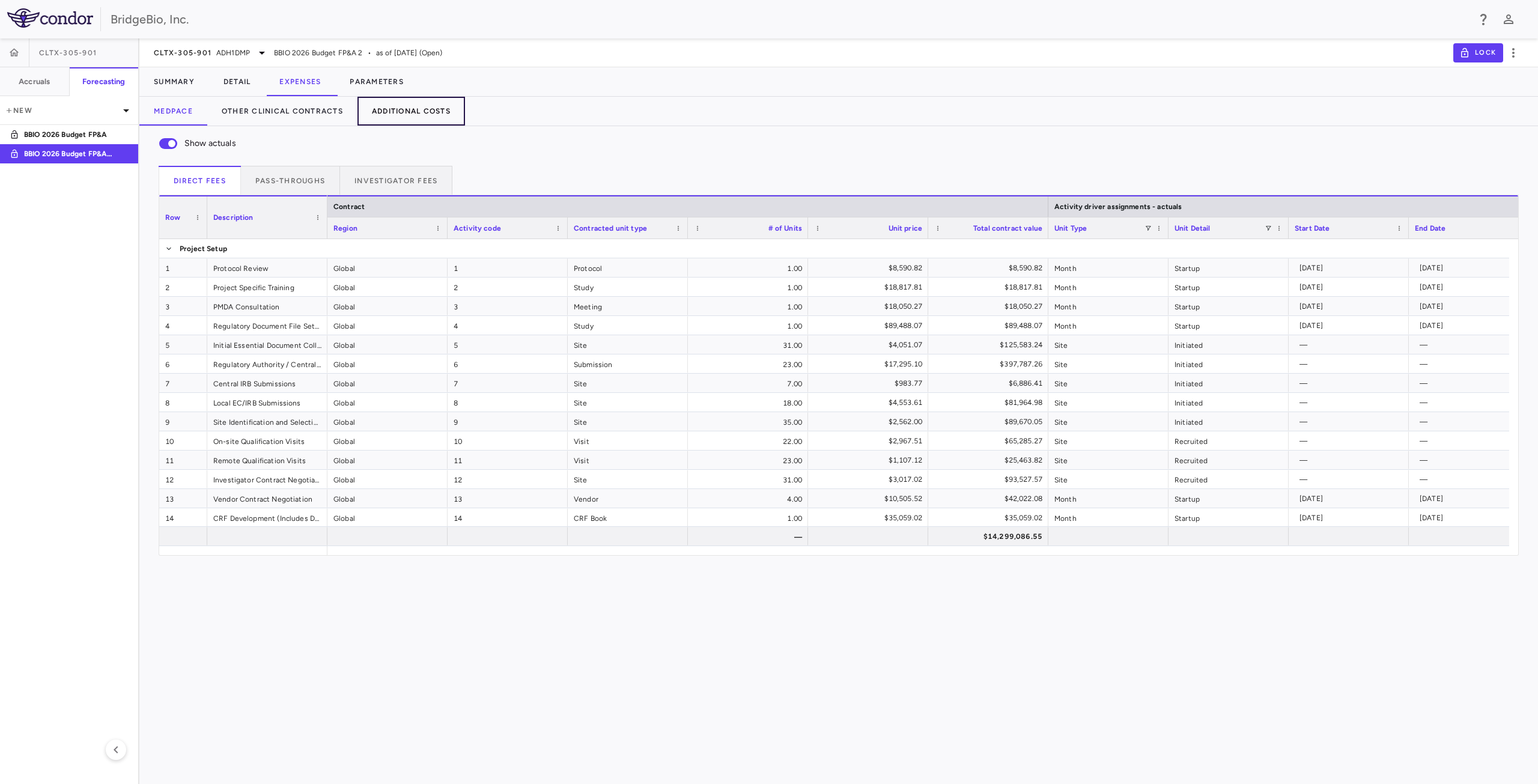
click at [405, 112] on button "Additional Costs" at bounding box center [411, 111] width 107 height 29
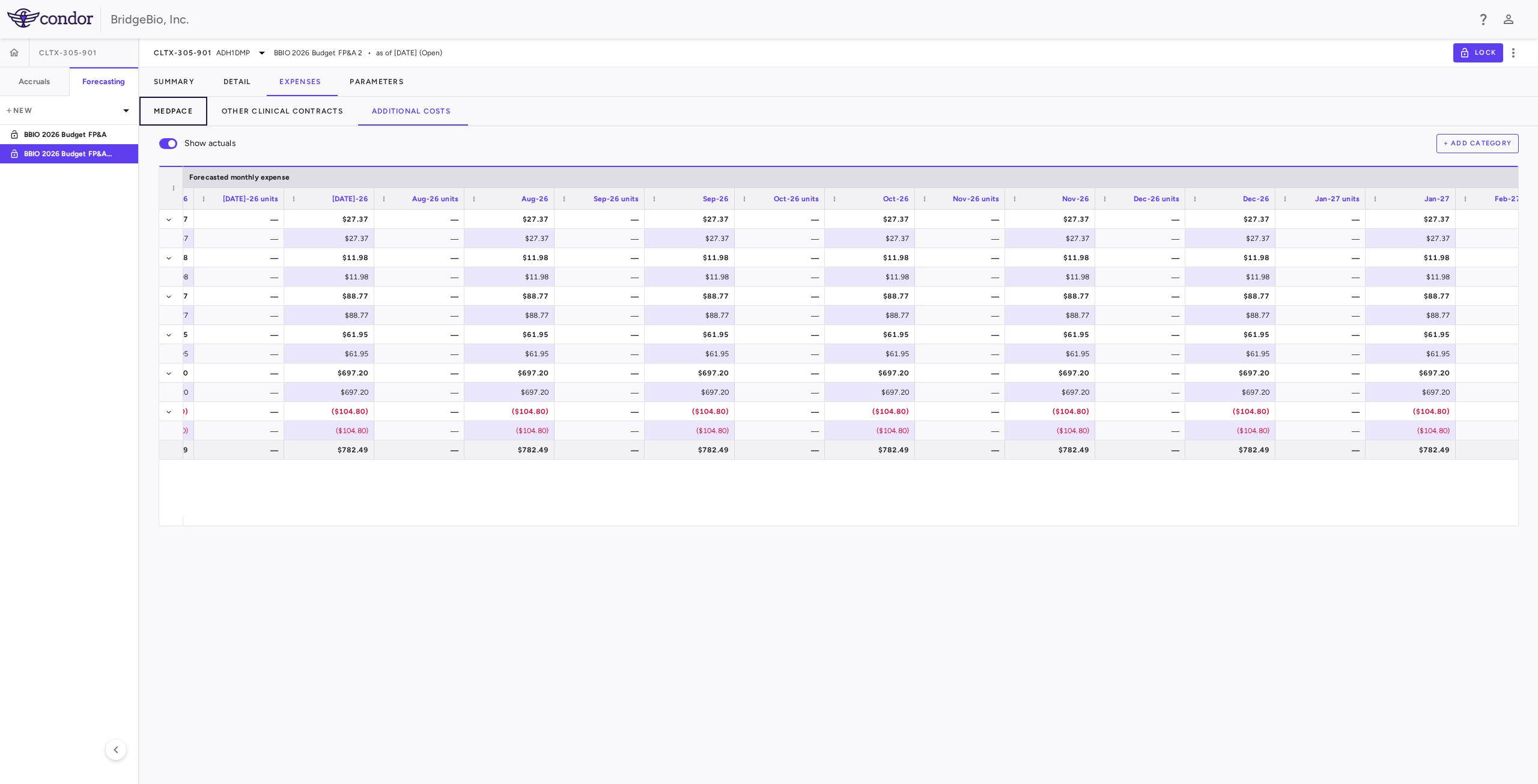
click at [179, 116] on button "Medpace" at bounding box center [173, 111] width 68 height 29
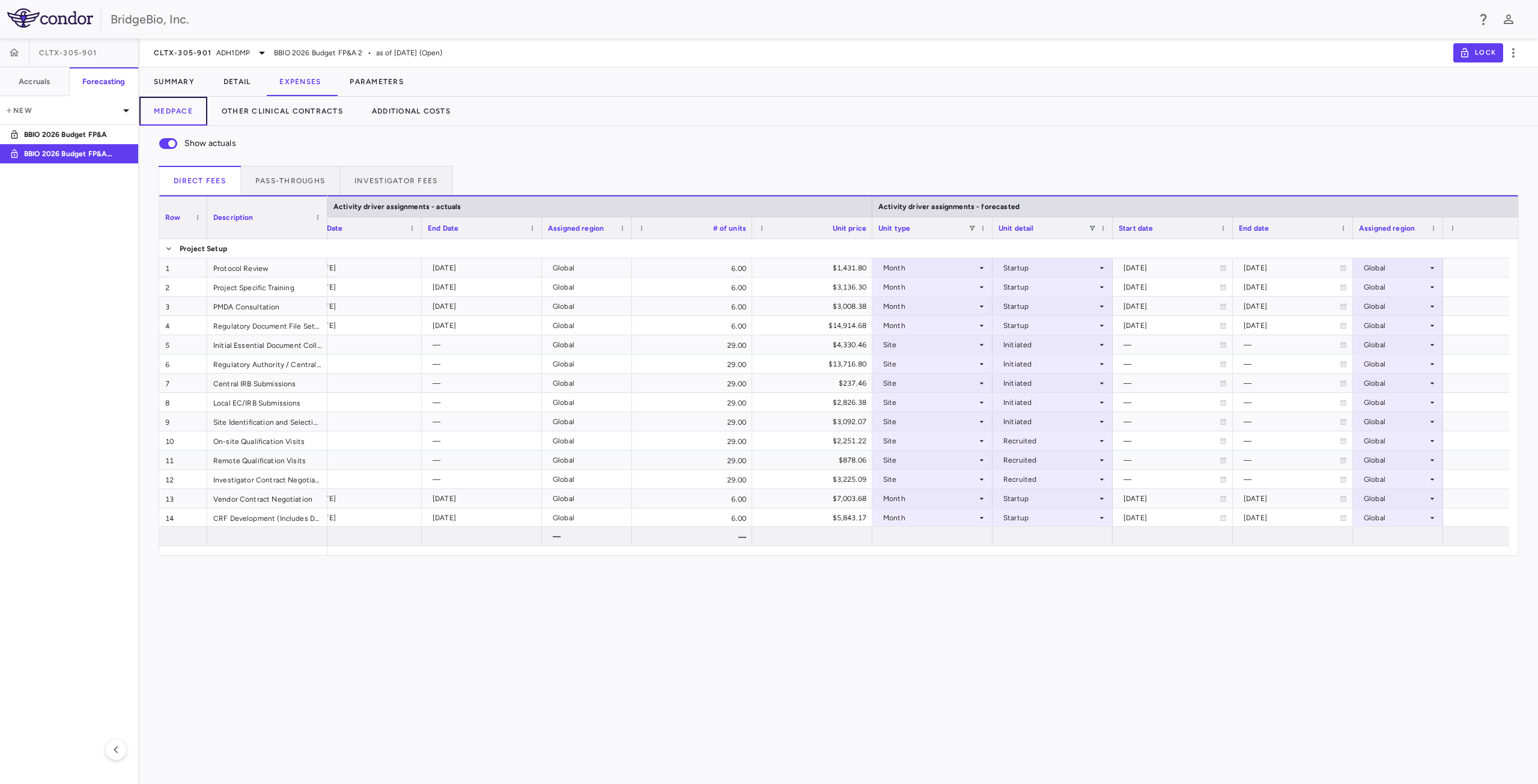
scroll to position [0, 1258]
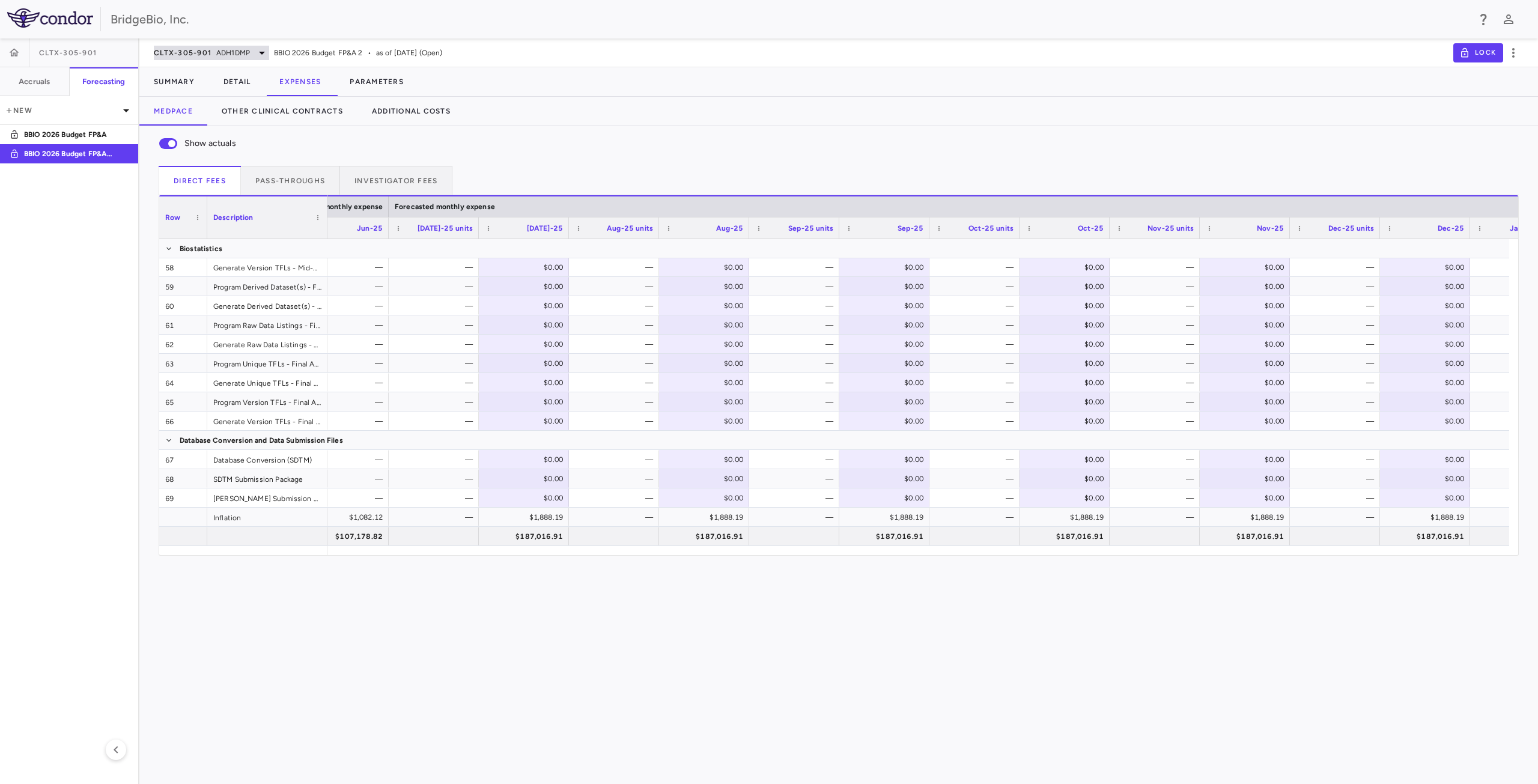
click at [263, 50] on icon at bounding box center [262, 53] width 14 height 14
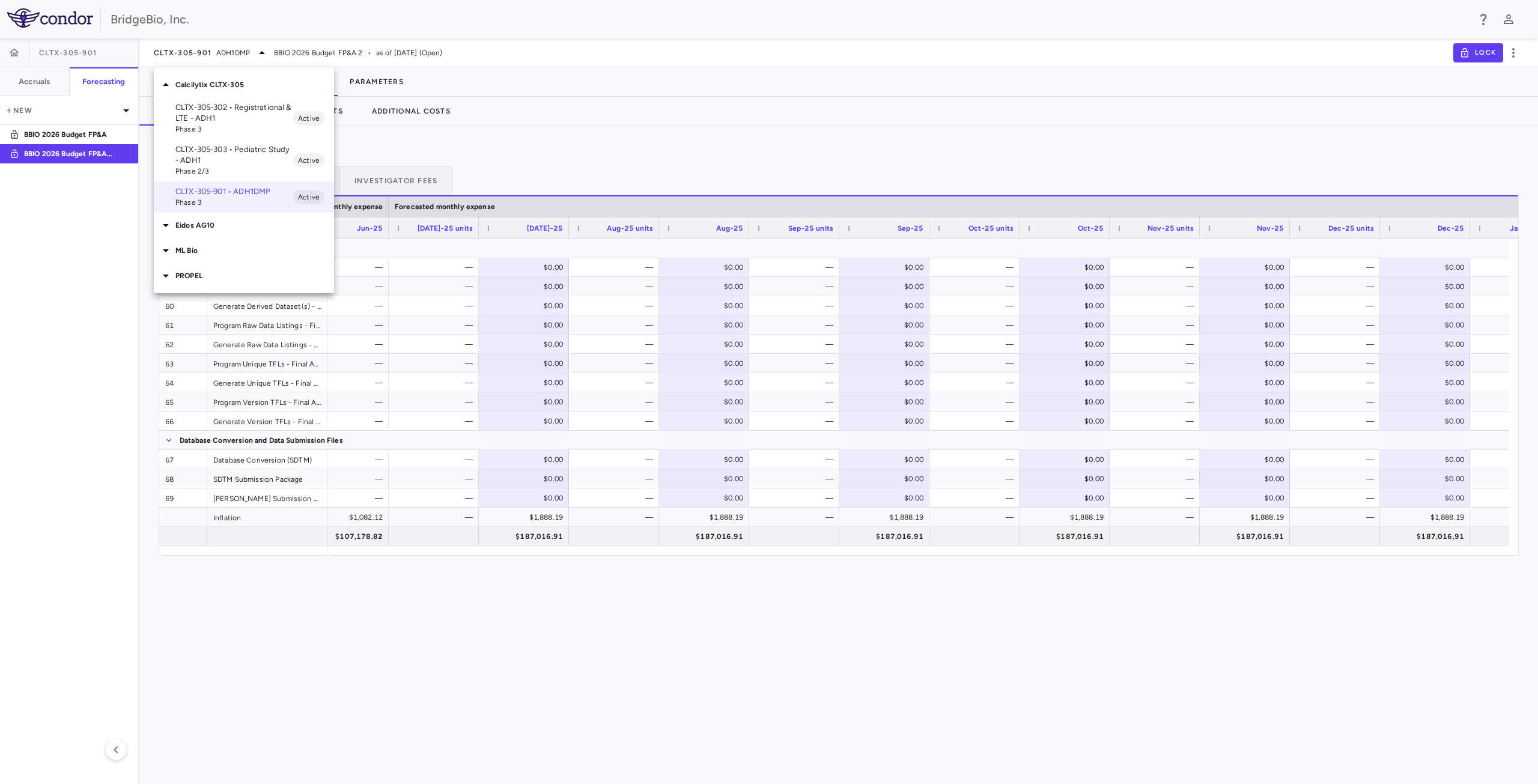
click at [234, 117] on p "CLTX-305-302 • Registrational & LTE - ADH1" at bounding box center [234, 112] width 118 height 21
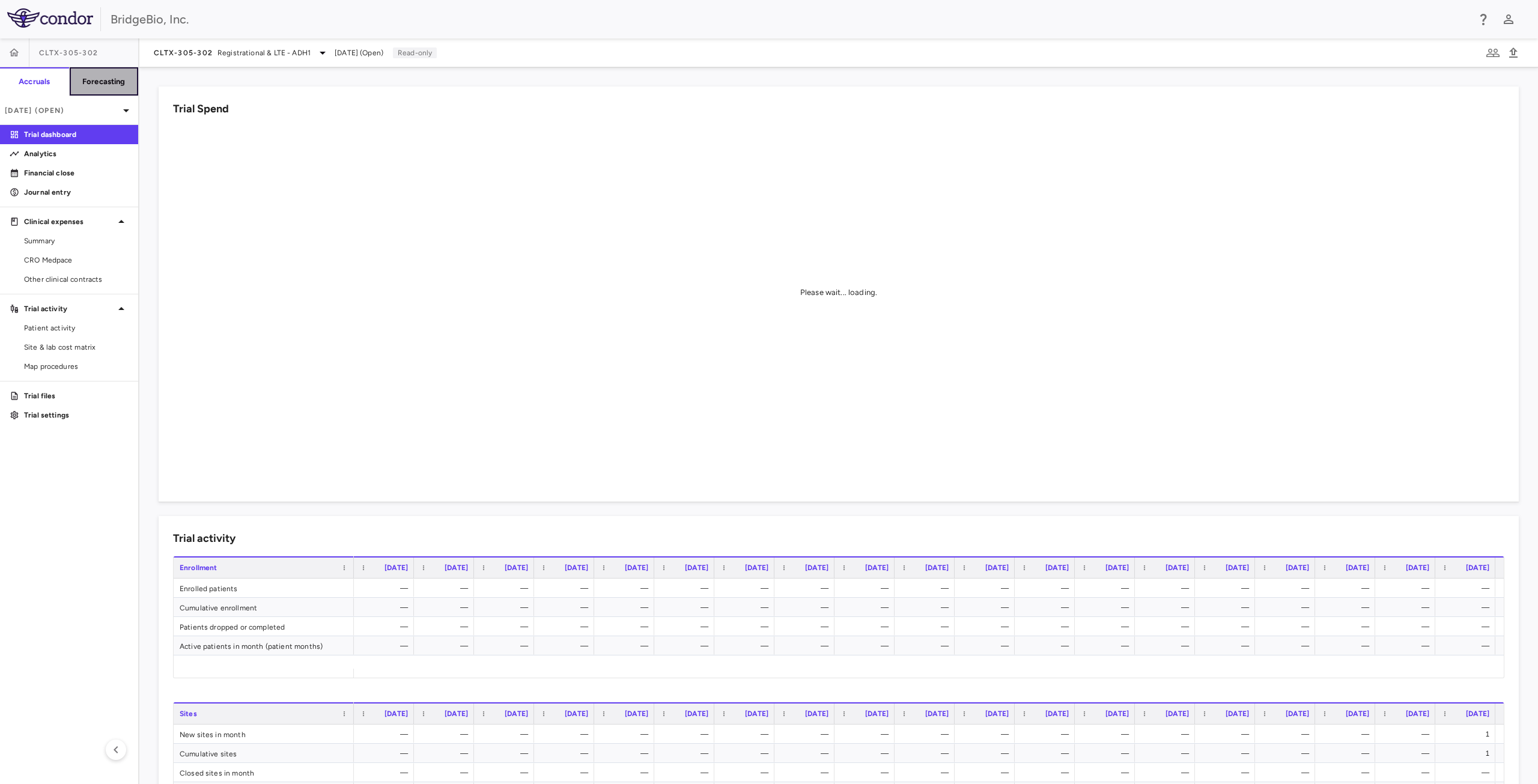
click at [111, 83] on h6 "Forecasting" at bounding box center [103, 81] width 43 height 11
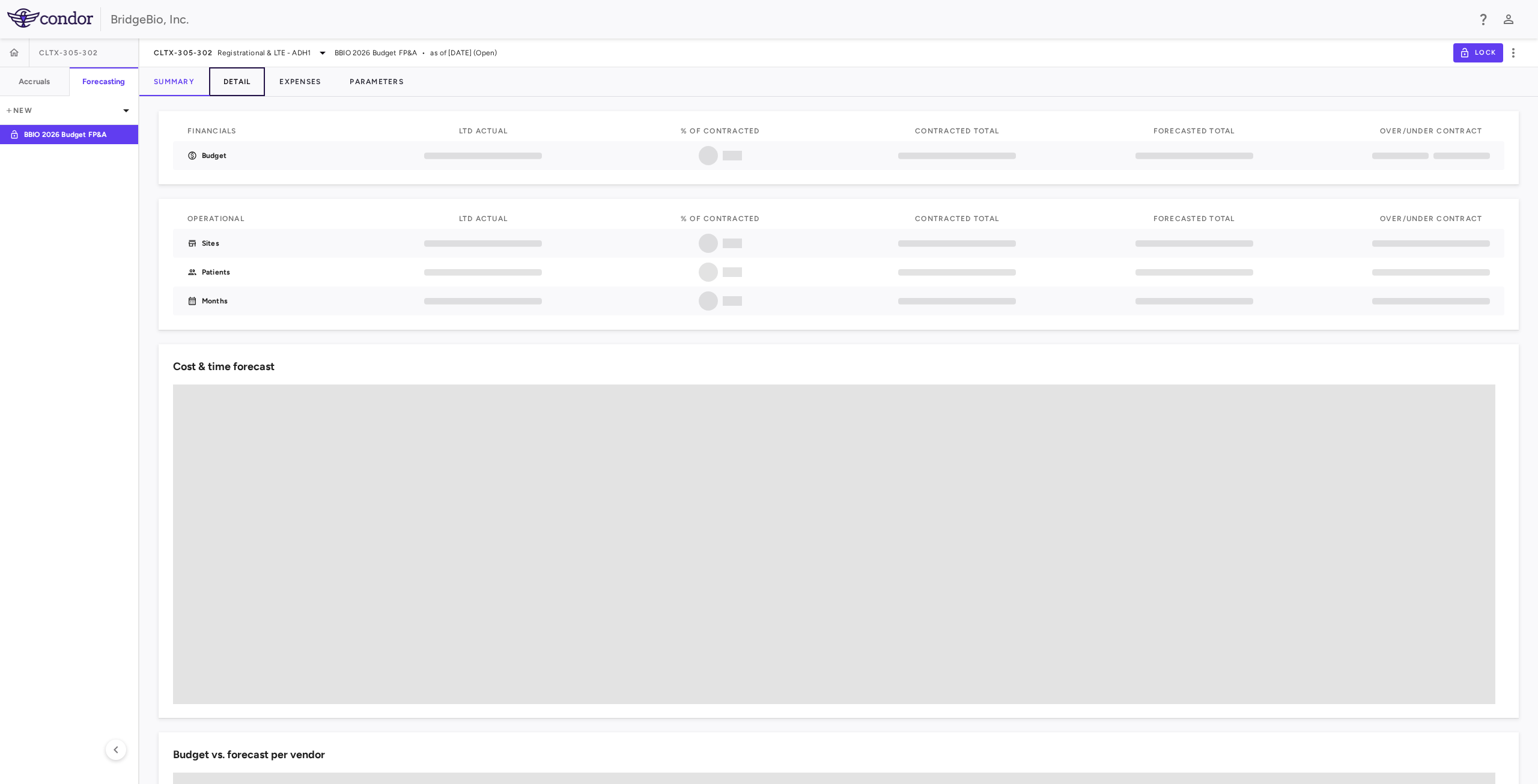
click at [249, 81] on button "Detail" at bounding box center [237, 81] width 56 height 29
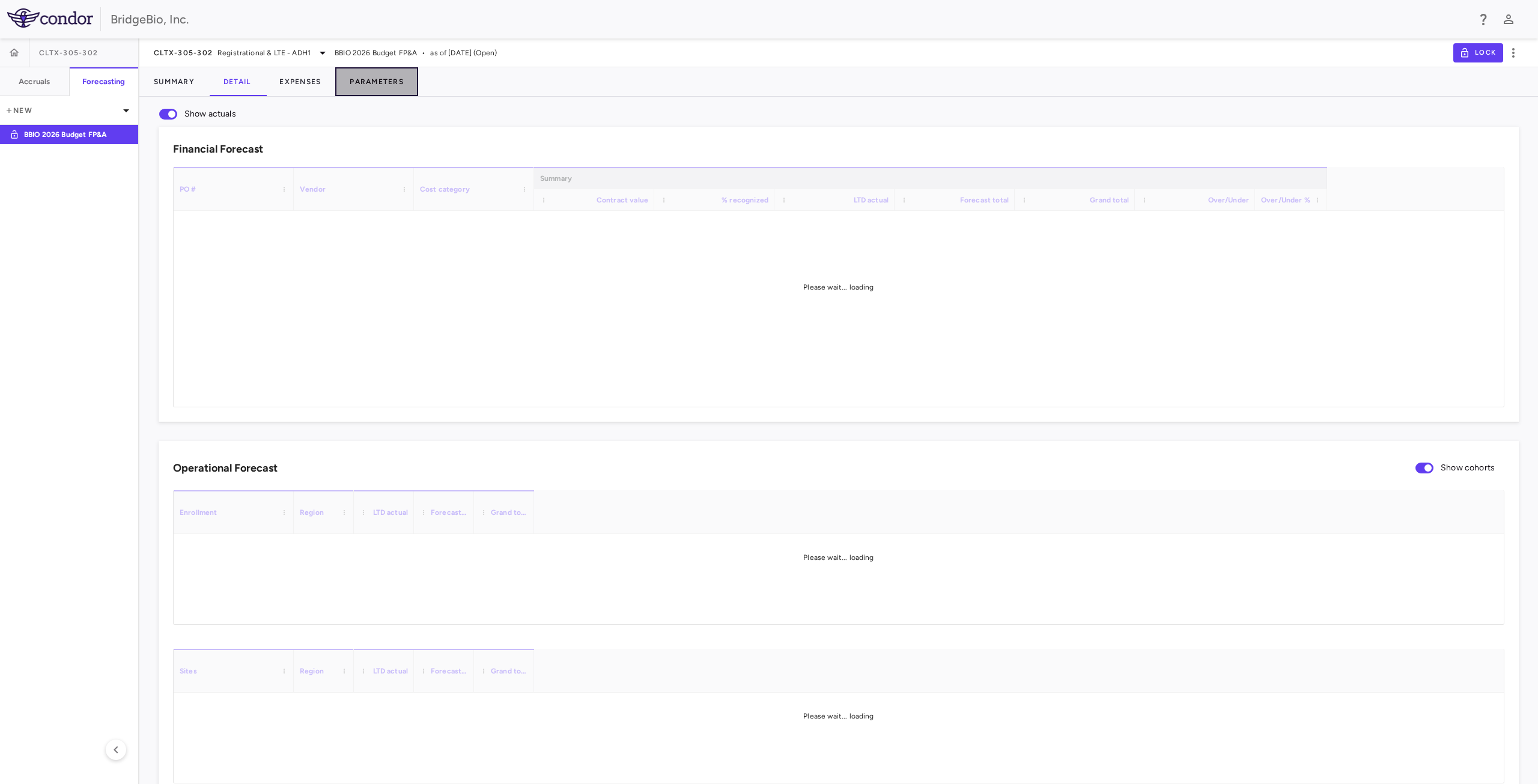
click at [371, 83] on button "Parameters" at bounding box center [377, 81] width 83 height 29
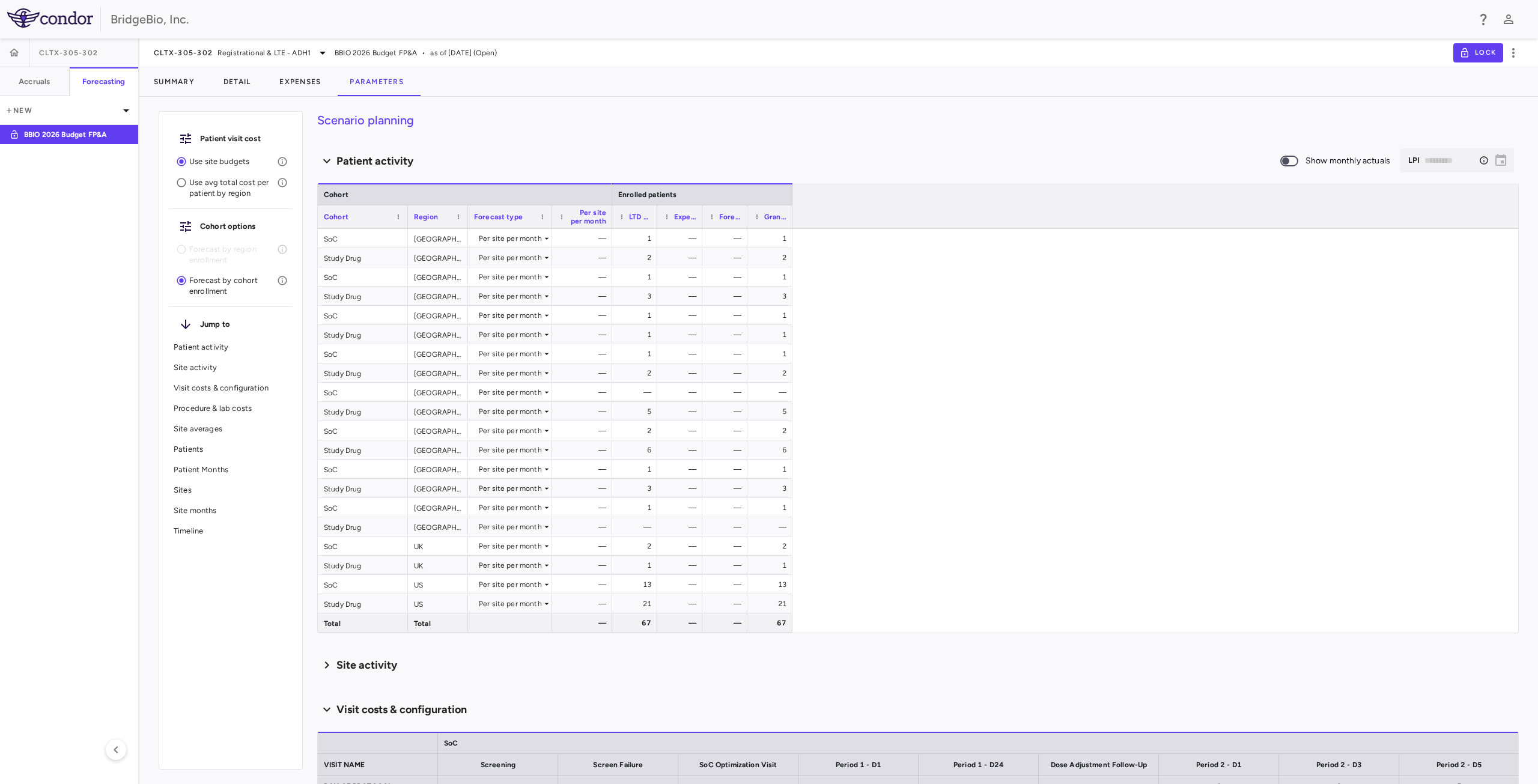
click at [251, 635] on div "Patient visit cost Use site budgets Use avg total cost per patient by region Co…" at bounding box center [230, 440] width 144 height 659
click at [328, 664] on icon at bounding box center [327, 664] width 5 height 7
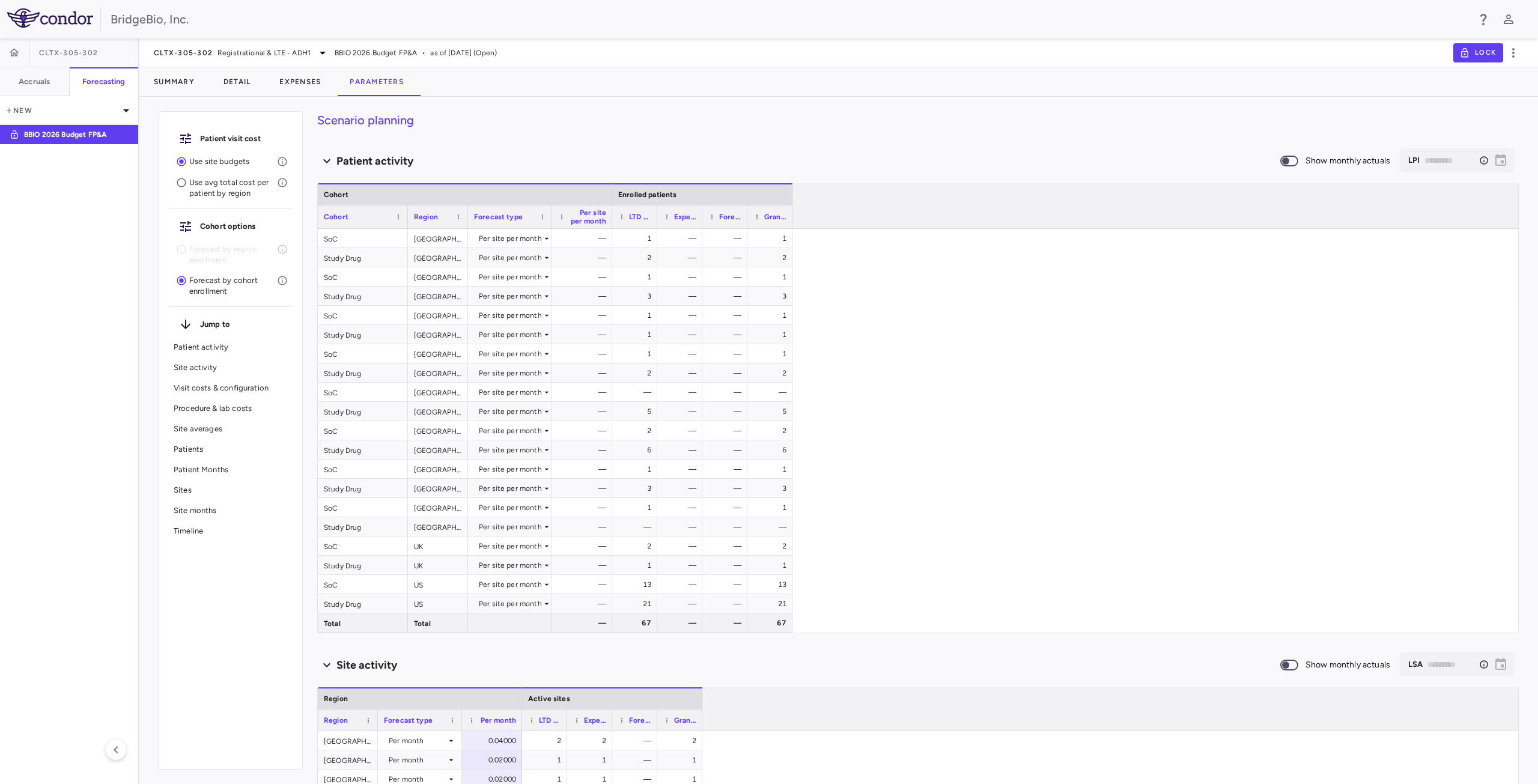
click at [1006, 603] on div "1 — — 1 2 — — 2 1 — — 1 3 — — 3 1 — — 1 1 — — 1 1 — — 1 2 — — 2 — — — — 5 — — 5…" at bounding box center [1065, 430] width 906 height 404
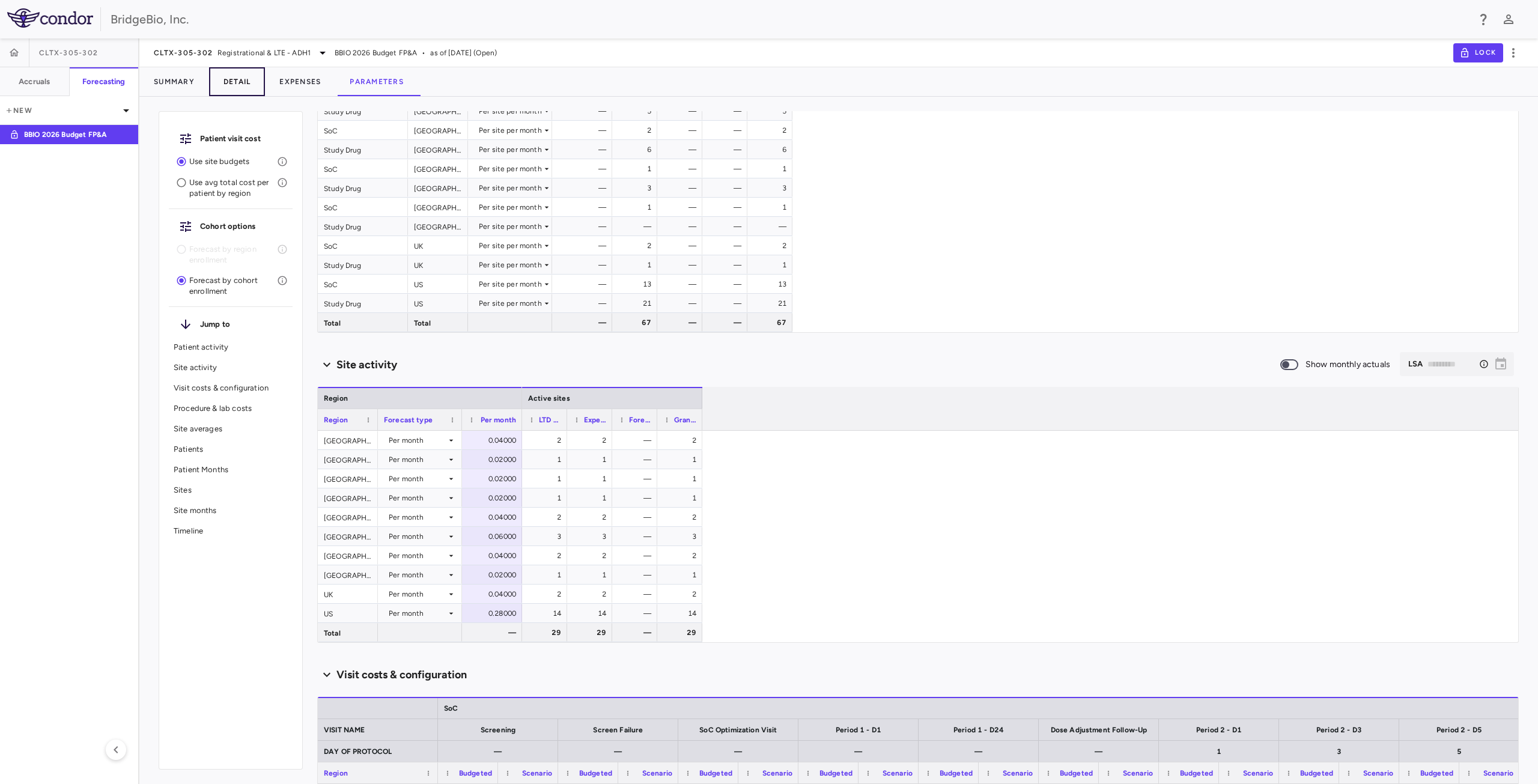
click at [230, 81] on button "Detail" at bounding box center [237, 81] width 56 height 29
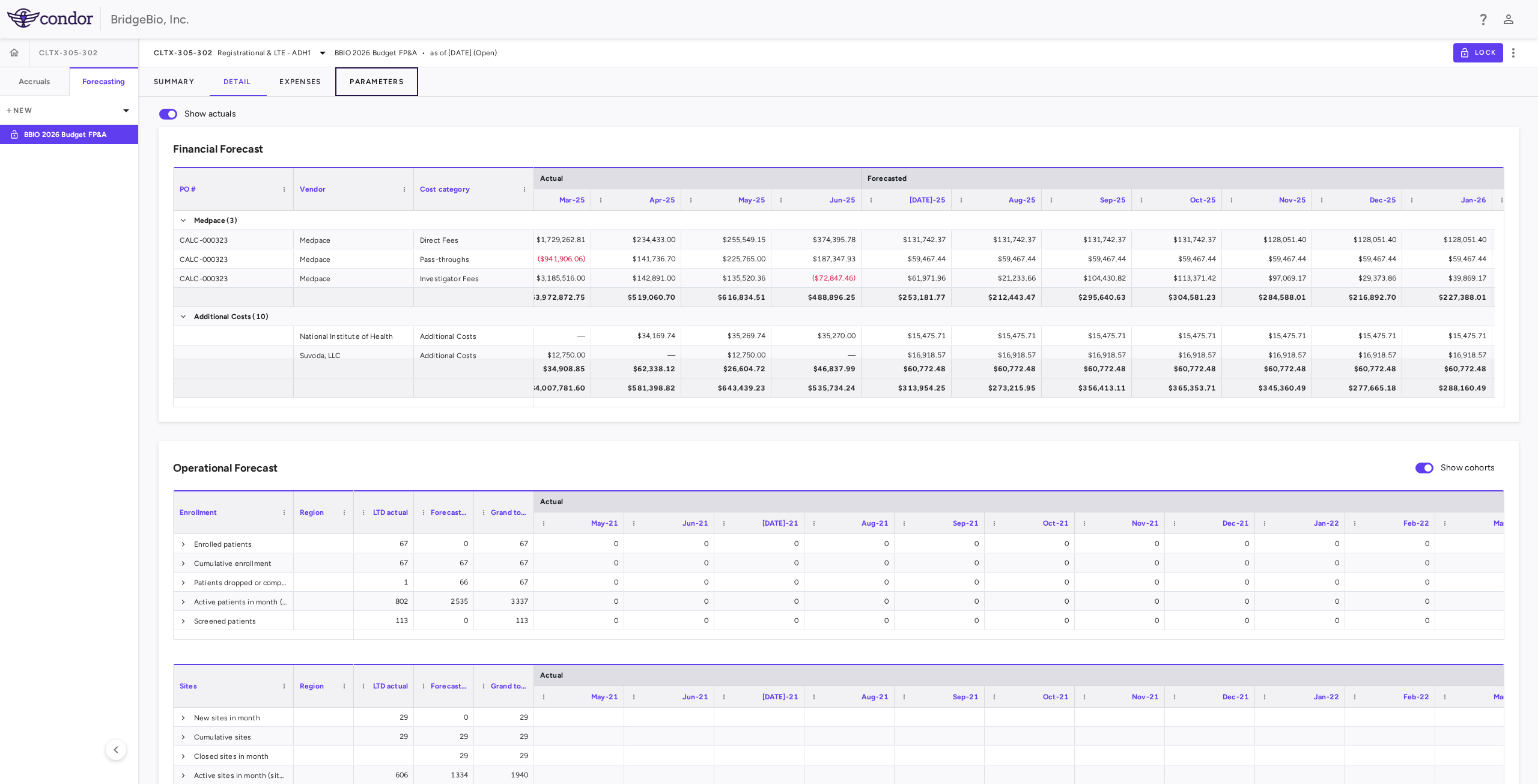
click at [369, 79] on button "Parameters" at bounding box center [377, 81] width 83 height 29
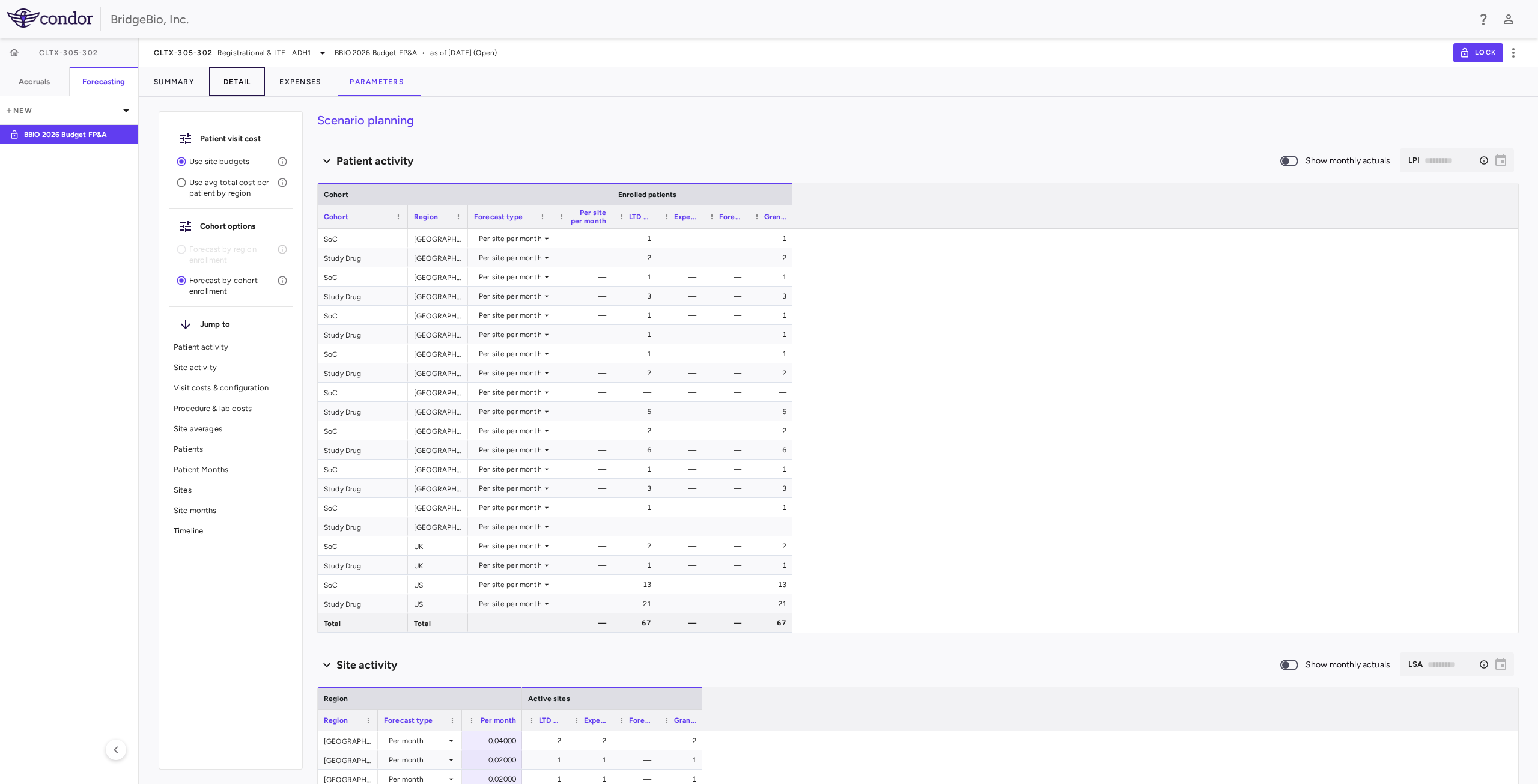
click at [250, 86] on button "Detail" at bounding box center [237, 81] width 56 height 29
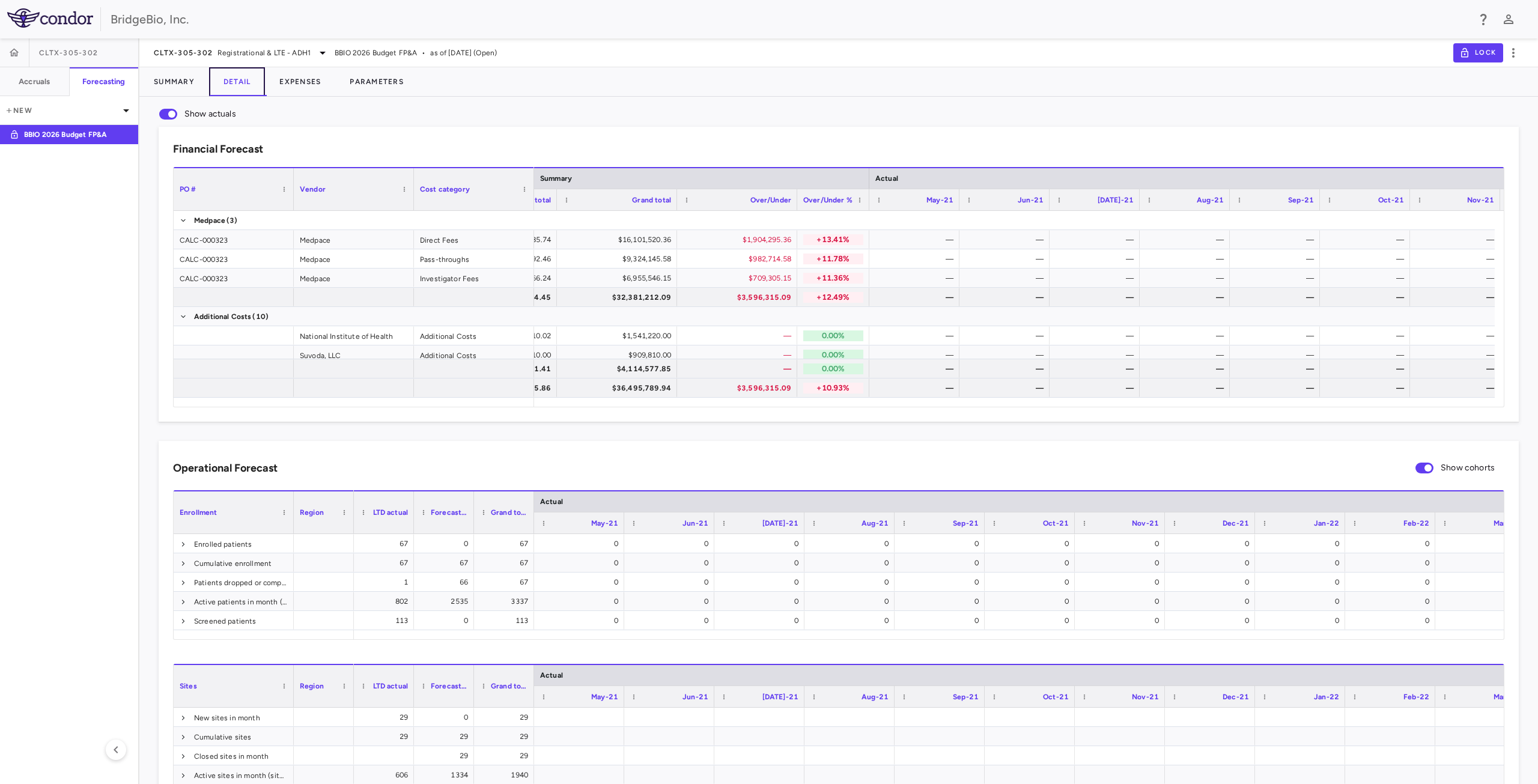
scroll to position [0, 785]
